Goal: Transaction & Acquisition: Purchase product/service

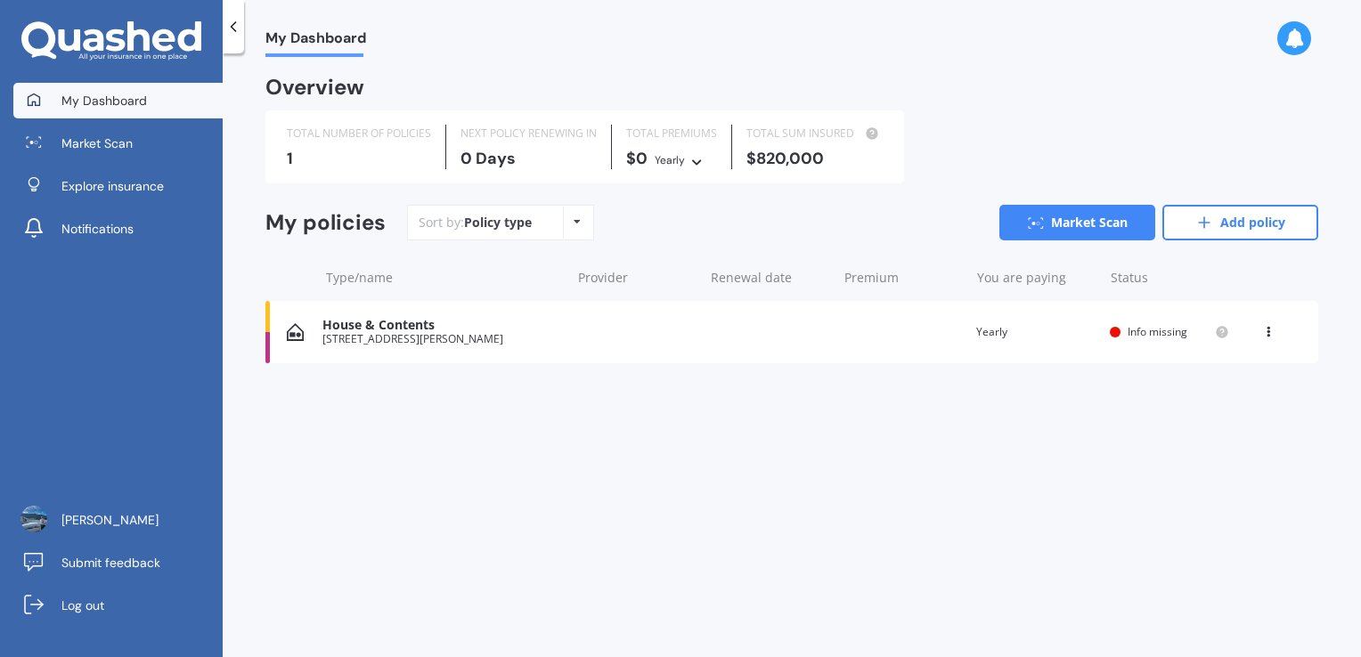
click at [635, 336] on div "House & Contents [STREET_ADDRESS][PERSON_NAME] Renewal date Premium You are pay…" at bounding box center [791, 332] width 1053 height 62
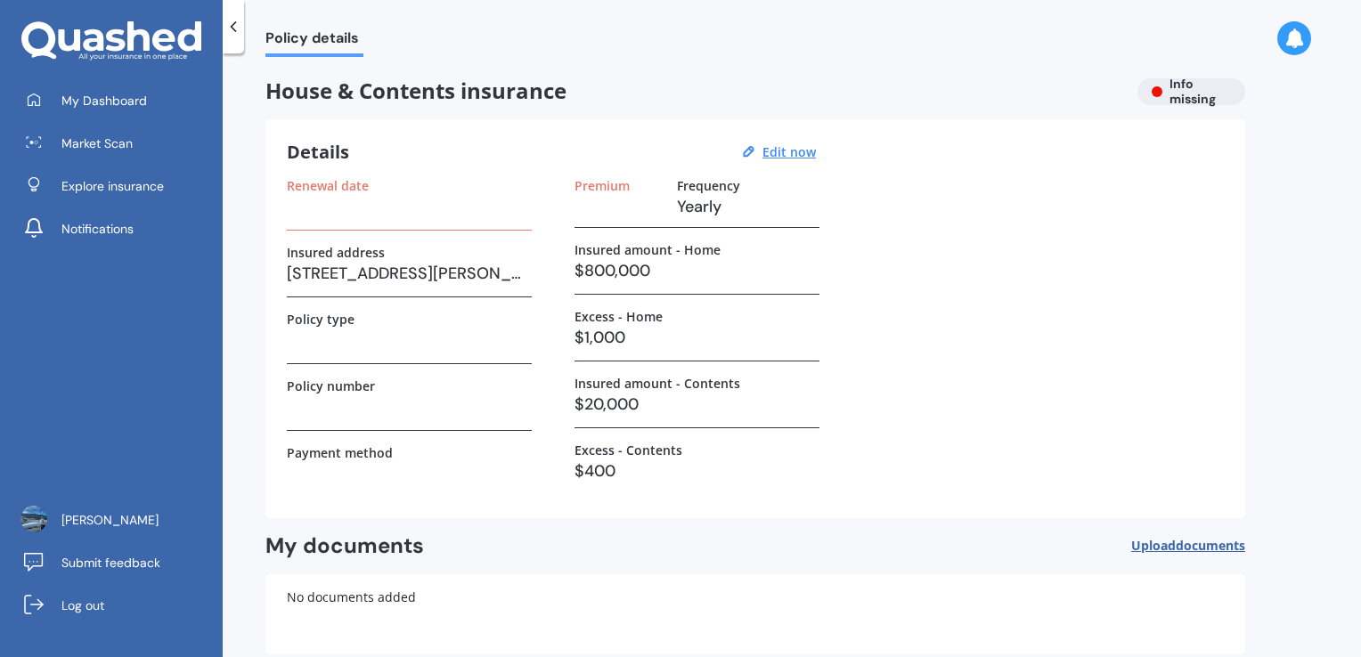
scroll to position [92, 0]
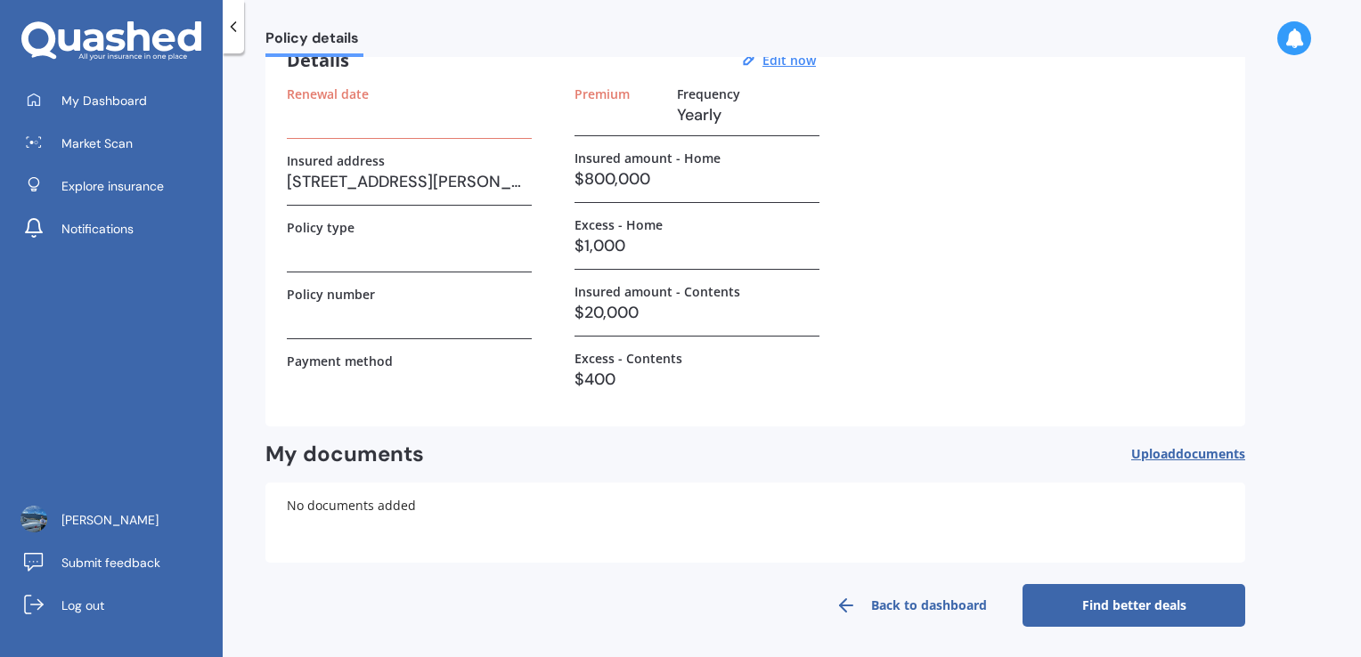
click at [858, 584] on link "Back to dashboard" at bounding box center [911, 605] width 223 height 43
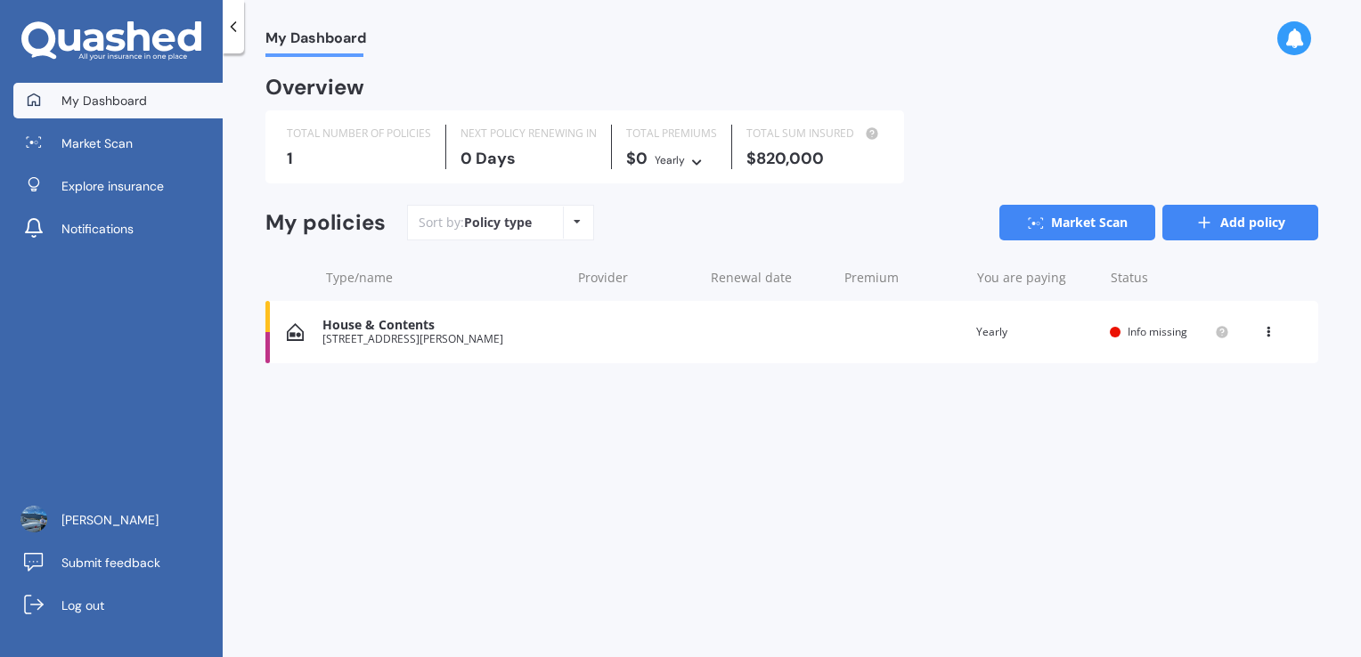
click at [1220, 206] on link "Add policy" at bounding box center [1240, 223] width 156 height 36
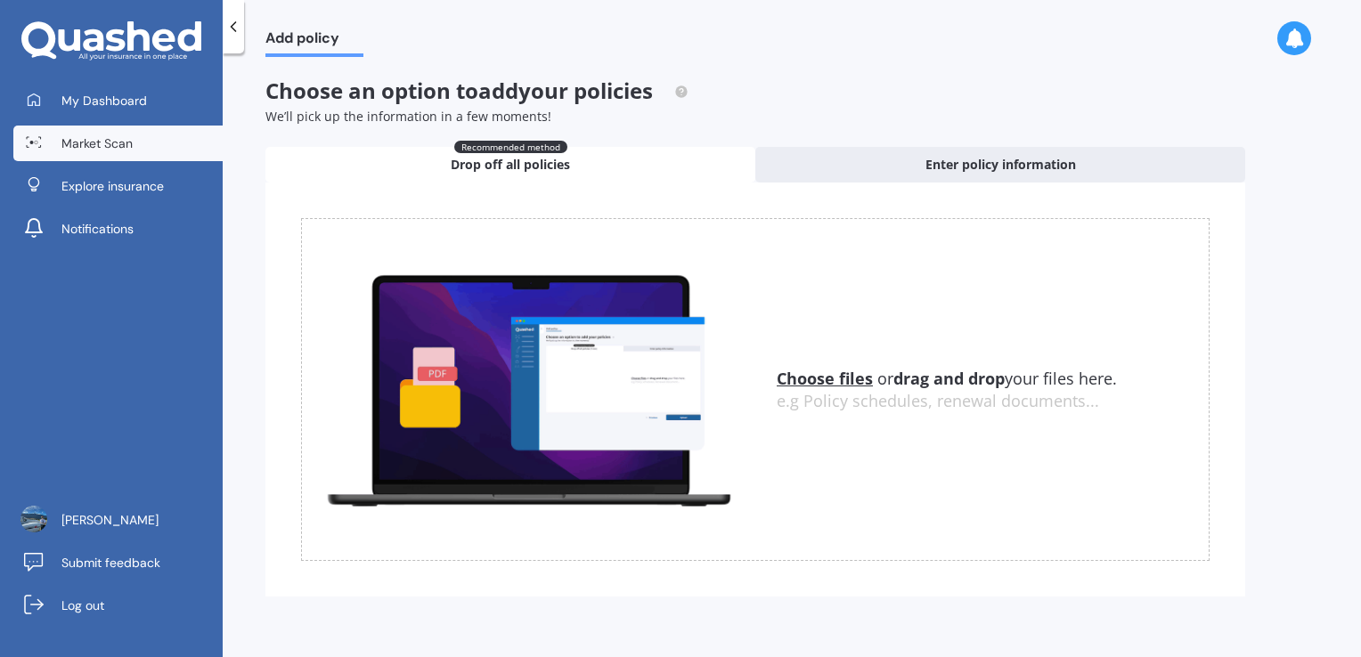
click at [70, 140] on span "Market Scan" at bounding box center [96, 143] width 71 height 18
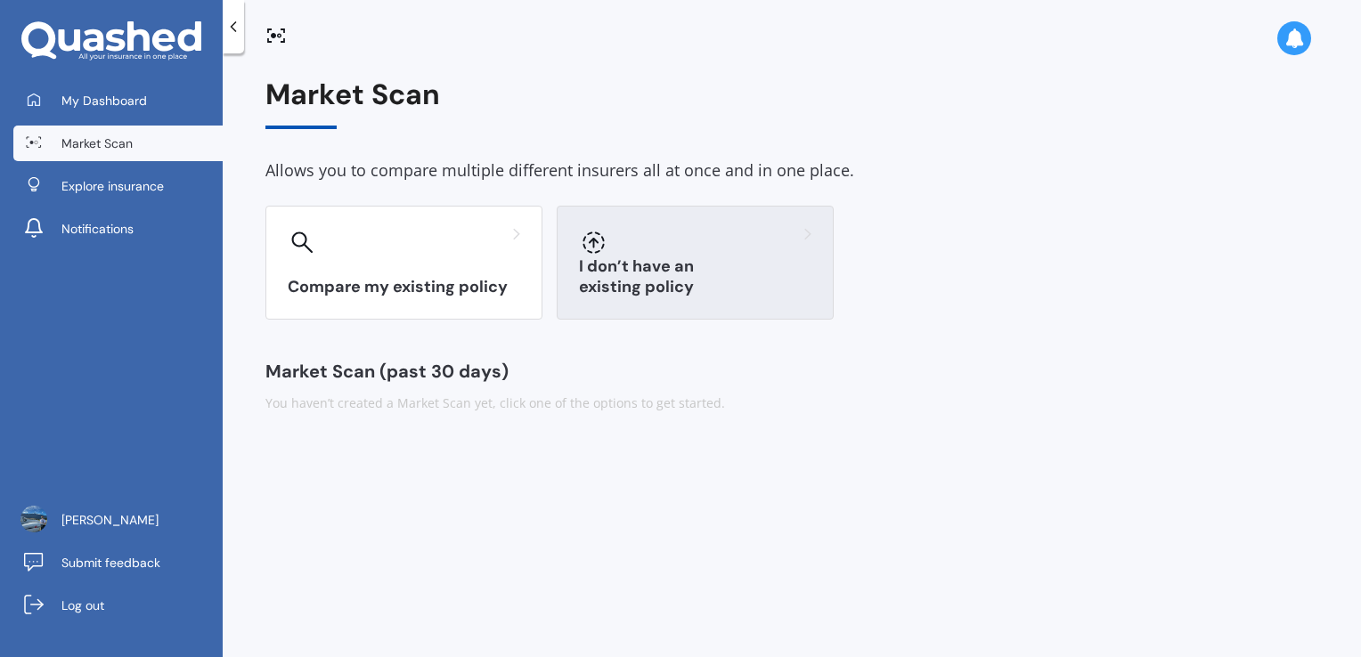
click at [646, 274] on div "I don’t have an existing policy" at bounding box center [695, 263] width 277 height 114
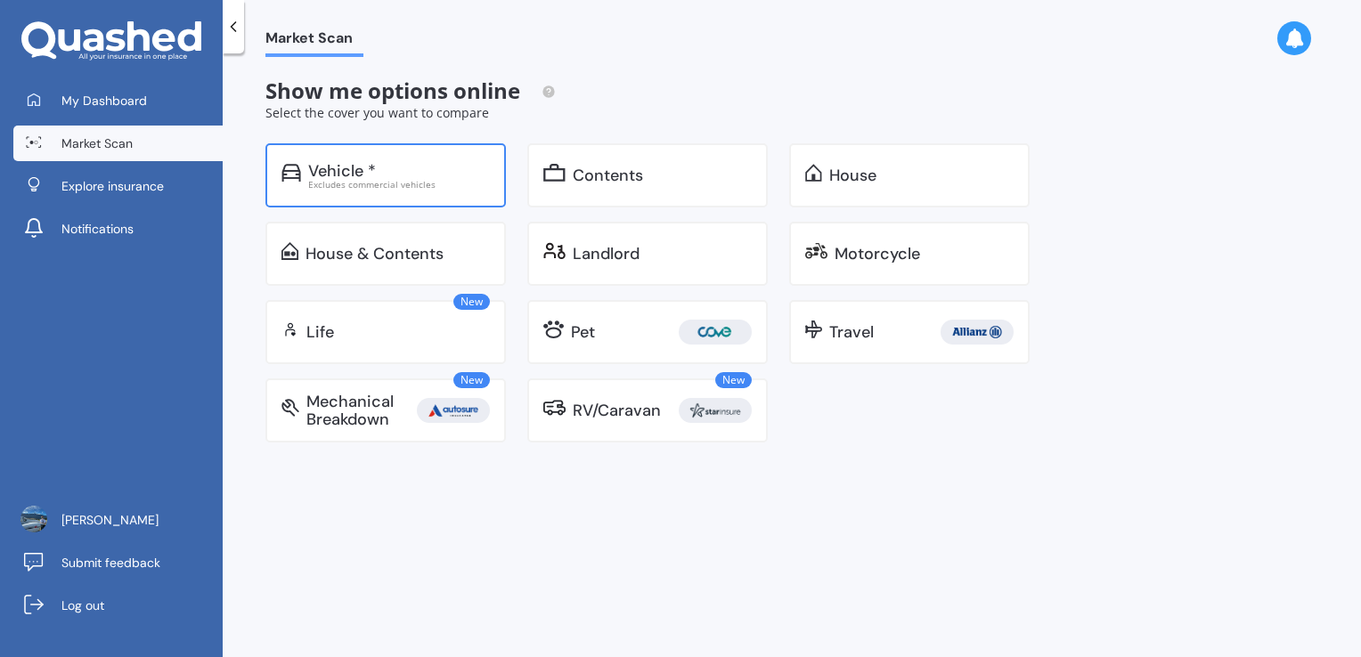
click at [381, 182] on div "Excludes commercial vehicles" at bounding box center [399, 184] width 182 height 9
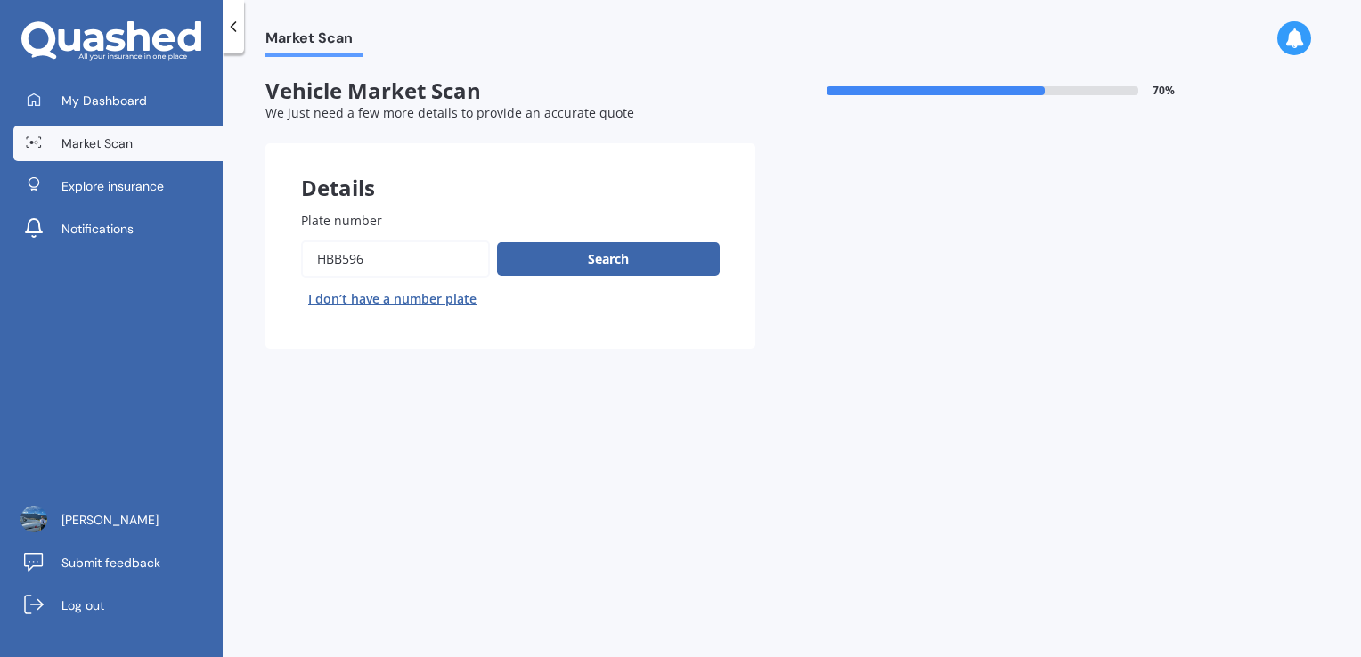
drag, startPoint x: 375, startPoint y: 264, endPoint x: 288, endPoint y: 253, distance: 87.9
click at [288, 253] on div "Plate number Search I don’t have a number plate" at bounding box center [510, 262] width 490 height 174
type input "KBM856"
click at [613, 265] on button "Search" at bounding box center [608, 259] width 223 height 34
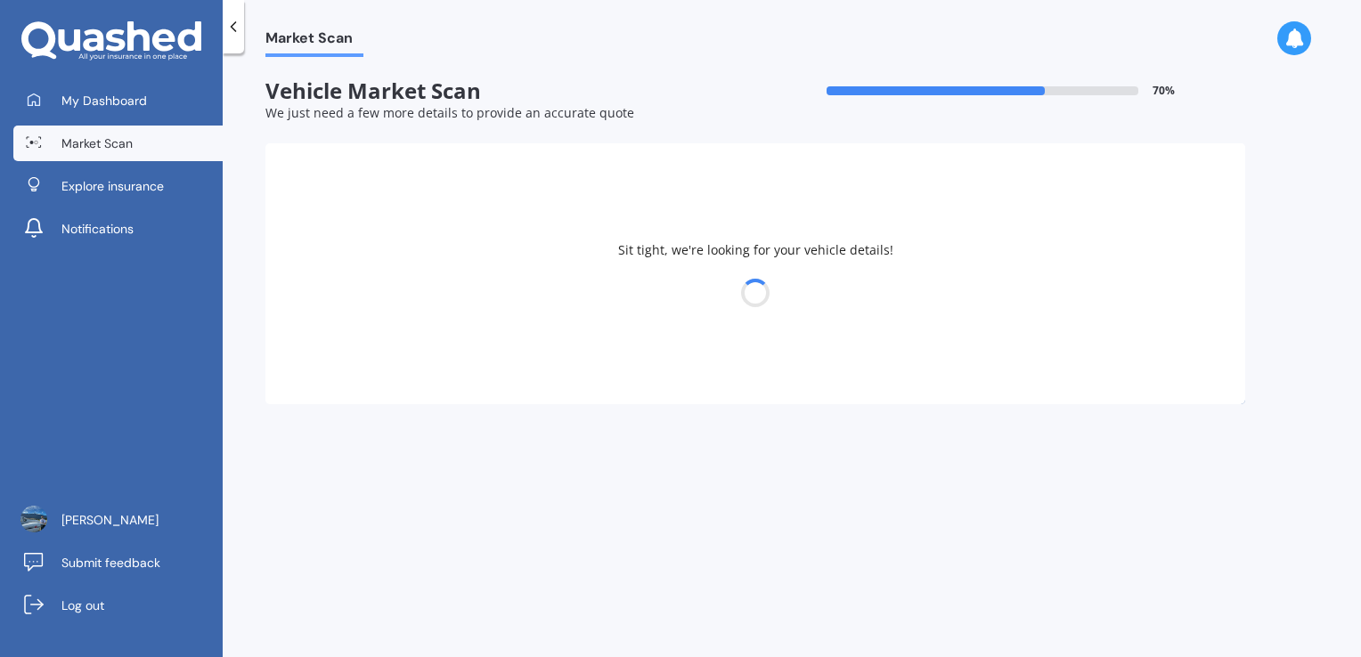
select select "02"
select select "08"
select select "2000"
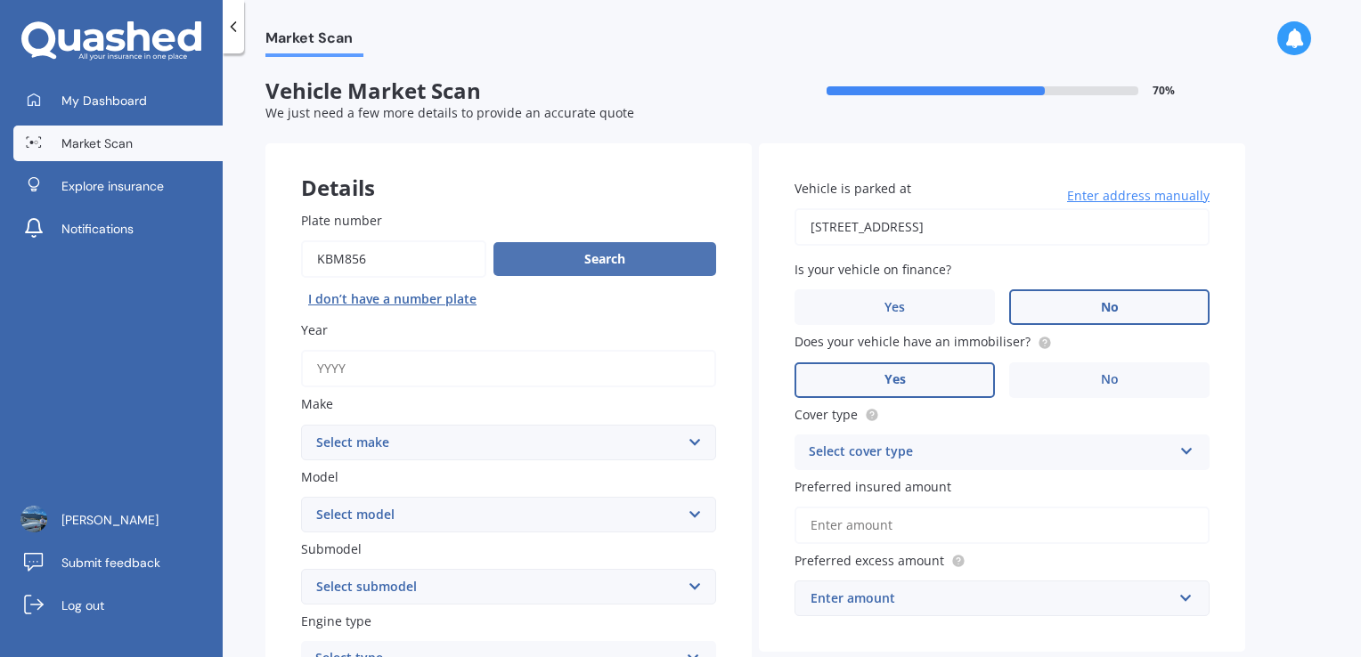
click at [582, 268] on button "Search" at bounding box center [604, 259] width 223 height 34
click at [369, 383] on input "Year" at bounding box center [508, 368] width 415 height 37
type input "2016"
click at [383, 442] on select "Select make AC ALFA ROMEO ASTON [PERSON_NAME] AUDI AUSTIN BEDFORD Bentley BMW B…" at bounding box center [508, 443] width 415 height 36
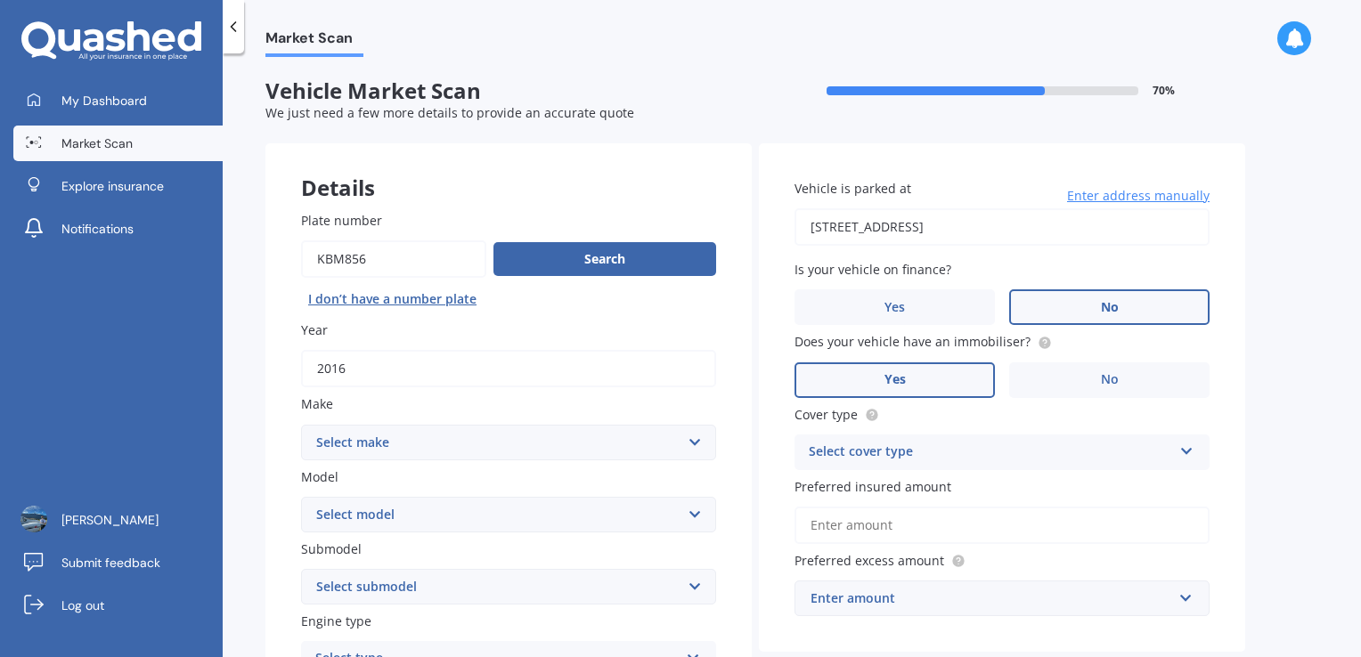
select select "AUDI"
click at [301, 425] on select "Select make AC ALFA ROMEO ASTON [PERSON_NAME] AUDI AUSTIN BEDFORD Bentley BMW B…" at bounding box center [508, 443] width 415 height 36
click at [216, 351] on div "My Dashboard Market Scan Explore insurance Notifications [PERSON_NAME] Submit f…" at bounding box center [111, 370] width 223 height 574
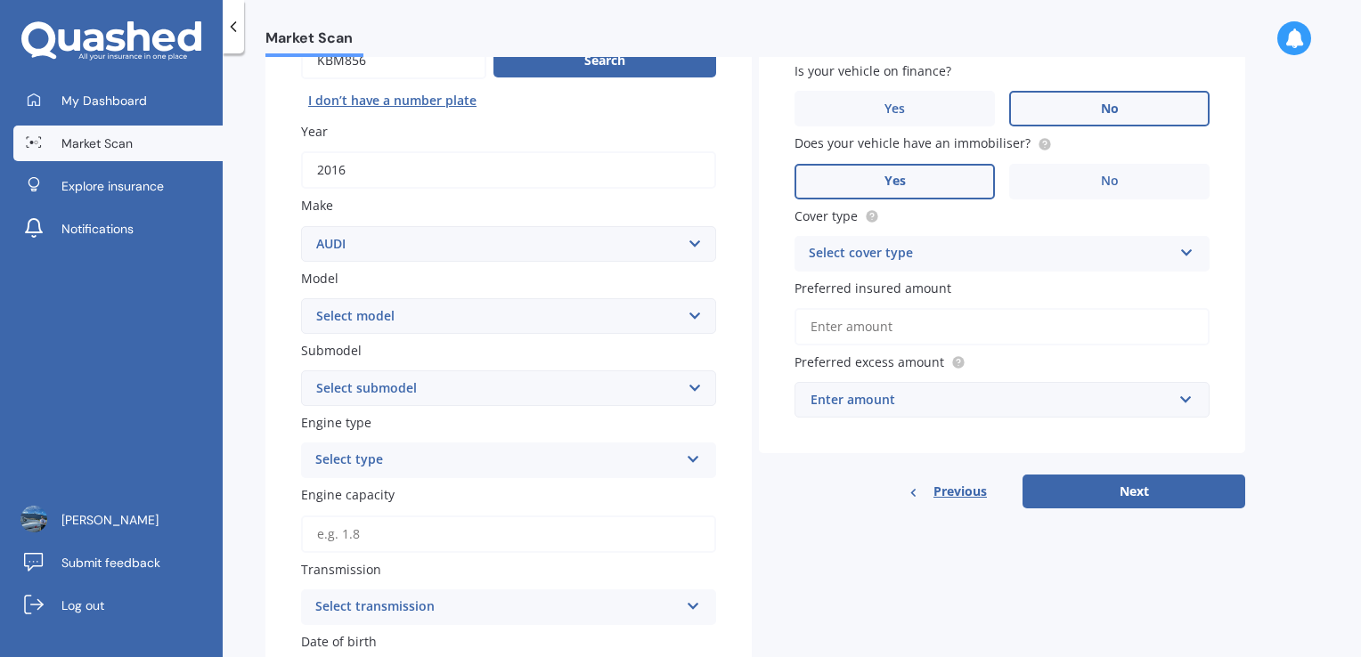
scroll to position [203, 0]
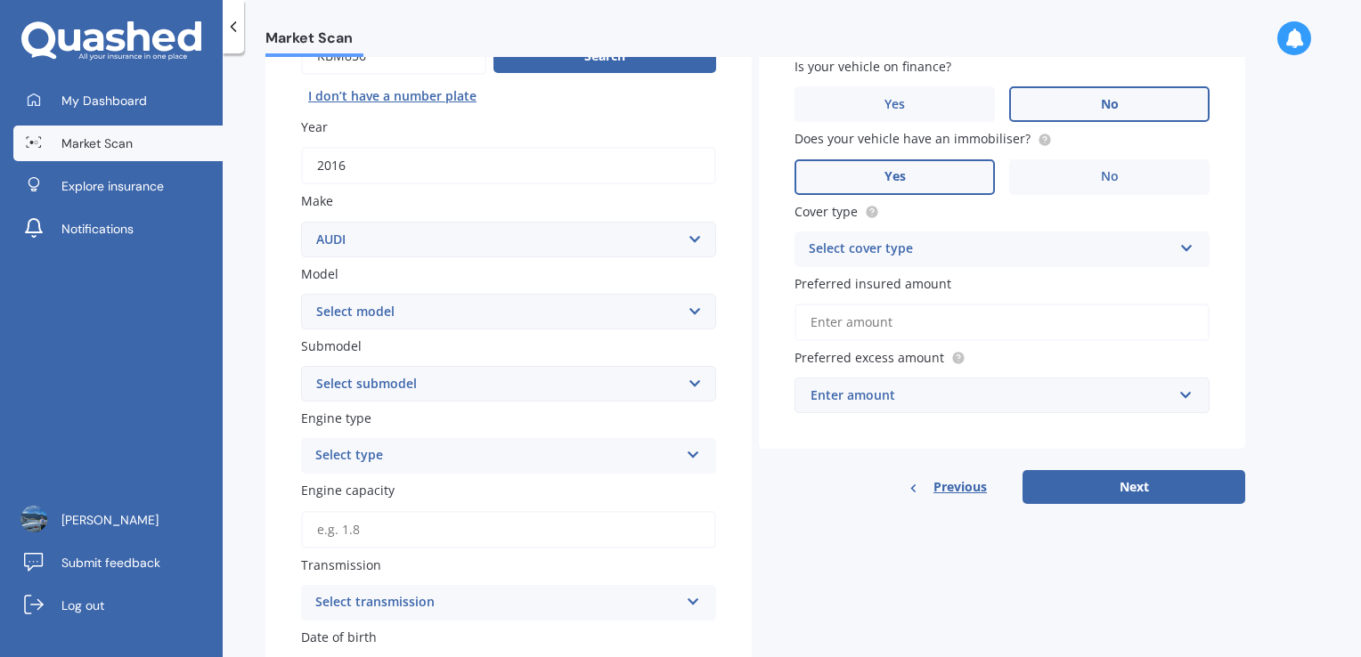
click at [420, 305] on select "Select model 100 200T 80 90 A1 A3 A4 A4 All Road 4WD A5 A6 A7 A8 Allroad Cabrio…" at bounding box center [508, 312] width 415 height 36
select select "A6"
click at [301, 294] on select "Select model 100 200T 80 90 A1 A3 A4 A4 All Road 4WD A5 A6 A7 A8 Allroad Cabrio…" at bounding box center [508, 312] width 415 height 36
click at [392, 383] on select "Select submodel 1.8 Turbo 2 2.0 litre 2.3 2.4 2.6 2.7 Bi Turbo 2.7 Quattro 2.8 …" at bounding box center [508, 384] width 415 height 36
select select "3.0 TDI QUATTRO"
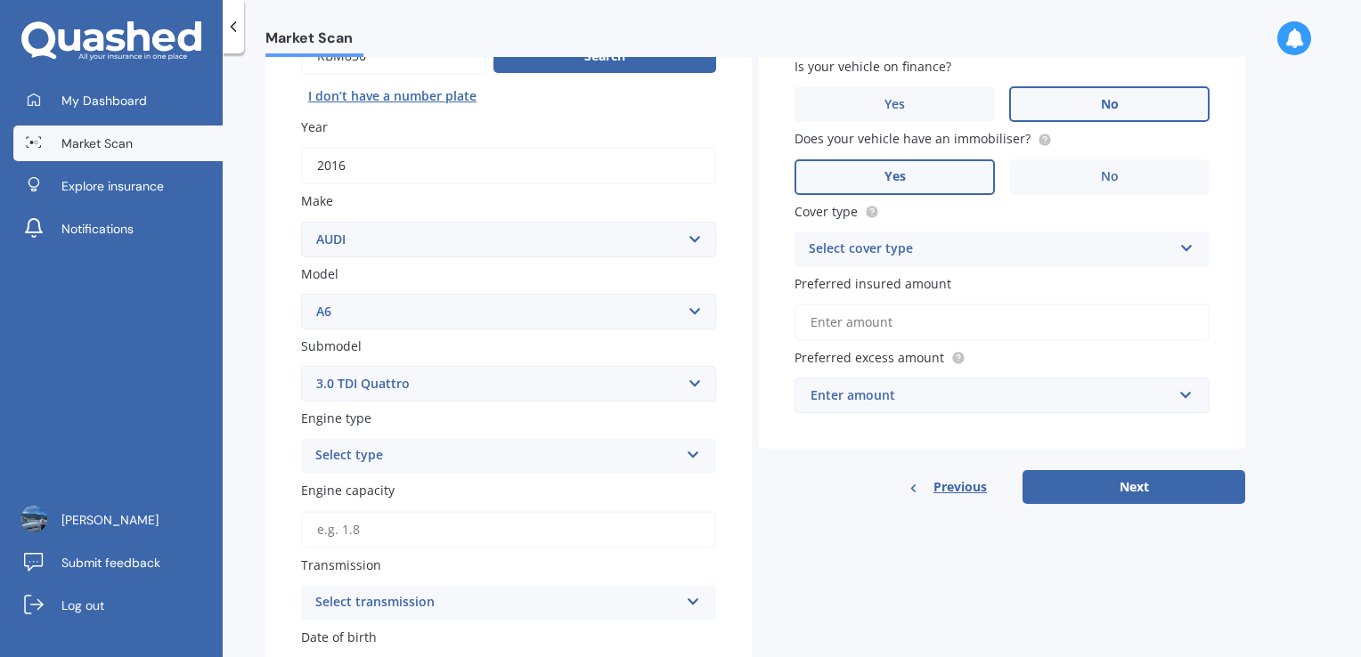
click at [301, 366] on select "Select submodel 1.8 Turbo 2 2.0 litre 2.3 2.4 2.6 2.7 Bi Turbo 2.7 Quattro 2.8 …" at bounding box center [508, 384] width 415 height 36
click at [367, 460] on div "Select type" at bounding box center [496, 455] width 363 height 21
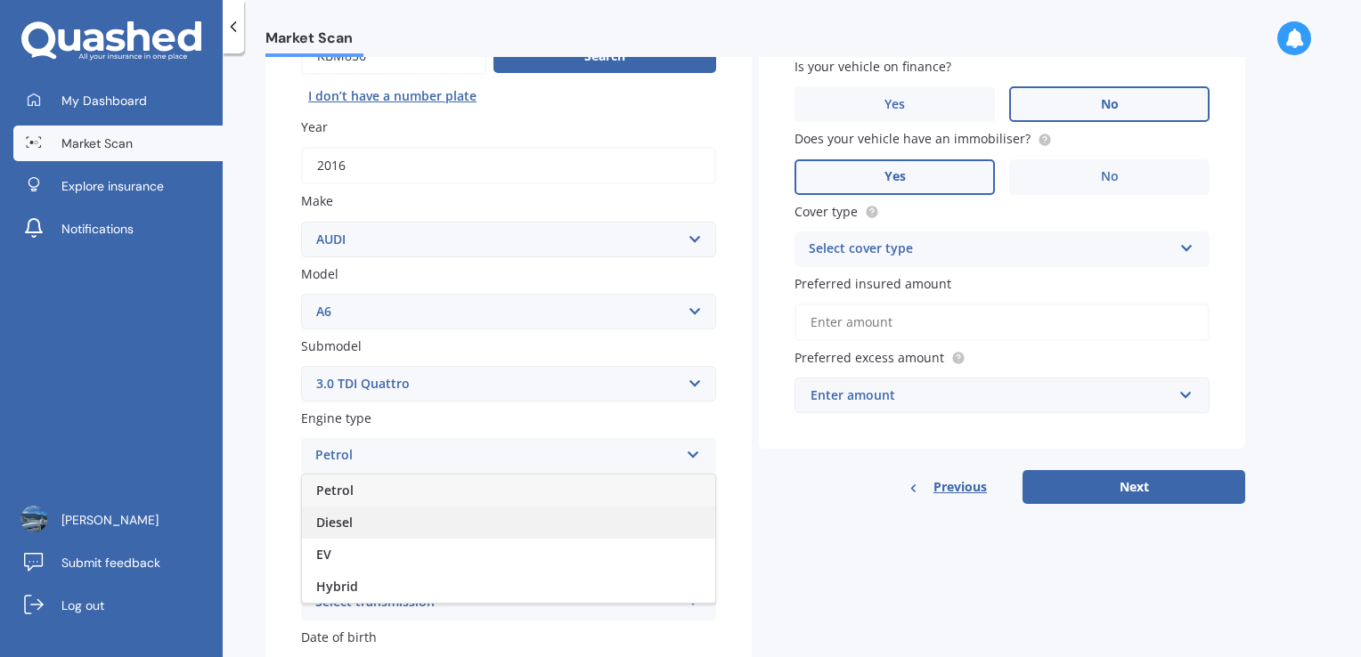
click at [362, 516] on div "Diesel" at bounding box center [508, 523] width 413 height 32
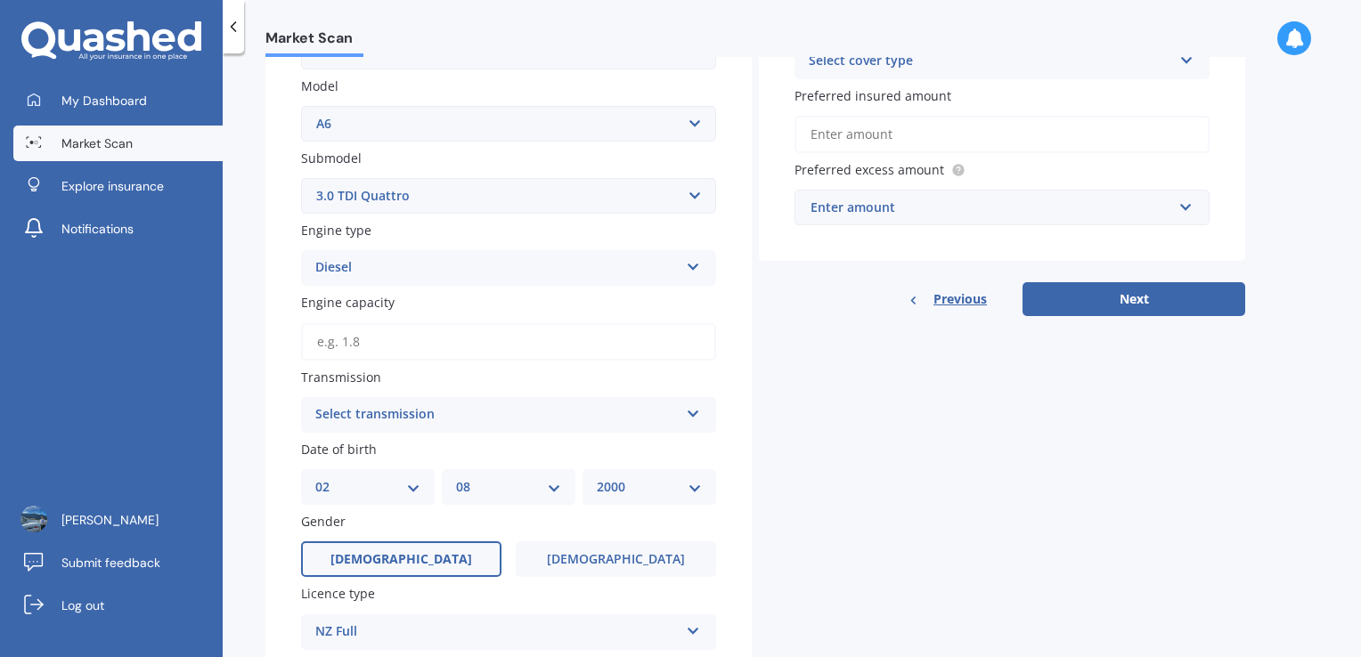
scroll to position [395, 0]
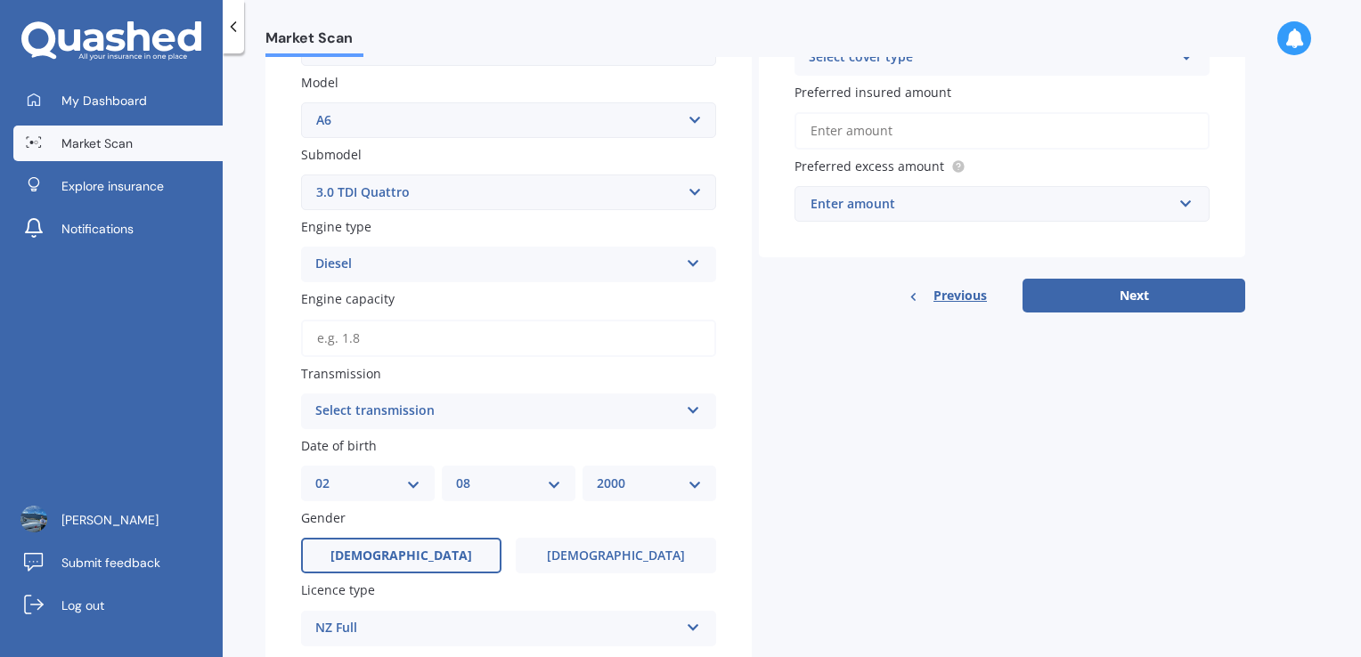
click at [370, 338] on input "Engine capacity" at bounding box center [508, 338] width 415 height 37
type input "3.0"
click at [265, 387] on div "Plate number Search I don’t have a number plate Year [DATE] Make Select make AC…" at bounding box center [508, 400] width 486 height 1239
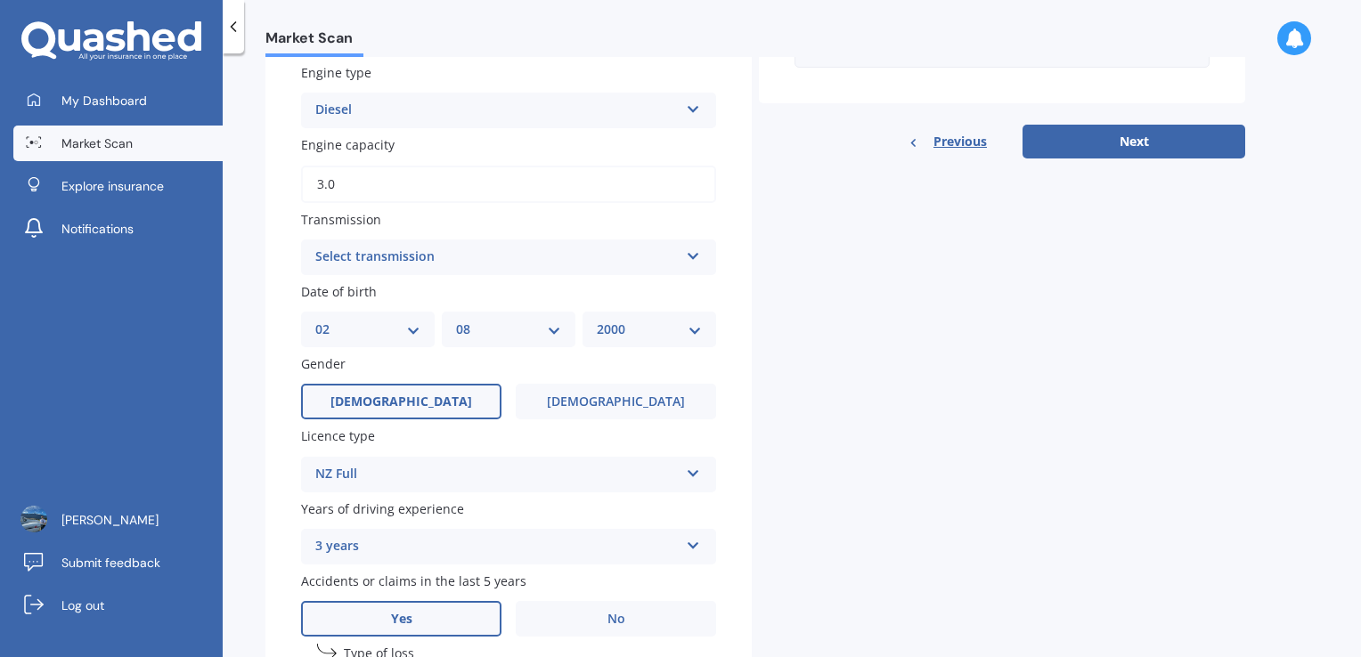
scroll to position [550, 0]
click at [432, 258] on div "Select transmission" at bounding box center [496, 255] width 363 height 21
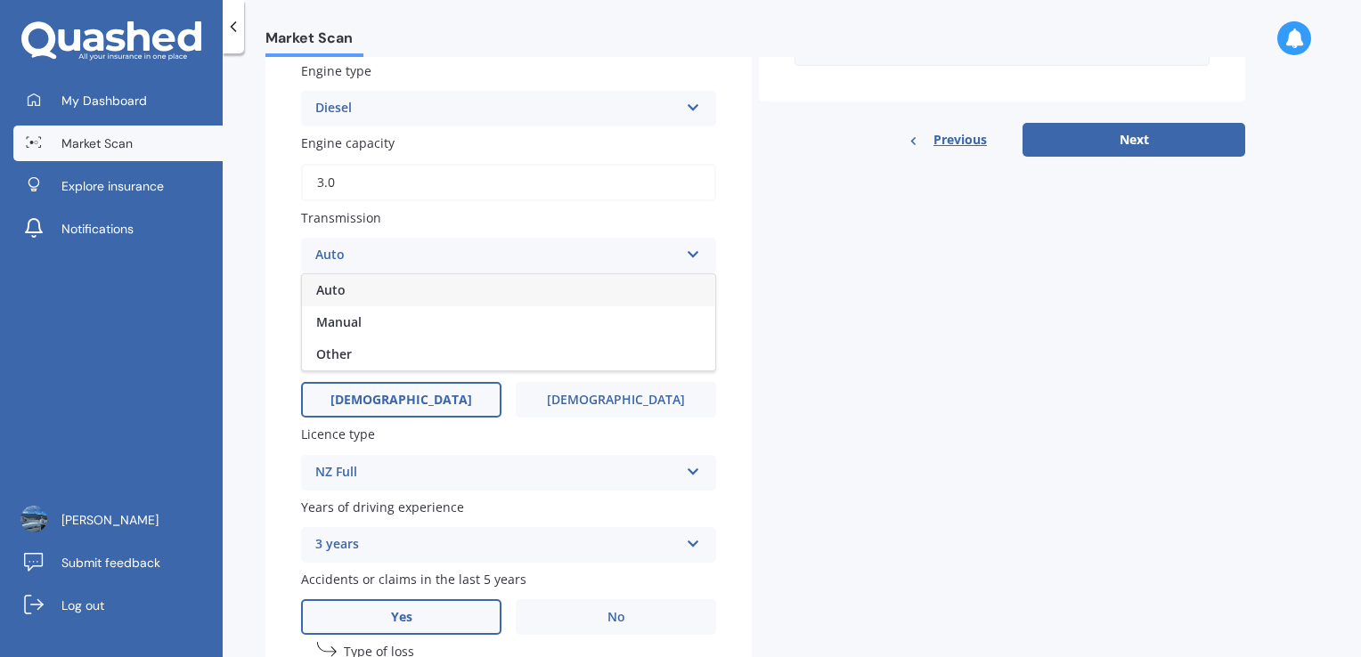
click at [348, 293] on div "Auto" at bounding box center [508, 290] width 413 height 32
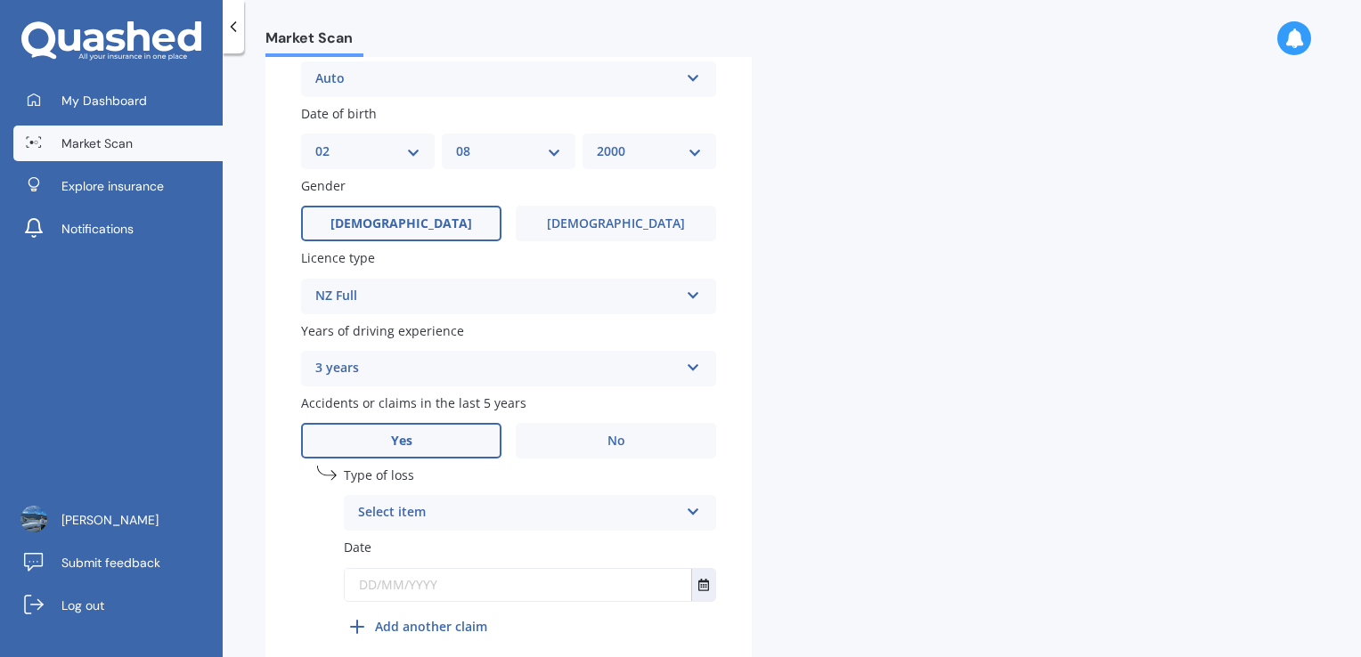
scroll to position [728, 0]
click at [570, 423] on label "No" at bounding box center [616, 439] width 200 height 36
click at [0, 0] on input "No" at bounding box center [0, 0] width 0 height 0
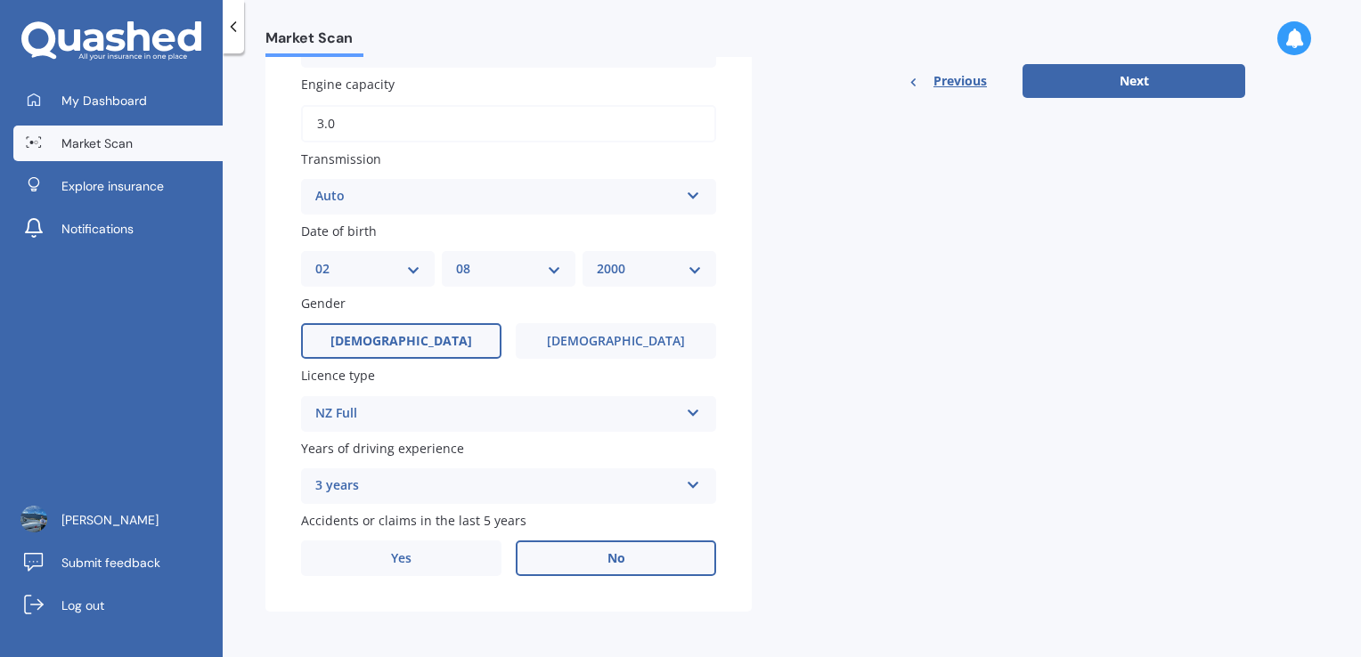
click at [431, 490] on div "3 years" at bounding box center [496, 486] width 363 height 21
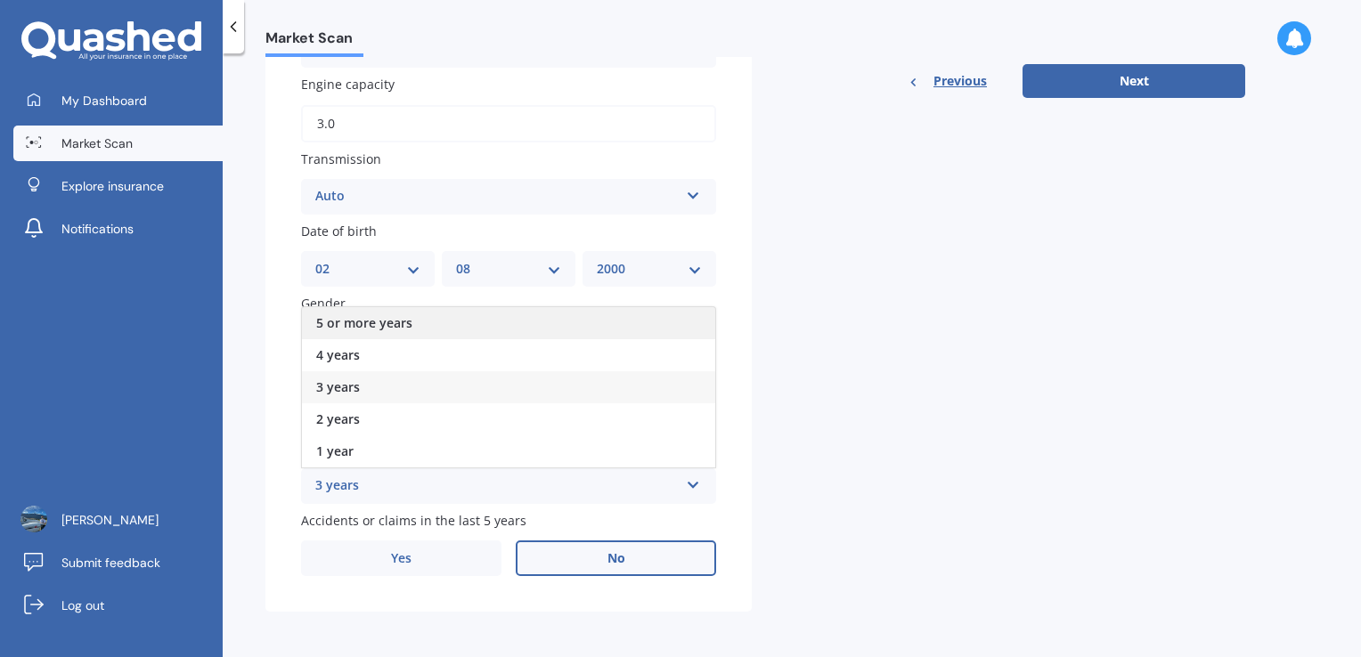
click at [380, 319] on span "5 or more years" at bounding box center [364, 322] width 96 height 17
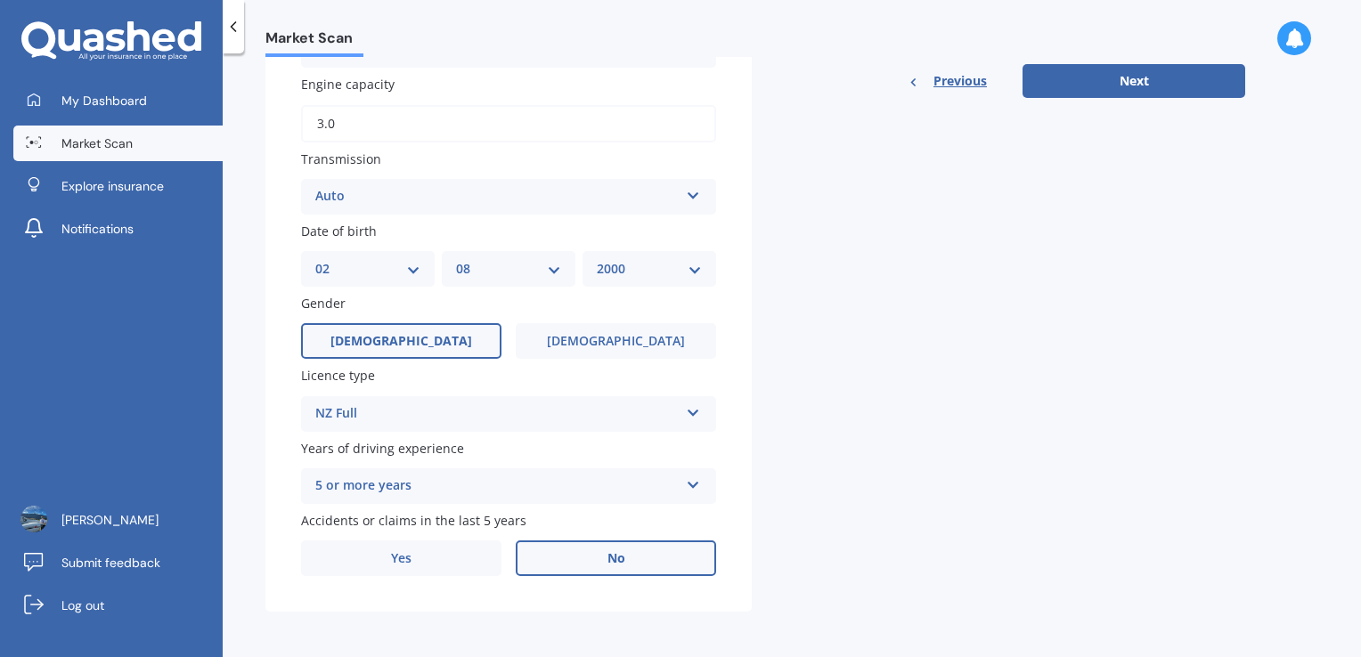
click at [704, 443] on label "Years of driving experience" at bounding box center [505, 448] width 408 height 19
click at [820, 436] on div "Details Plate number Search I don’t have a number plate Year [DATE] Make Select…" at bounding box center [755, 73] width 980 height 1078
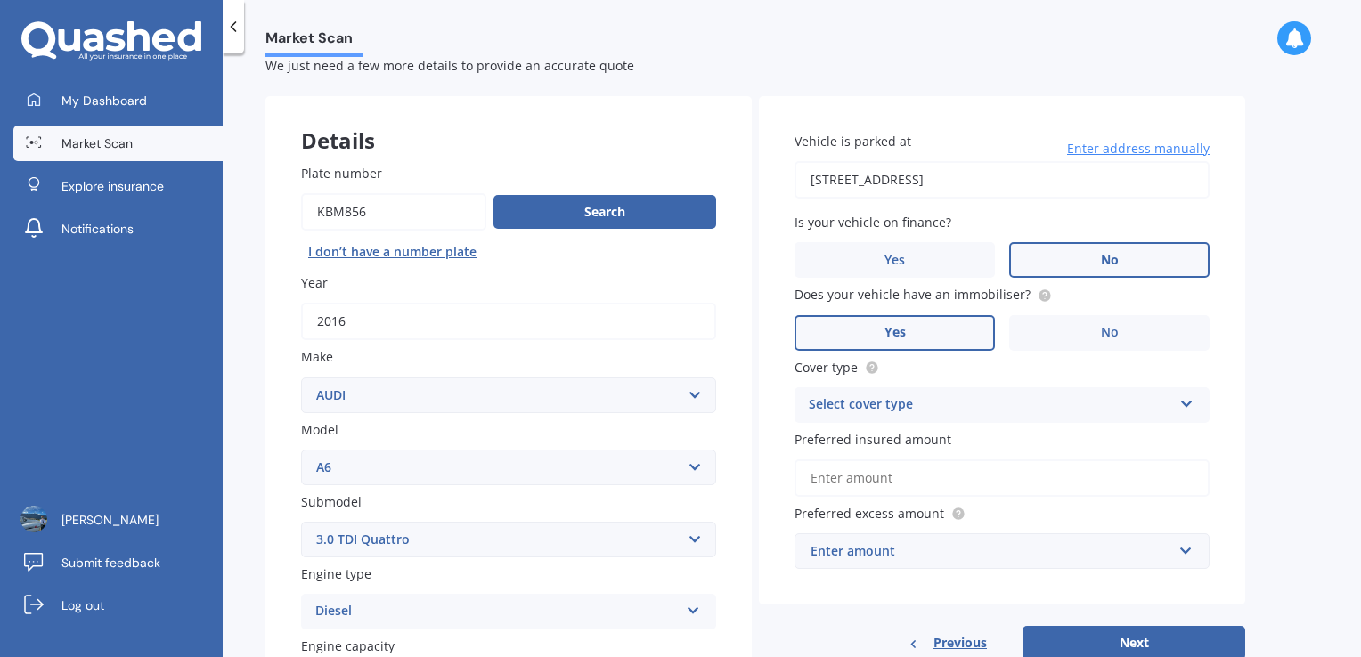
scroll to position [0, 0]
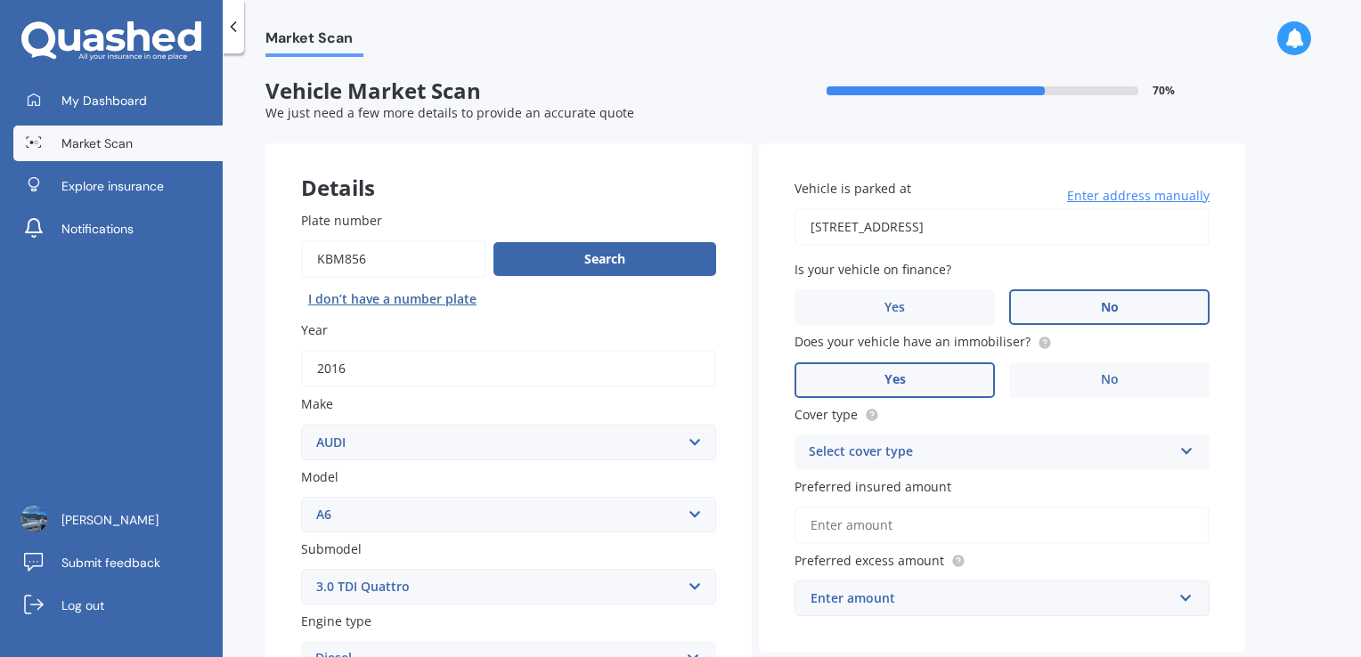
drag, startPoint x: 1128, startPoint y: 226, endPoint x: 833, endPoint y: 224, distance: 295.7
click at [833, 224] on input "[STREET_ADDRESS]" at bounding box center [1001, 226] width 415 height 37
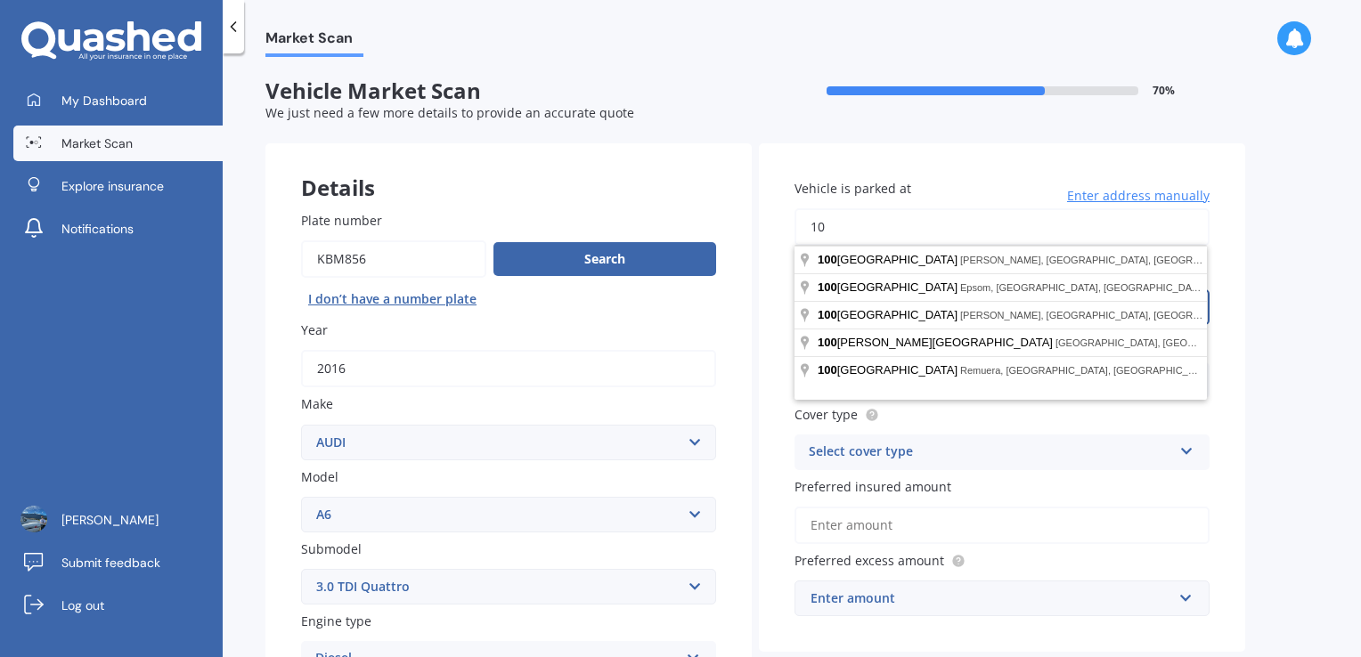
type input "1"
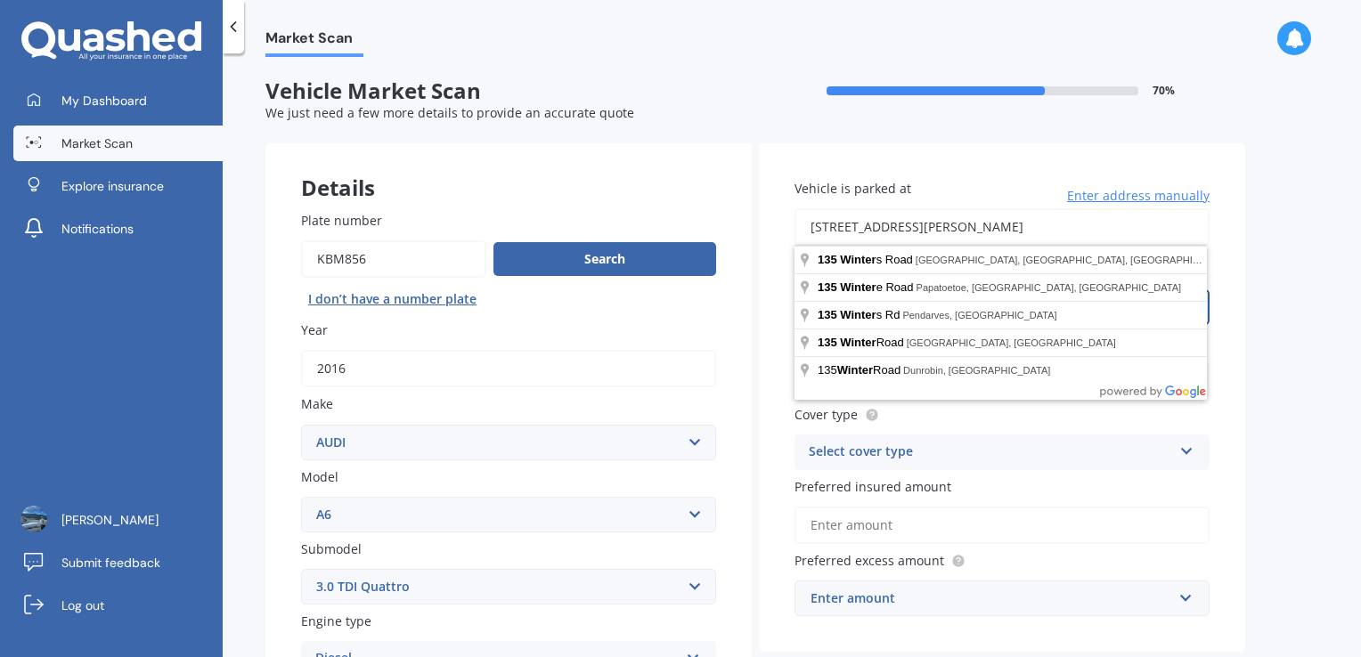
type input "[STREET_ADDRESS][PERSON_NAME]"
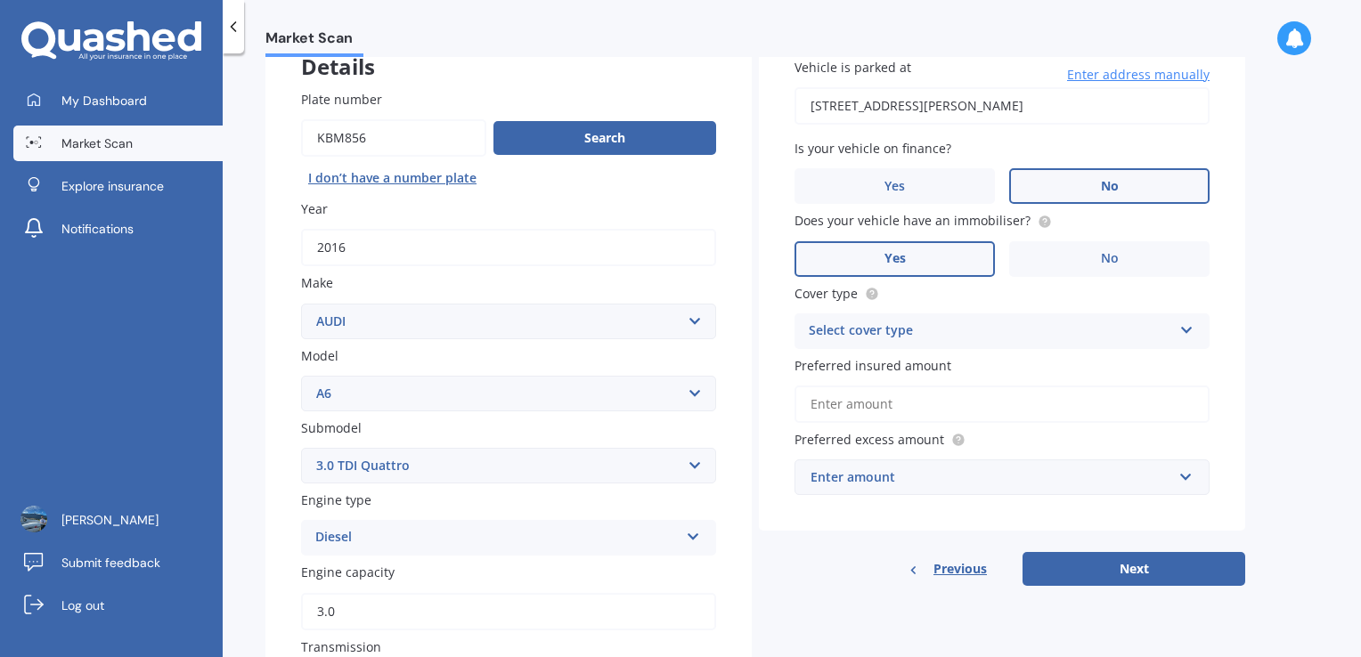
scroll to position [126, 0]
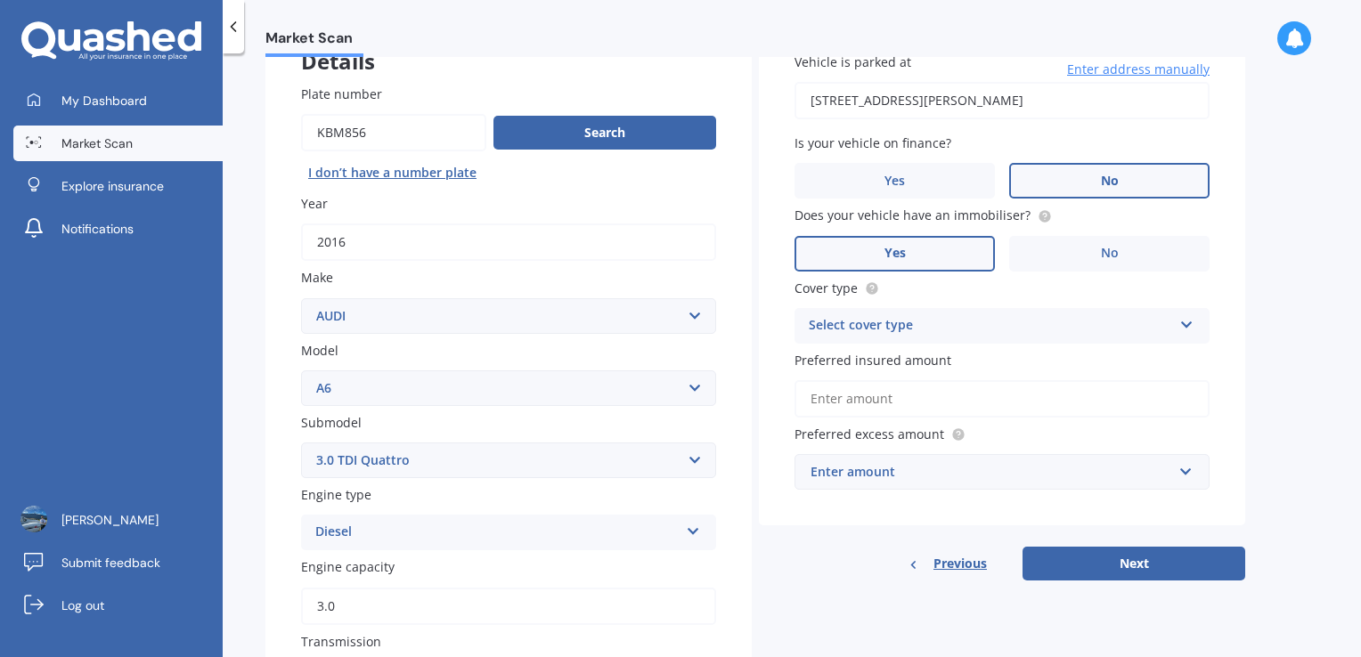
click at [881, 328] on div "Select cover type" at bounding box center [990, 325] width 363 height 21
click at [875, 364] on span "Comprehensive" at bounding box center [857, 360] width 94 height 17
click at [851, 395] on input "Preferred insured amount" at bounding box center [1001, 398] width 415 height 37
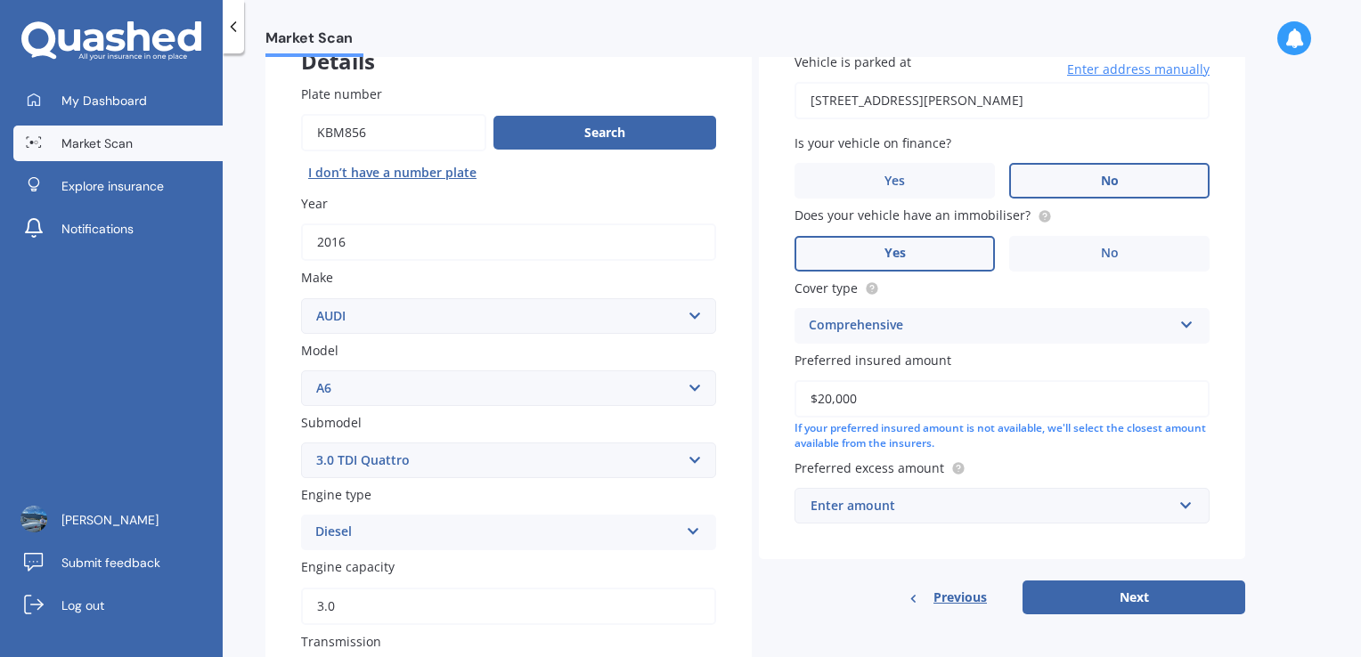
type input "$20,000"
click at [841, 518] on input "text" at bounding box center [995, 506] width 399 height 34
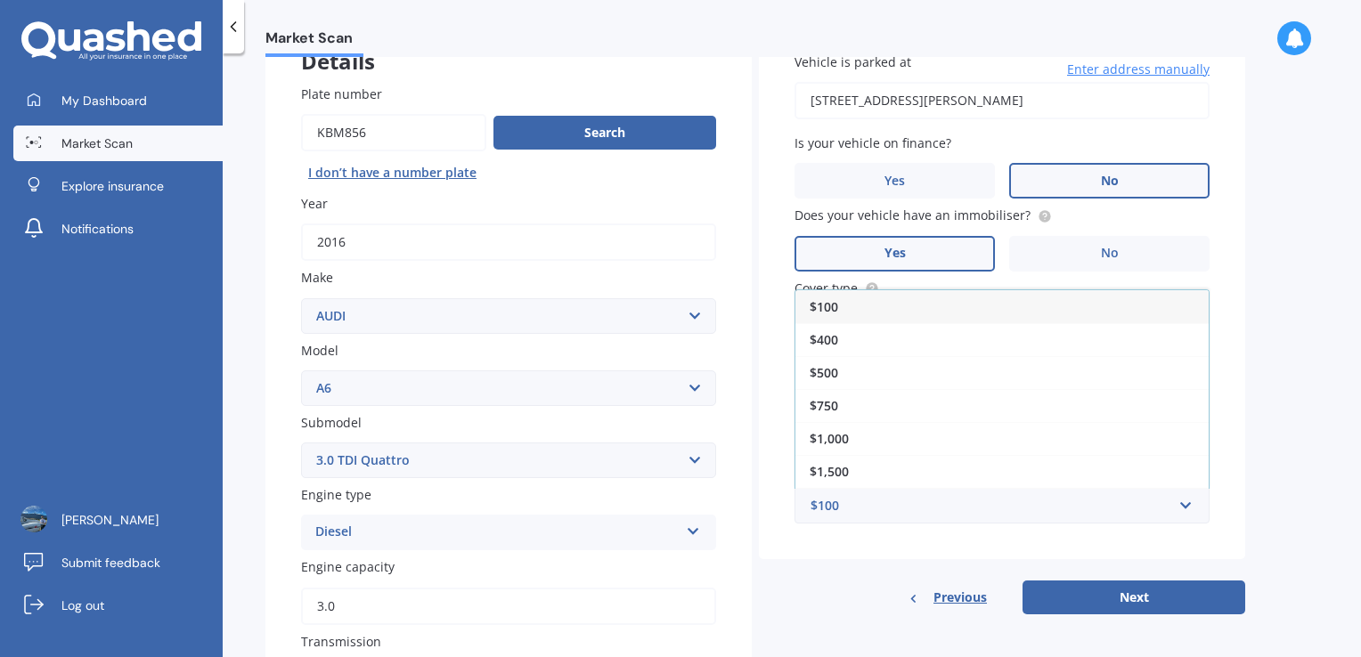
click at [797, 581] on div "Previous Next" at bounding box center [1002, 598] width 486 height 34
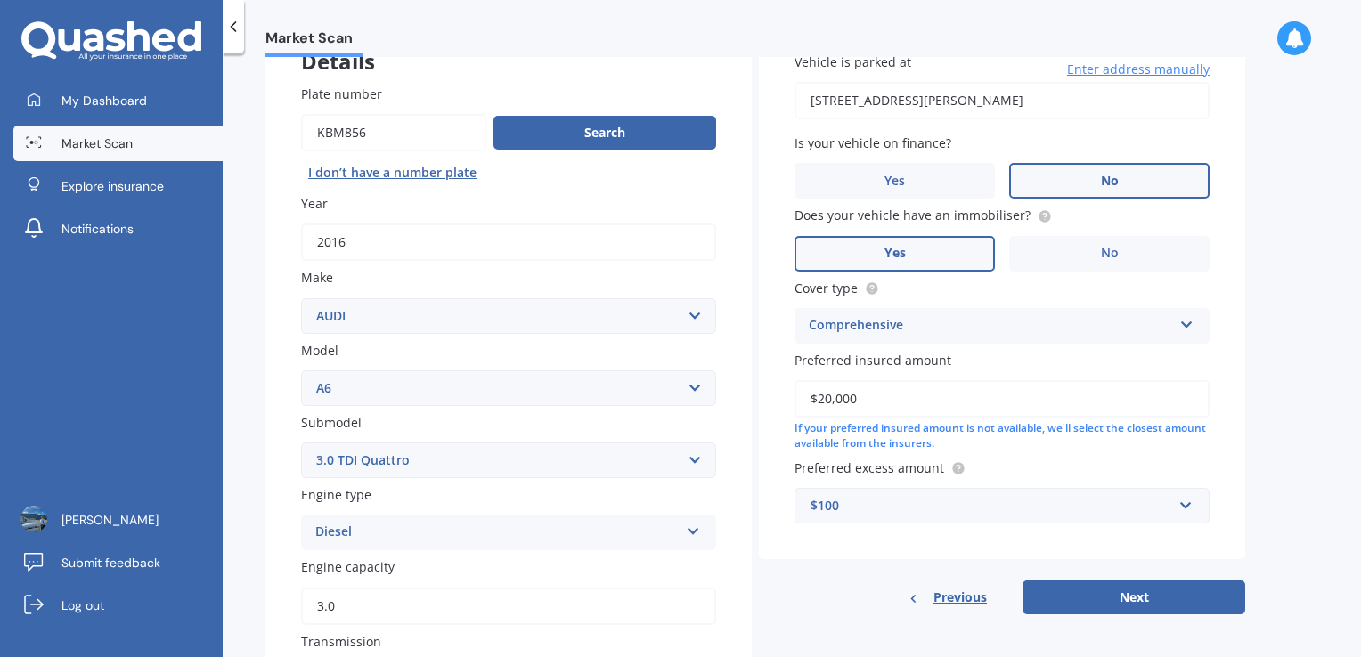
click at [1112, 578] on div "Vehicle is parked at [STREET_ADDRESS][PERSON_NAME] Enter address manually Is yo…" at bounding box center [1002, 316] width 486 height 598
click at [1112, 593] on button "Next" at bounding box center [1133, 598] width 223 height 34
select select "02"
select select "08"
select select "2000"
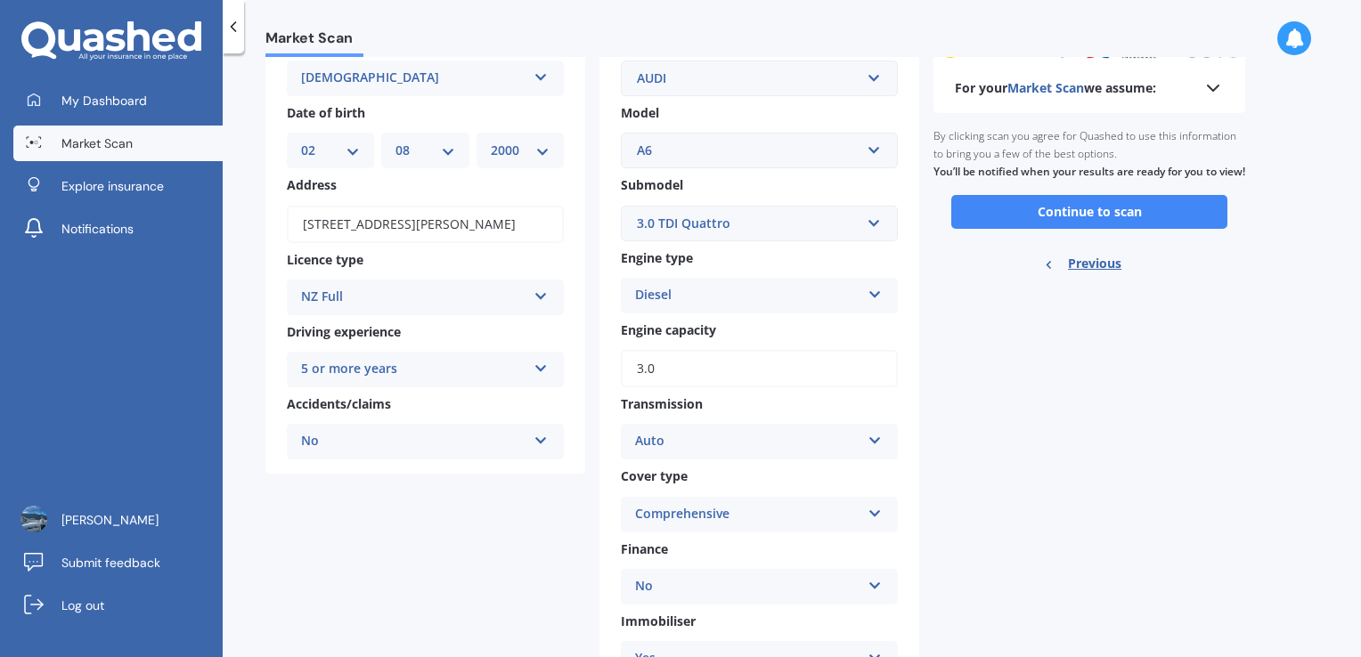
scroll to position [0, 0]
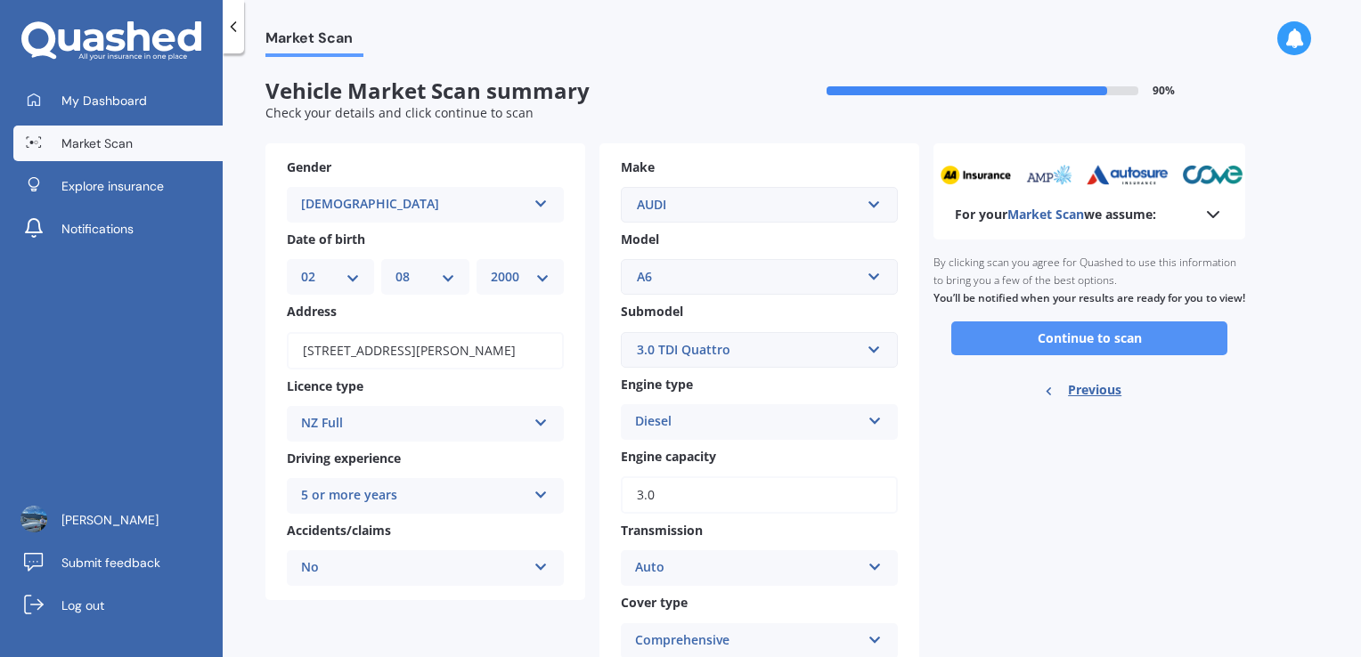
click at [1050, 355] on button "Continue to scan" at bounding box center [1089, 338] width 276 height 34
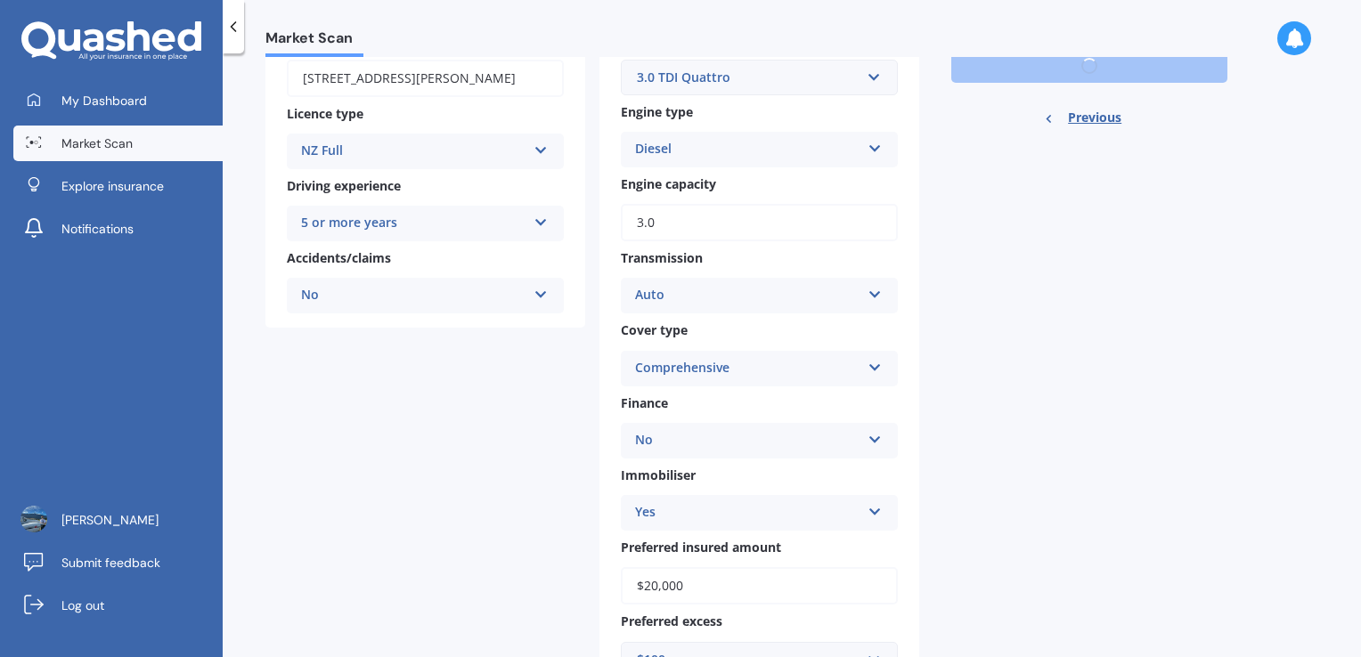
scroll to position [353, 0]
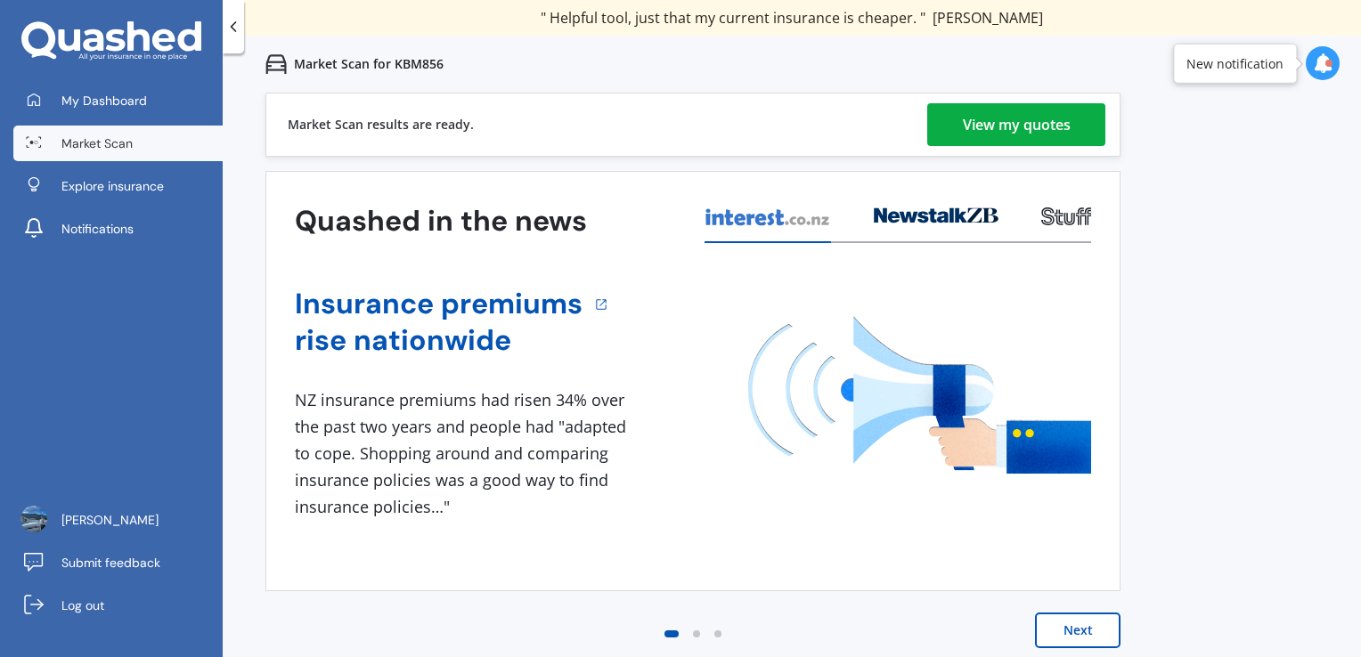
click at [944, 113] on link "View my quotes" at bounding box center [1016, 124] width 178 height 43
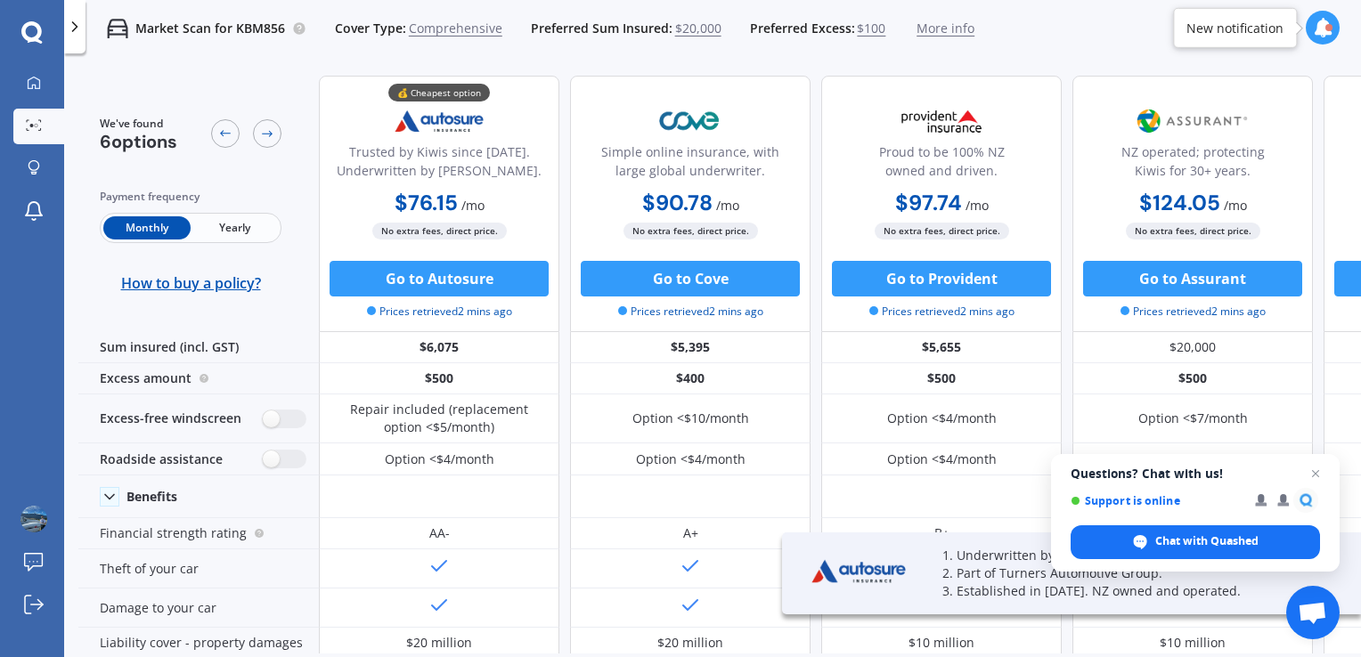
click at [862, 32] on span "$100" at bounding box center [871, 29] width 28 height 18
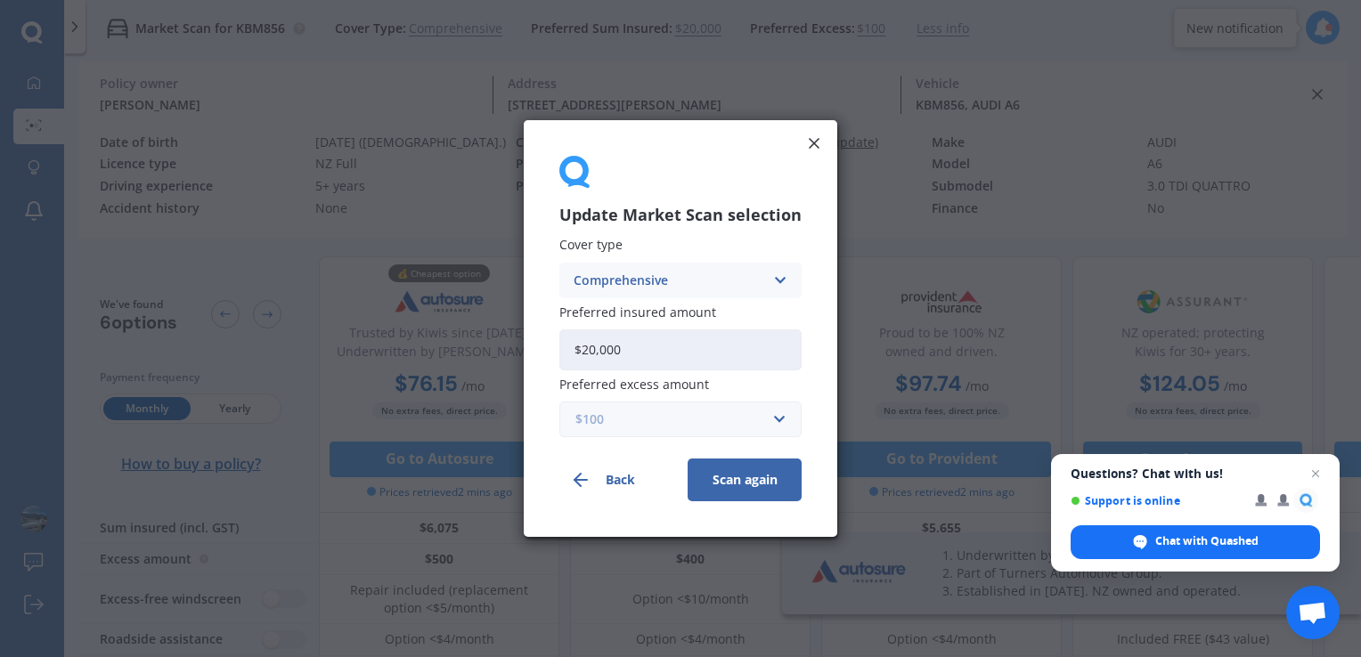
click at [605, 433] on input "text" at bounding box center [674, 420] width 226 height 34
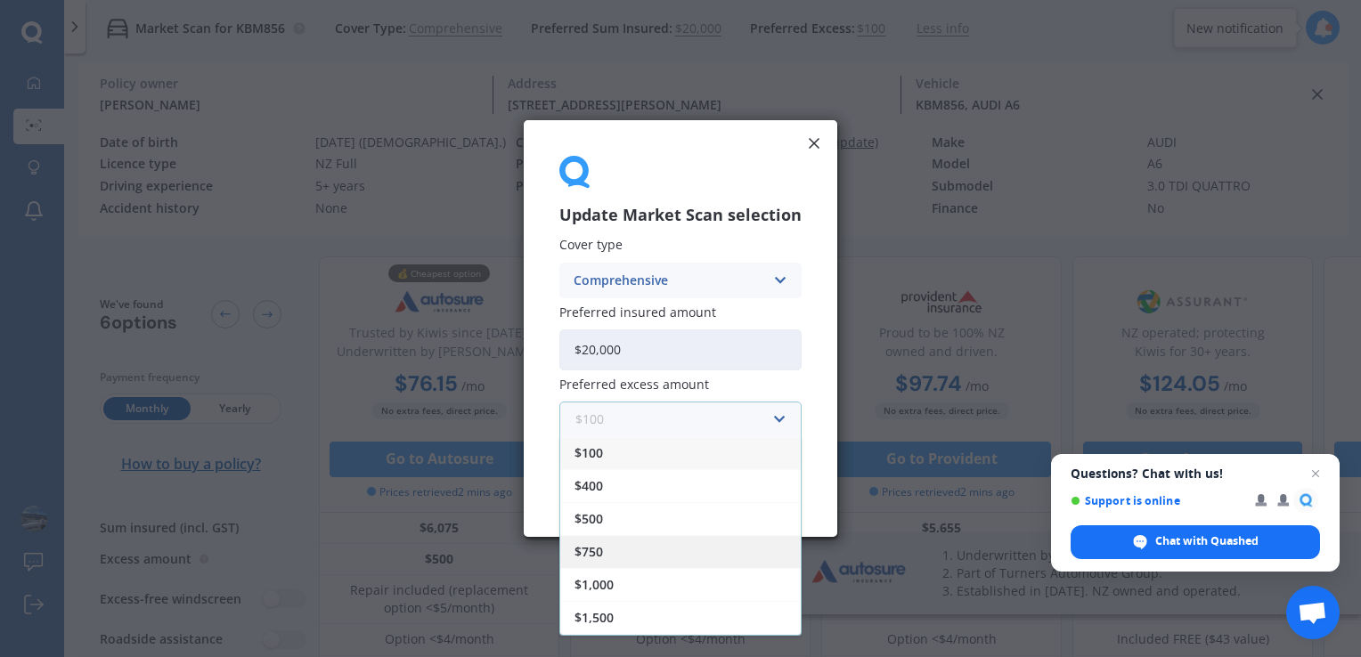
scroll to position [28, 0]
click at [591, 550] on span "$1,000" at bounding box center [593, 556] width 39 height 12
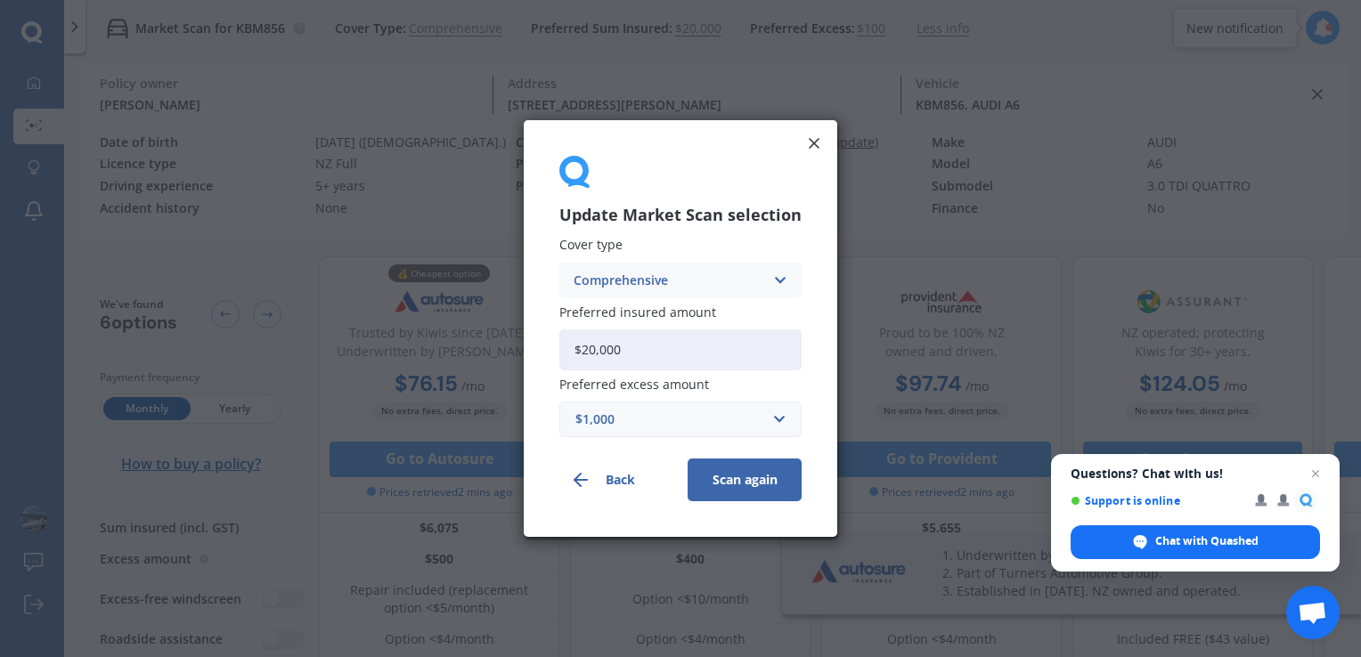
click at [721, 468] on button "Scan again" at bounding box center [744, 480] width 114 height 43
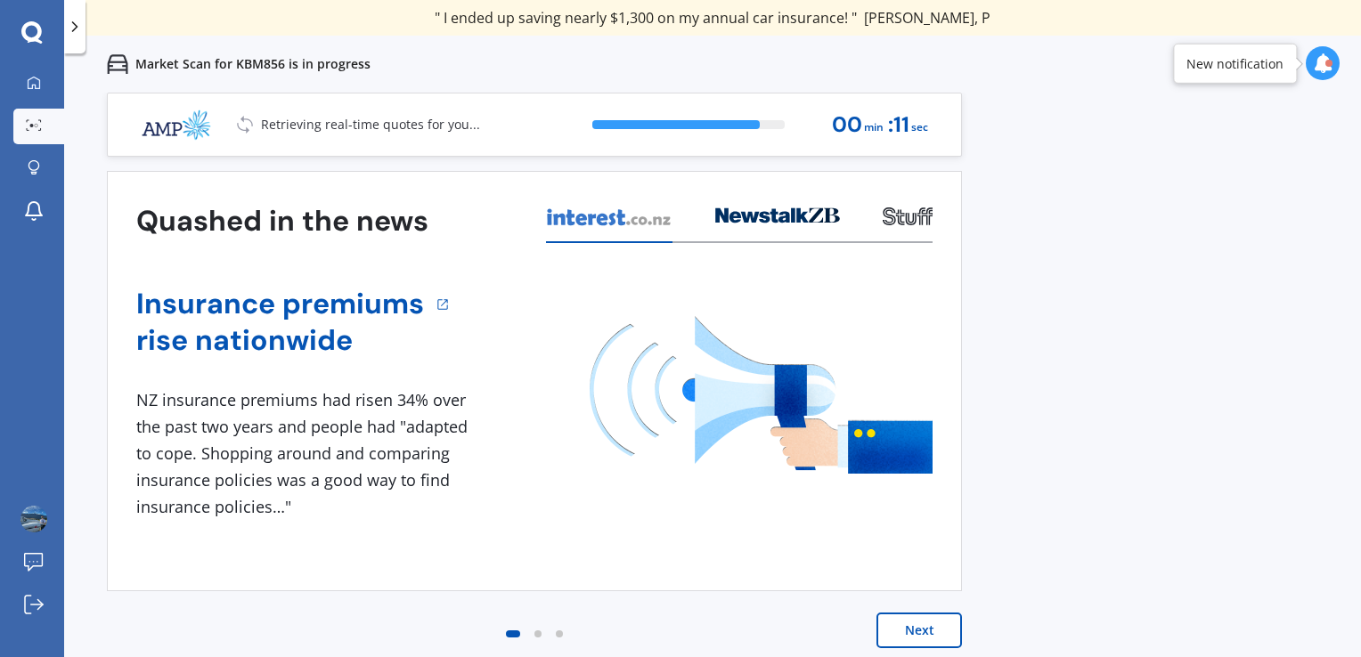
click at [890, 618] on button "Next" at bounding box center [918, 631] width 85 height 36
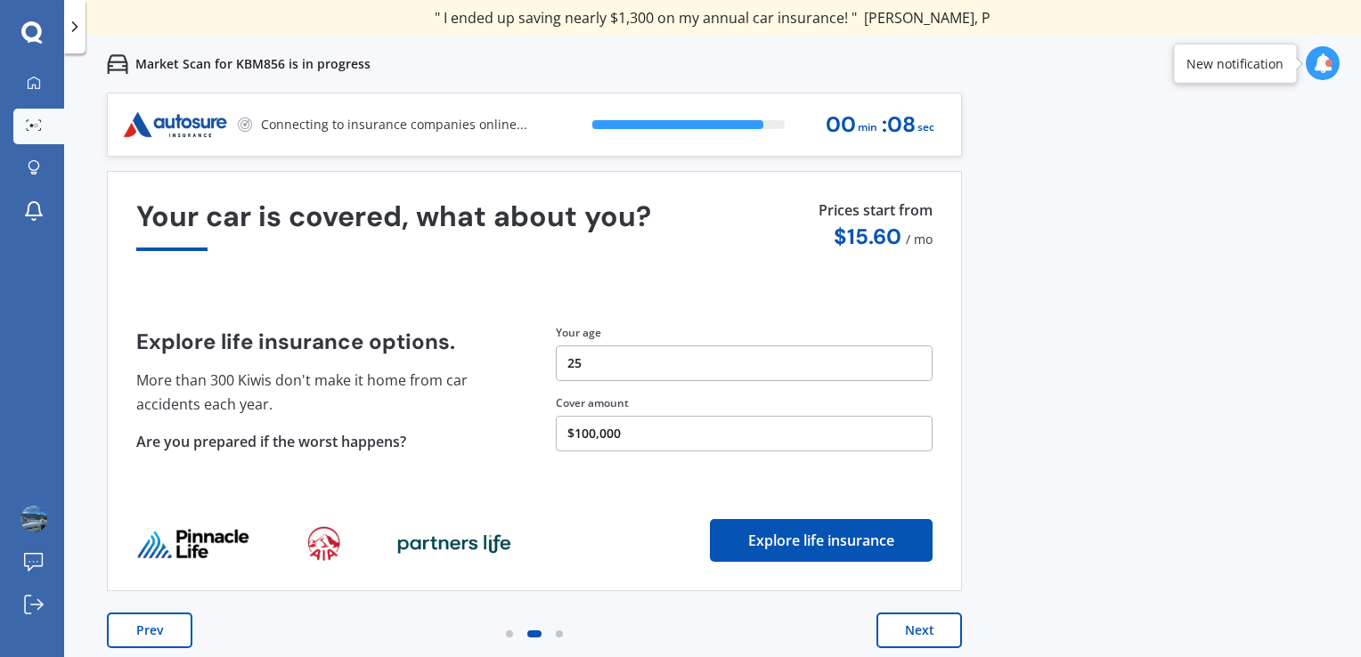
click at [889, 618] on button "Next" at bounding box center [918, 631] width 85 height 36
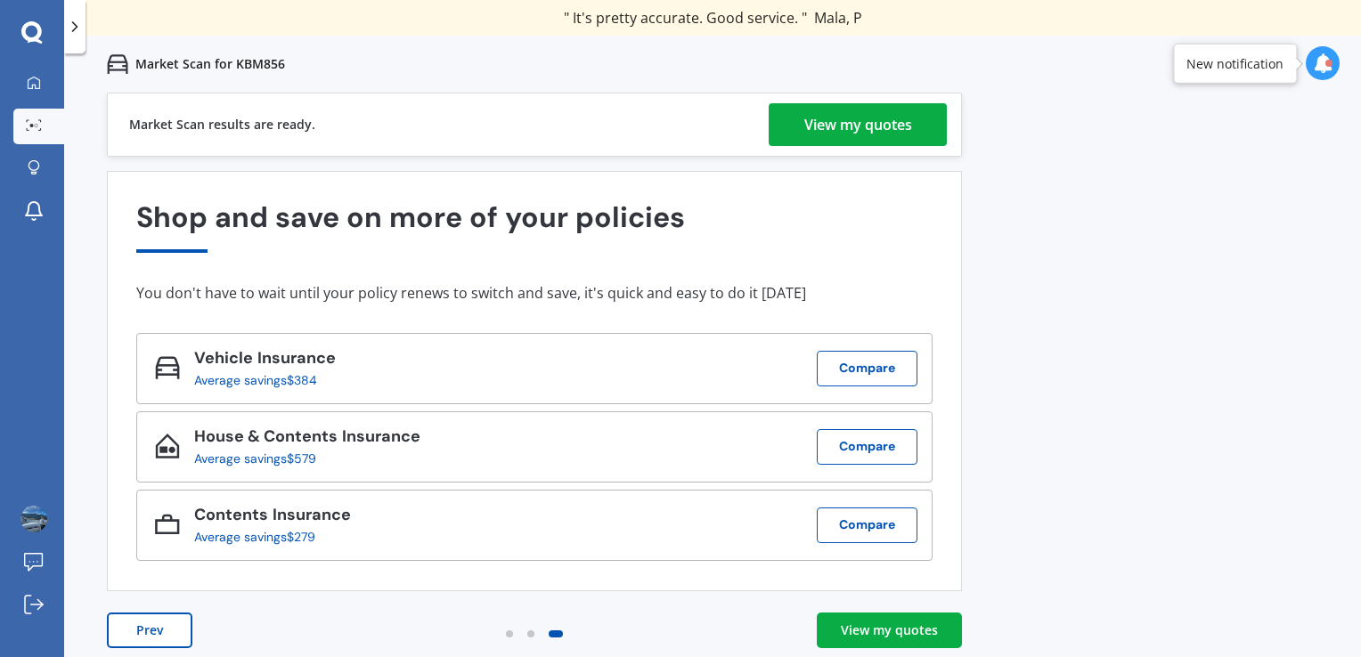
click at [852, 138] on div "View my quotes" at bounding box center [858, 124] width 108 height 43
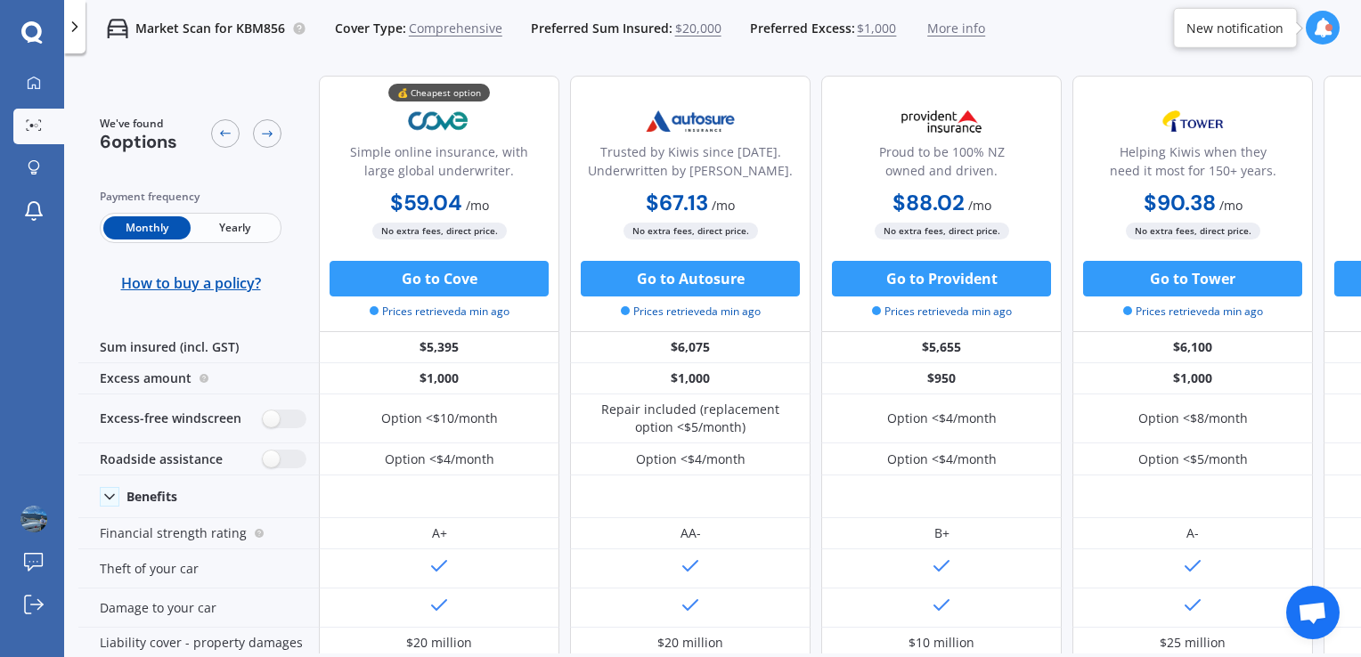
click at [246, 233] on span "Yearly" at bounding box center [234, 227] width 87 height 23
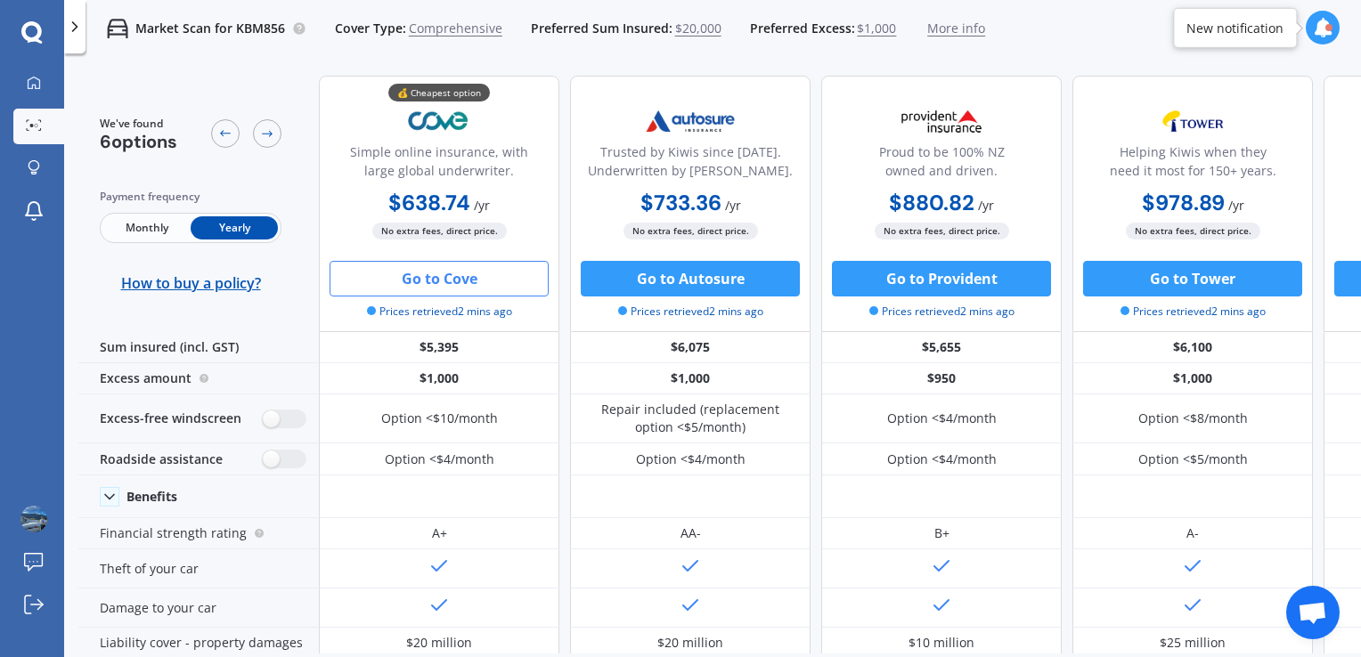
click at [438, 273] on button "Go to Cove" at bounding box center [439, 279] width 219 height 36
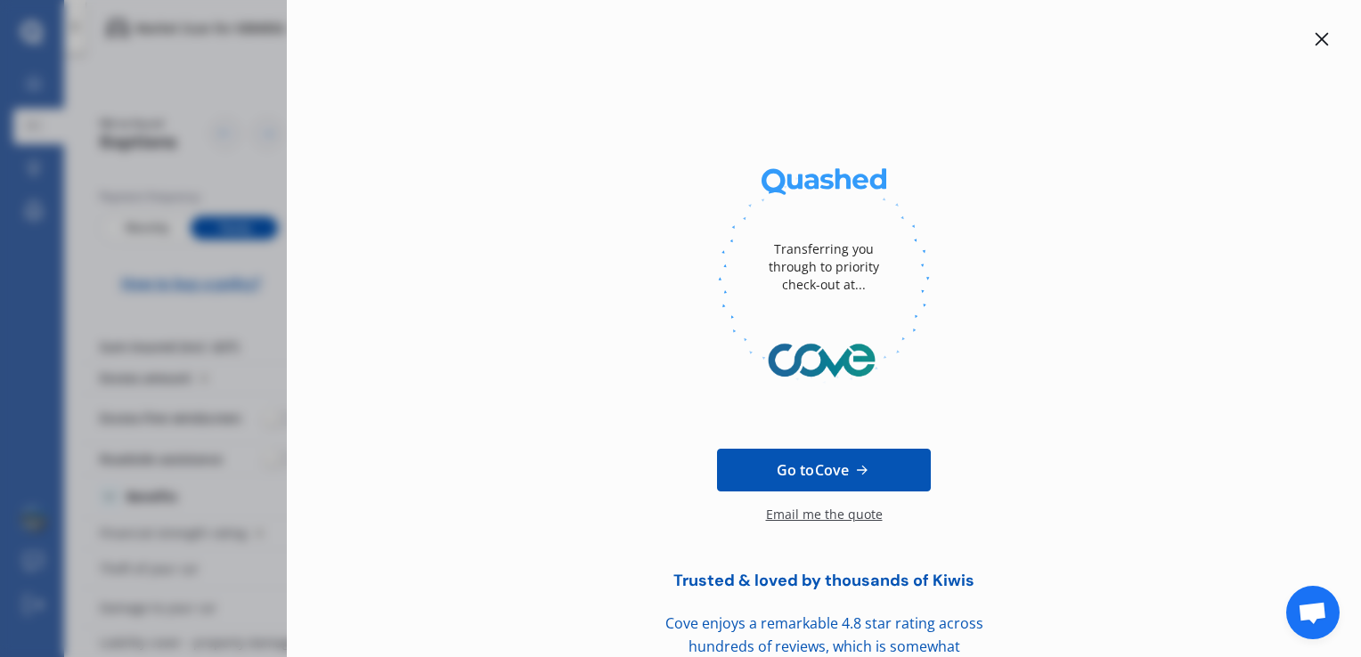
click at [1315, 42] on icon at bounding box center [1321, 39] width 13 height 13
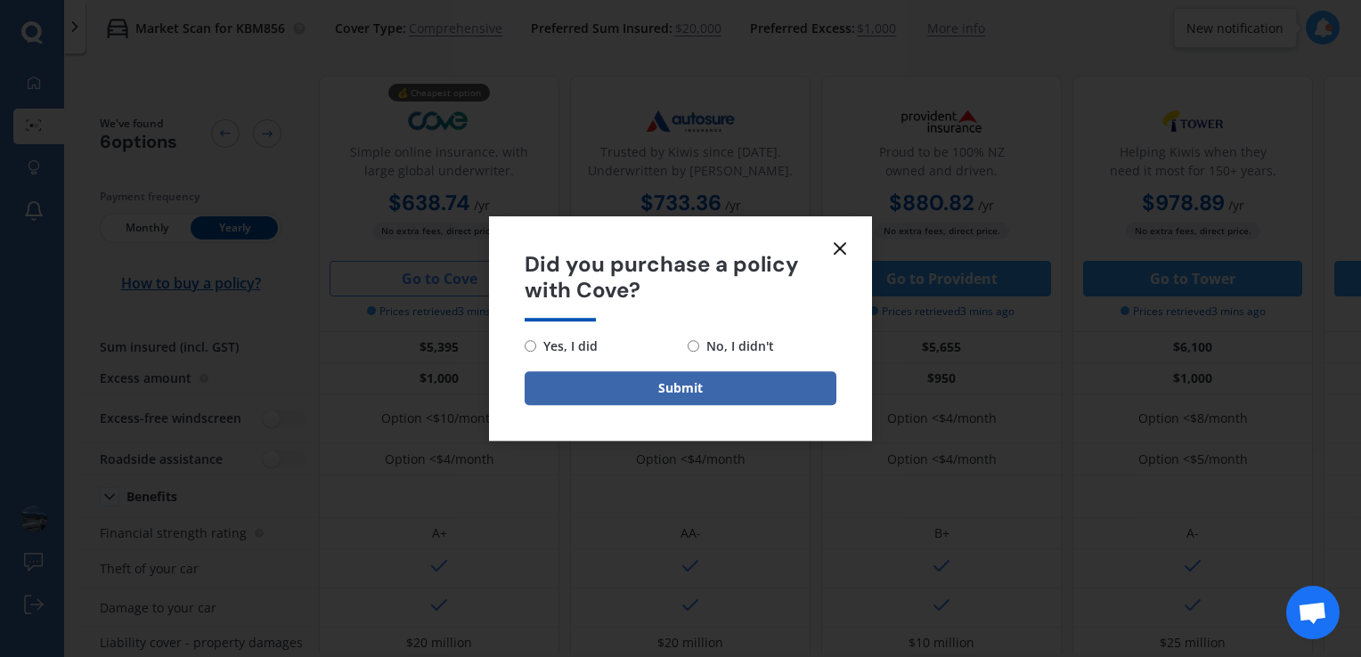
click at [834, 252] on icon at bounding box center [839, 248] width 21 height 21
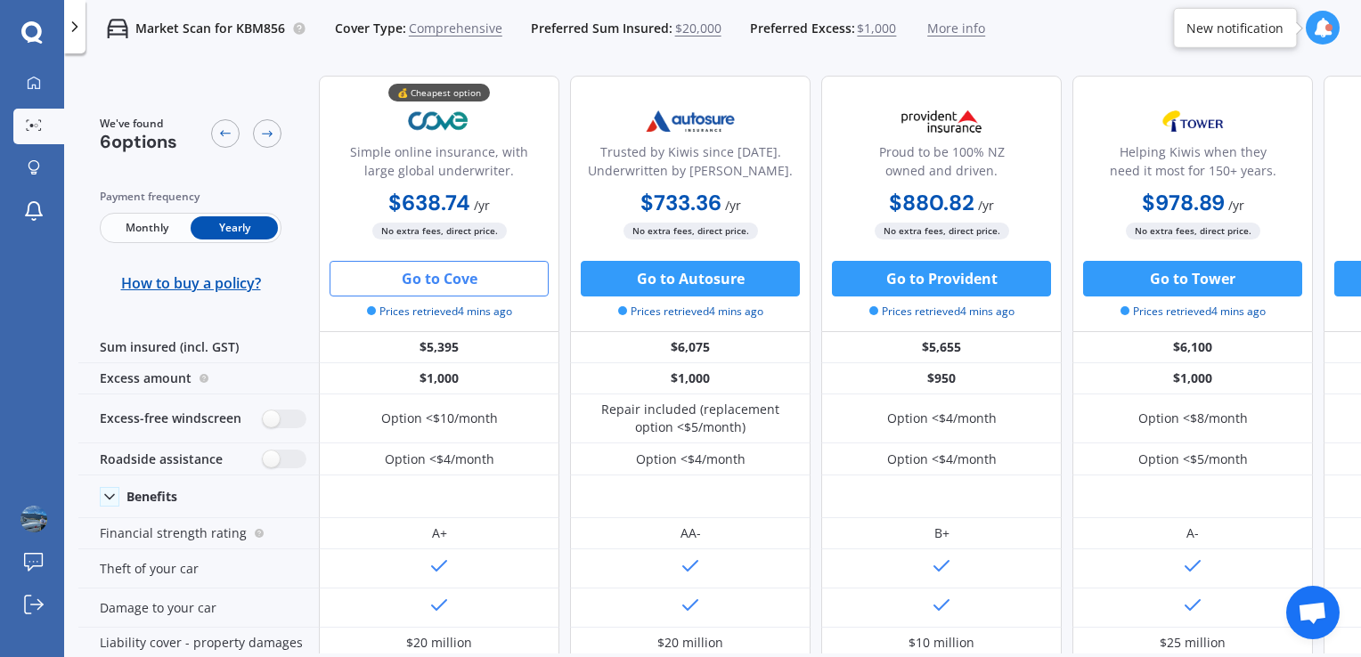
click at [246, 27] on p "Market Scan for KBM856" at bounding box center [210, 29] width 150 height 18
click at [66, 39] on div at bounding box center [74, 26] width 21 height 53
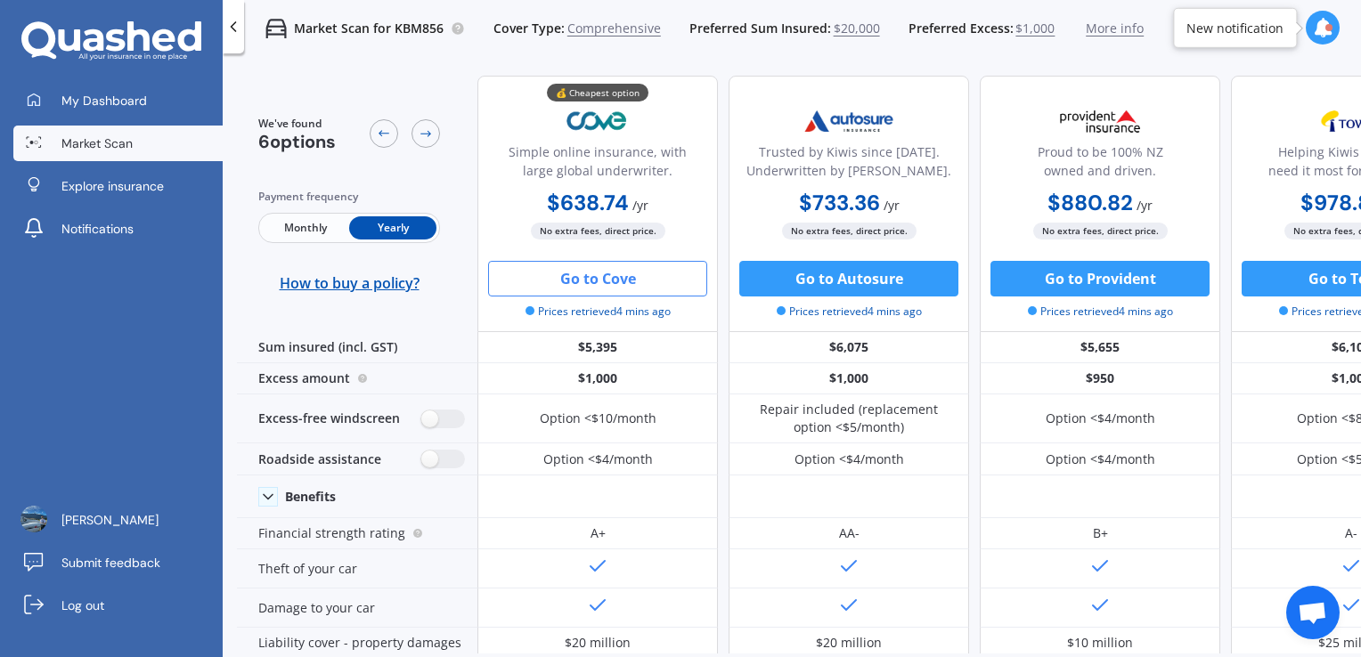
click at [1109, 20] on span "More info" at bounding box center [1115, 29] width 58 height 18
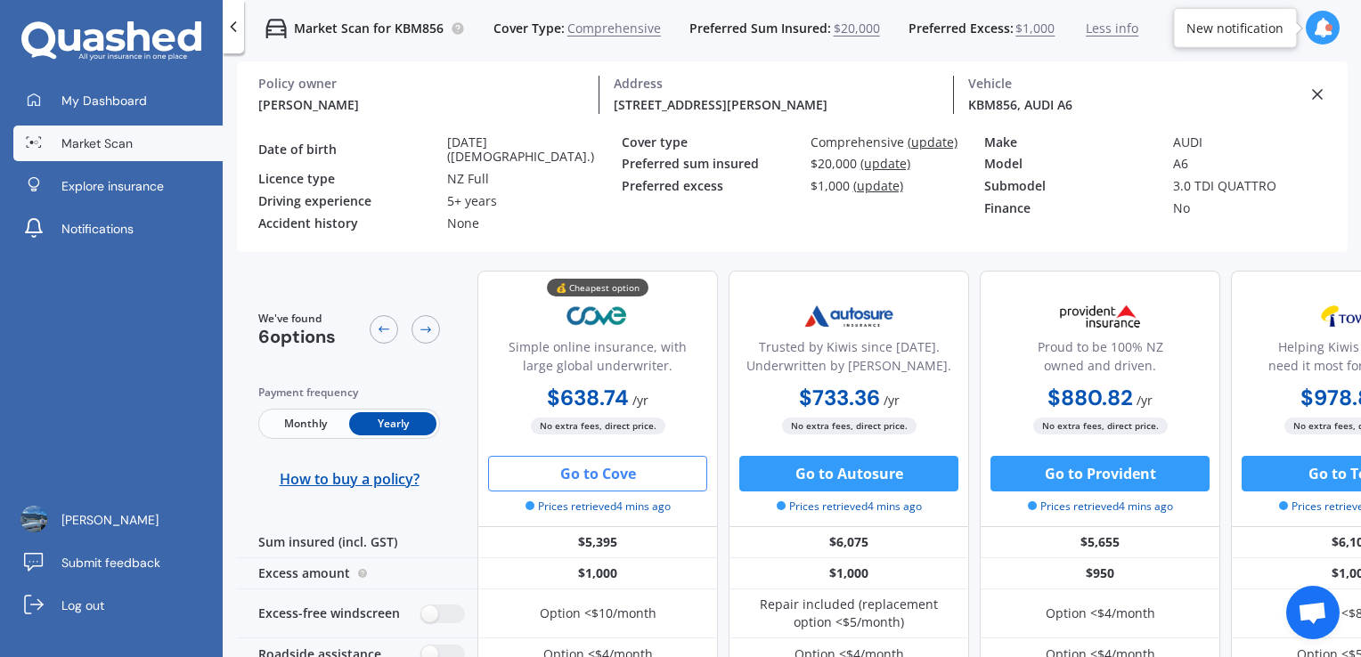
click at [1046, 102] on div "KBM856, AUDI A6" at bounding box center [1131, 104] width 326 height 19
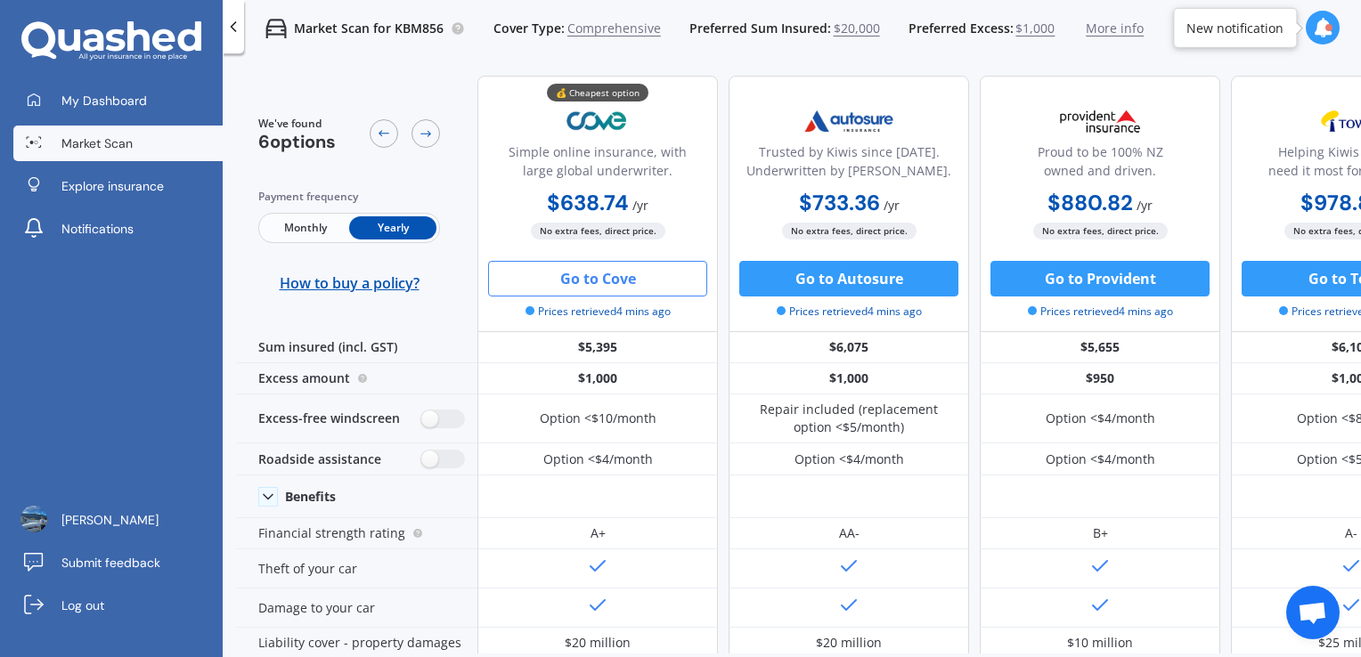
click at [56, 140] on link "Market Scan" at bounding box center [117, 144] width 209 height 36
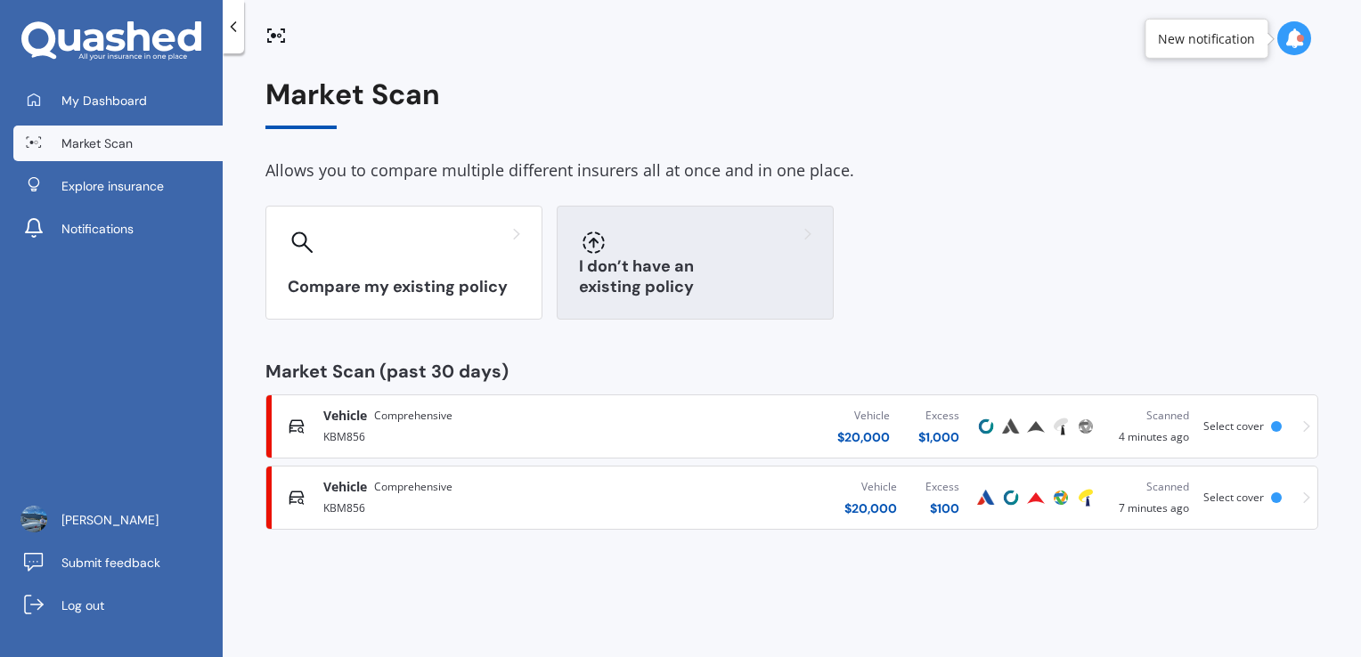
click at [712, 291] on h3 "I don’t have an existing policy" at bounding box center [695, 276] width 232 height 41
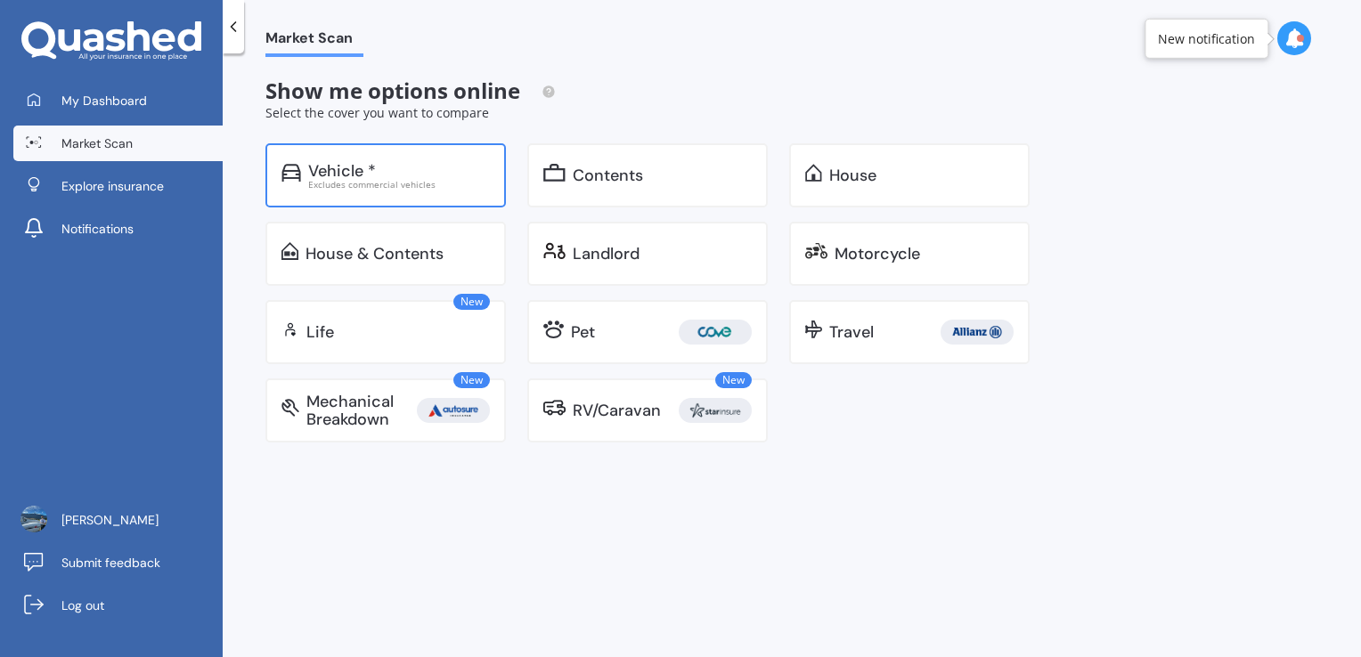
click at [431, 166] on div "Vehicle *" at bounding box center [399, 171] width 182 height 18
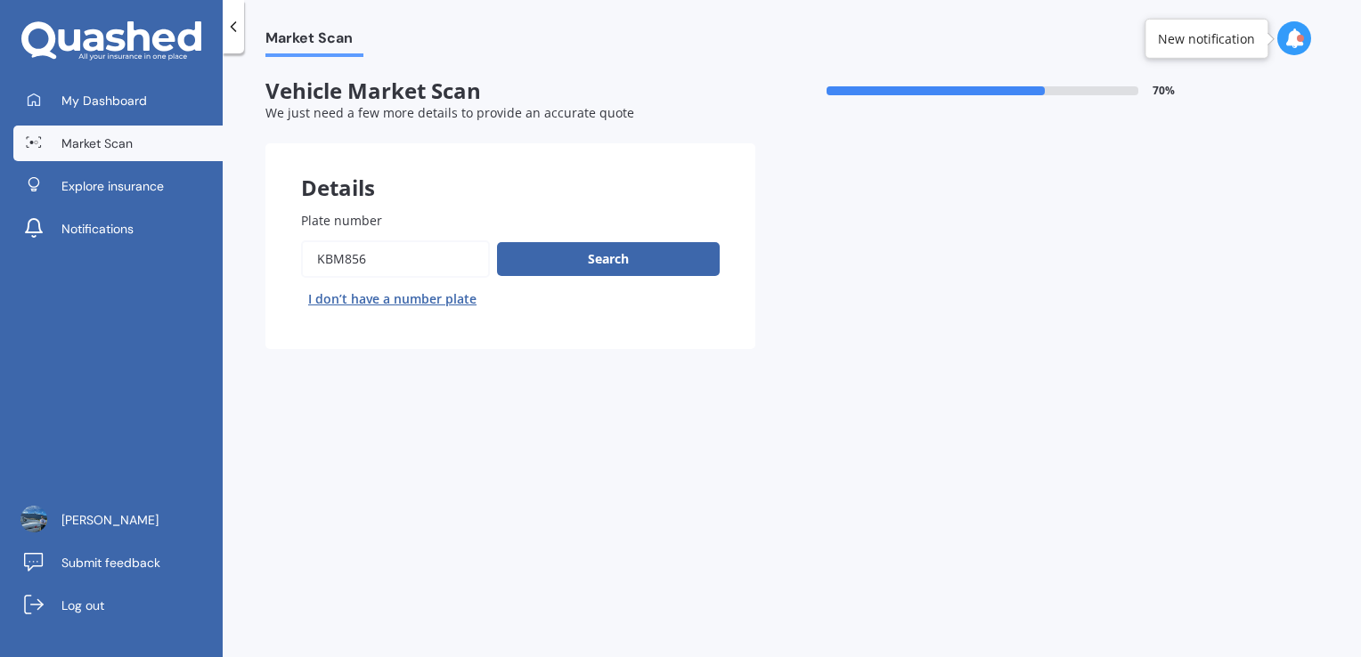
click at [333, 251] on input "Plate number" at bounding box center [395, 258] width 189 height 37
drag, startPoint x: 340, startPoint y: 252, endPoint x: 324, endPoint y: 252, distance: 16.0
click at [324, 252] on input "Plate number" at bounding box center [395, 258] width 189 height 37
type input "KQB856"
click at [598, 277] on div "Search I don’t have a number plate" at bounding box center [510, 276] width 419 height 73
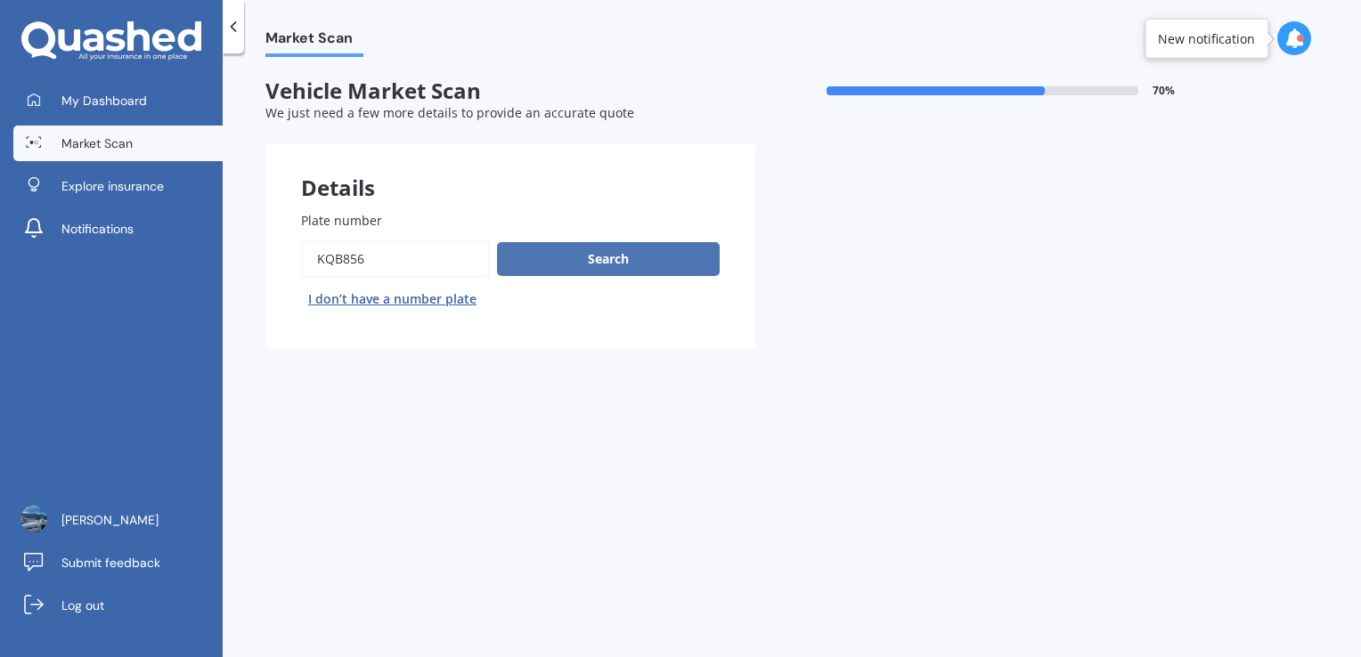
click at [599, 273] on button "Search" at bounding box center [608, 259] width 223 height 34
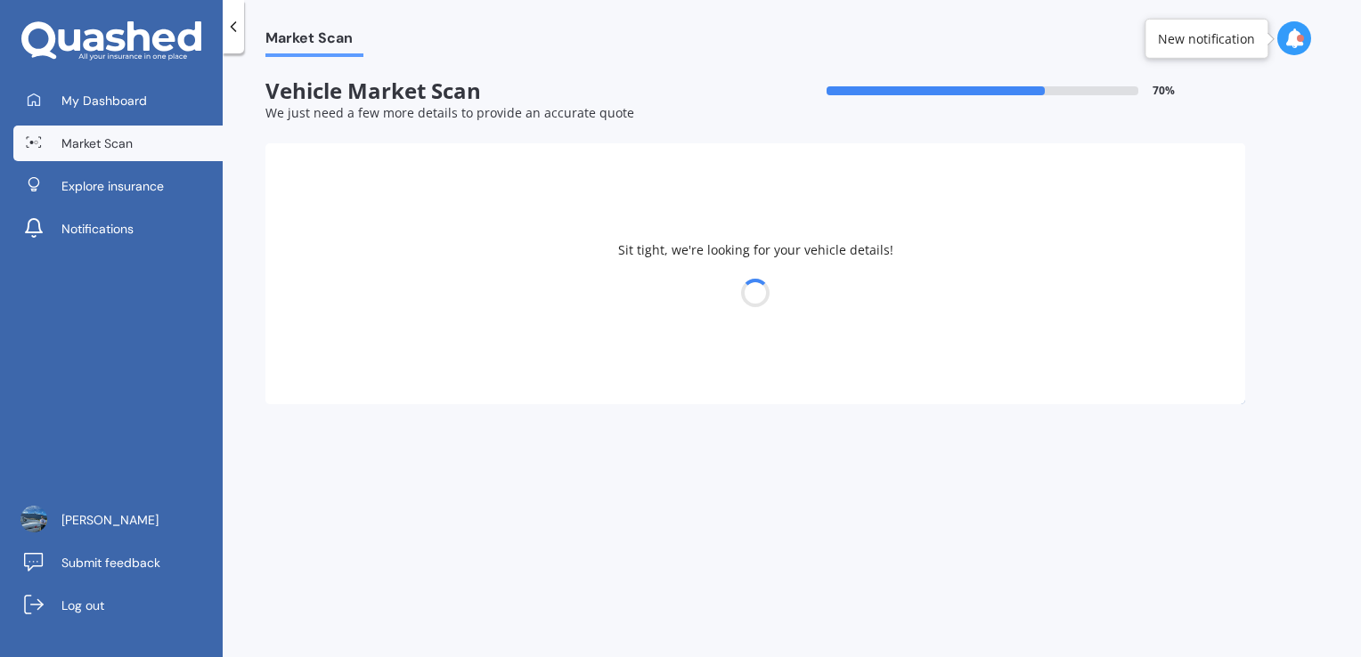
select select "AUDI"
select select "A6"
select select "02"
select select "08"
select select "2000"
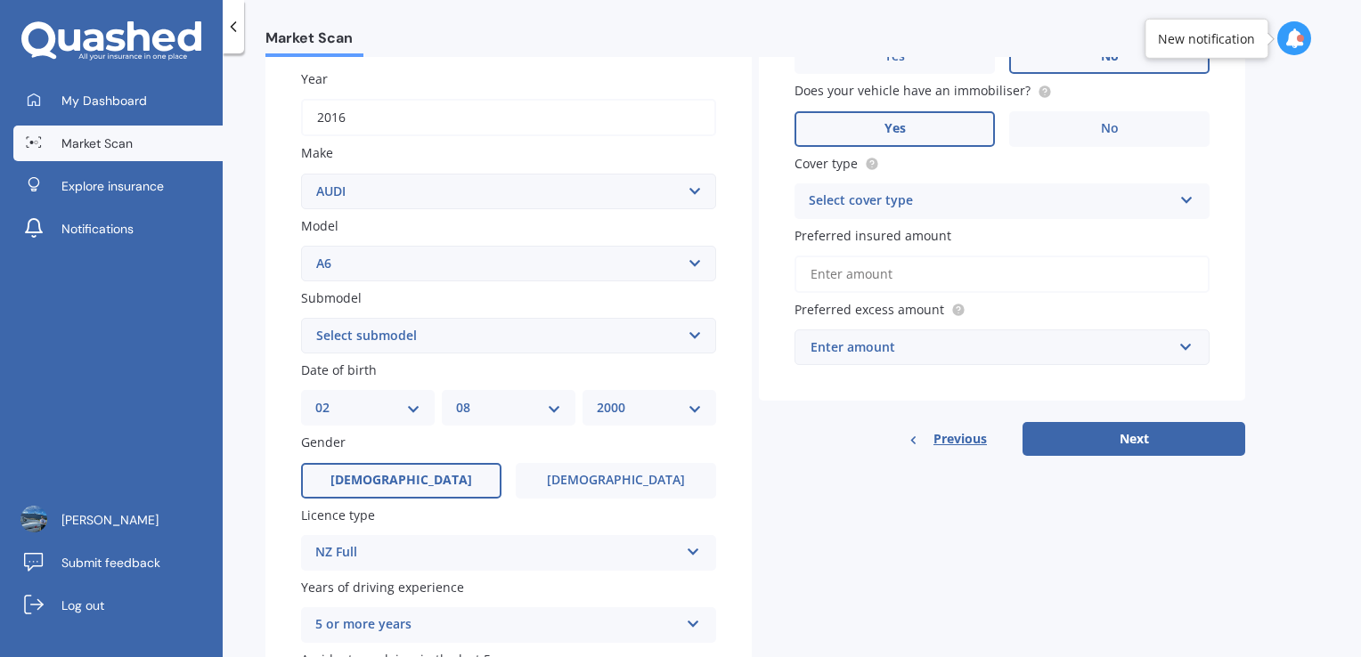
scroll to position [260, 0]
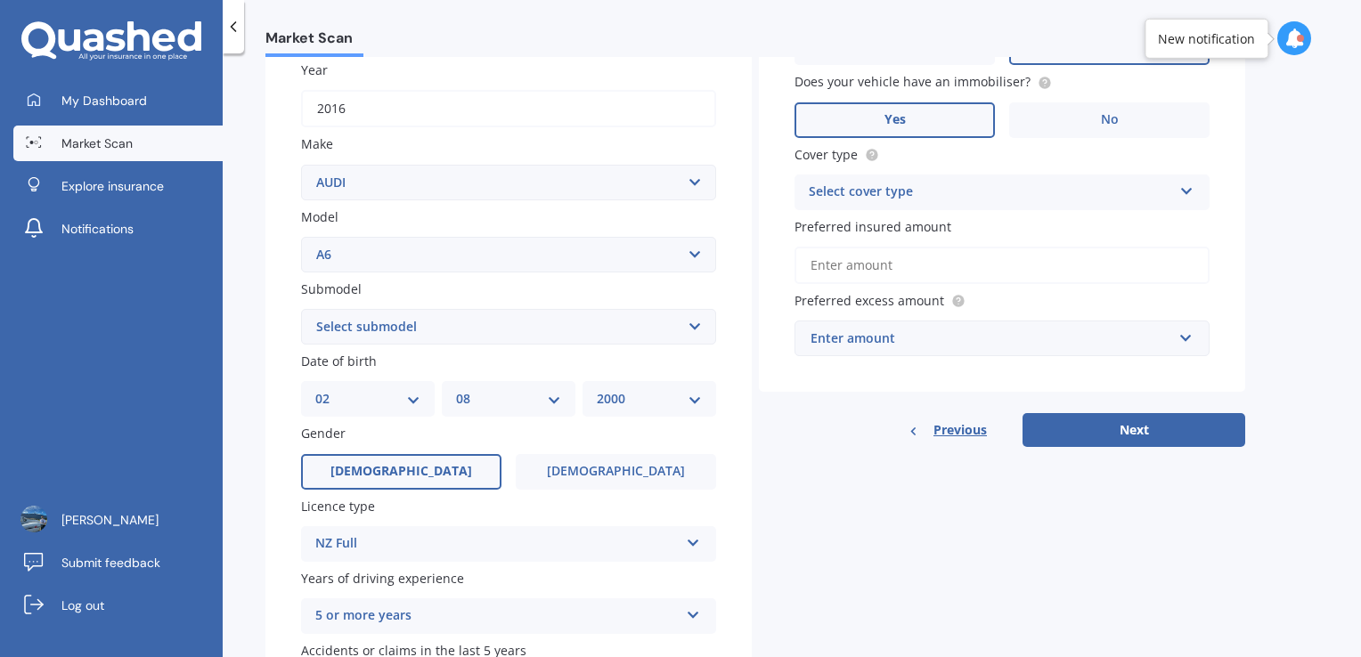
click at [363, 333] on select "Select submodel 1.8 Turbo 2 2.0 litre 2.3 2.4 2.6 2.7 Bi Turbo 2.7 Quattro 2.8 …" at bounding box center [508, 327] width 415 height 36
select select "3.0 TDI QUATTRO"
click at [301, 309] on select "Select submodel 1.8 Turbo 2 2.0 litre 2.3 2.4 2.6 2.7 Bi Turbo 2.7 Quattro 2.8 …" at bounding box center [508, 327] width 415 height 36
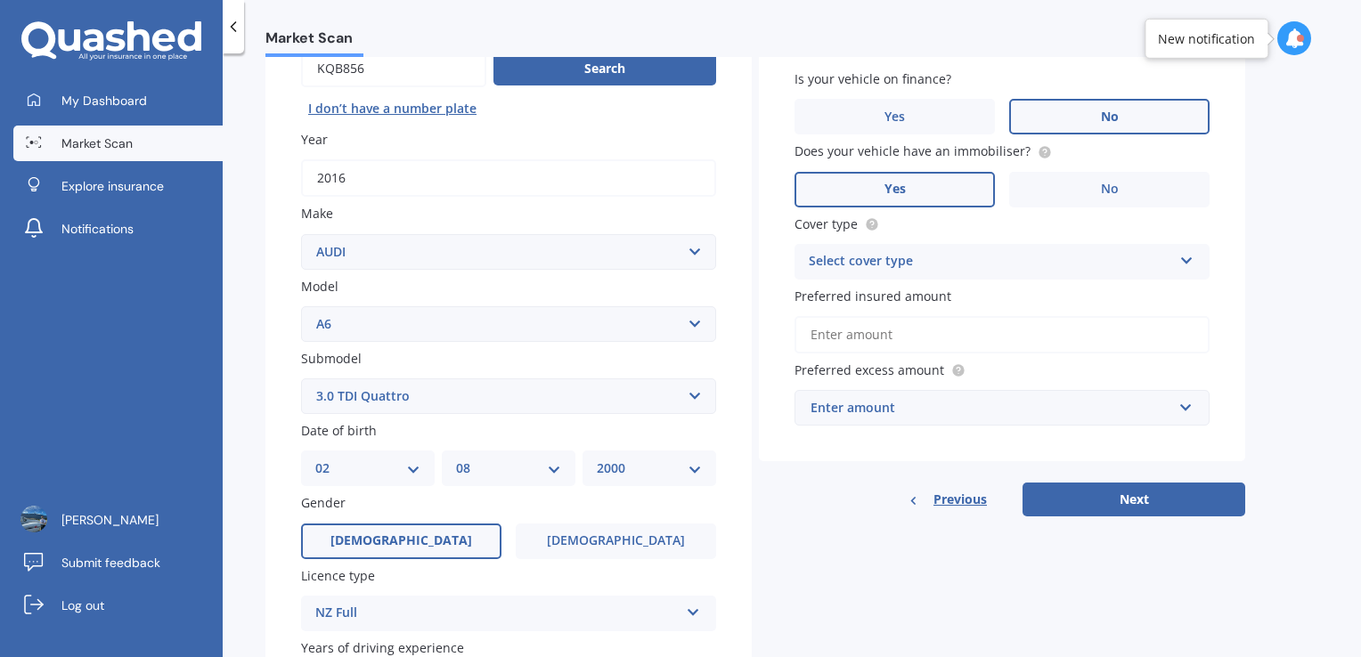
scroll to position [199, 0]
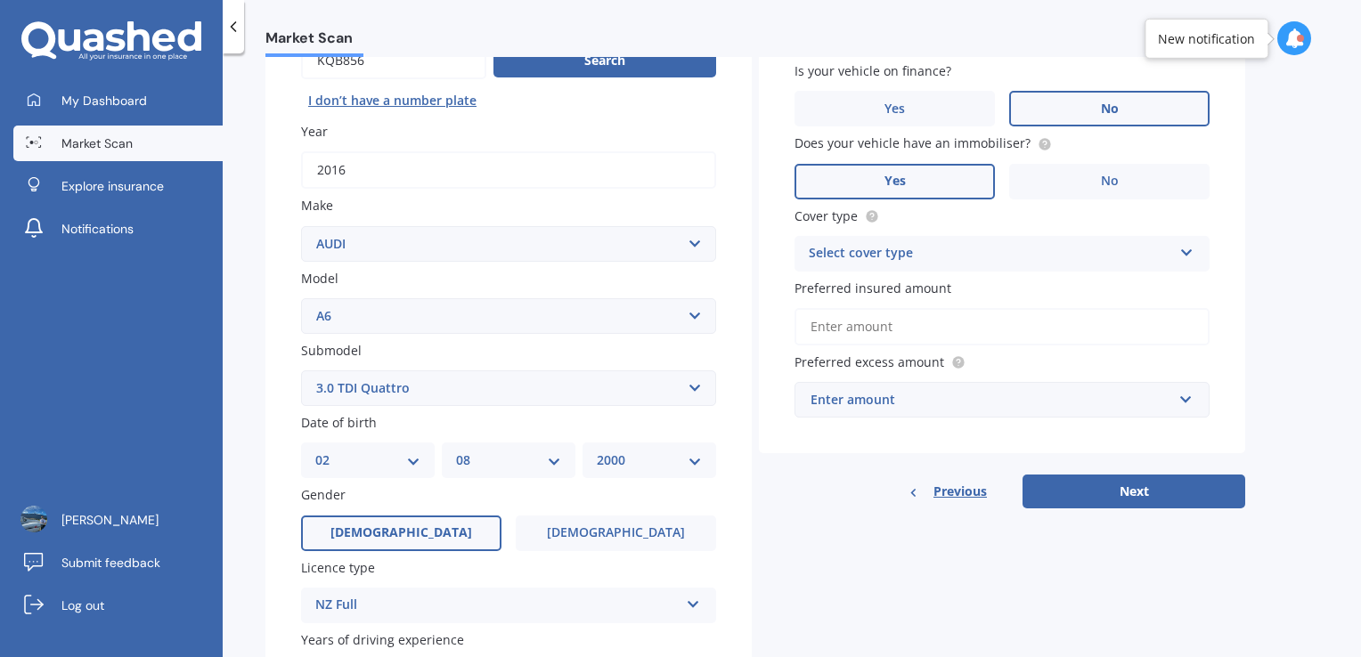
click at [891, 422] on div "Vehicle is parked at [STREET_ADDRESS][PERSON_NAME] Enter address manually Is yo…" at bounding box center [1002, 199] width 486 height 509
click at [1075, 483] on button "Next" at bounding box center [1133, 492] width 223 height 34
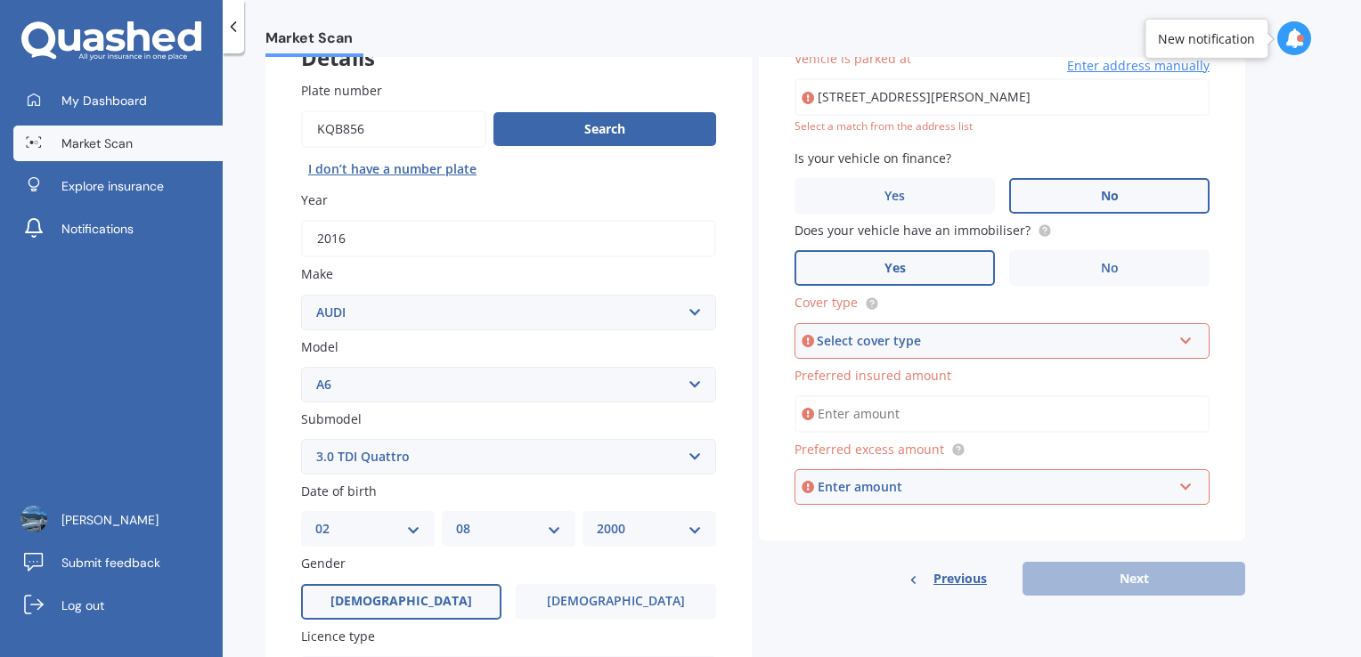
scroll to position [121, 0]
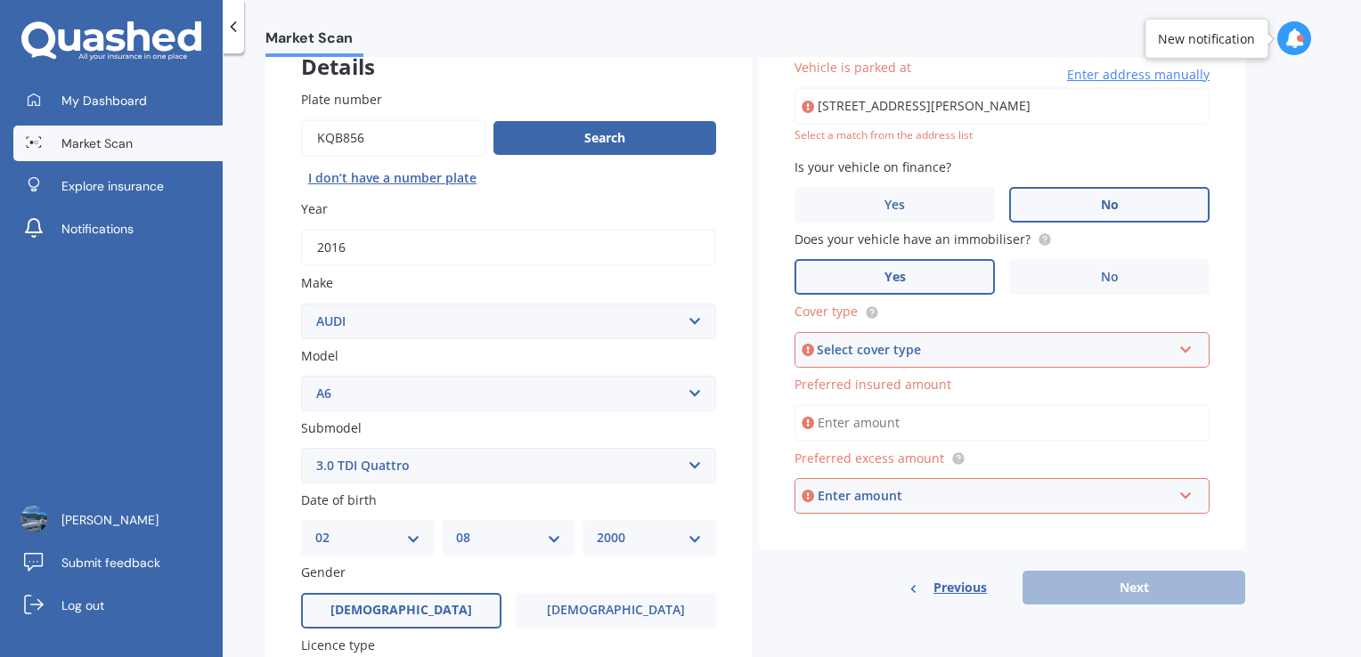
type input "[STREET_ADDRESS][PERSON_NAME]"
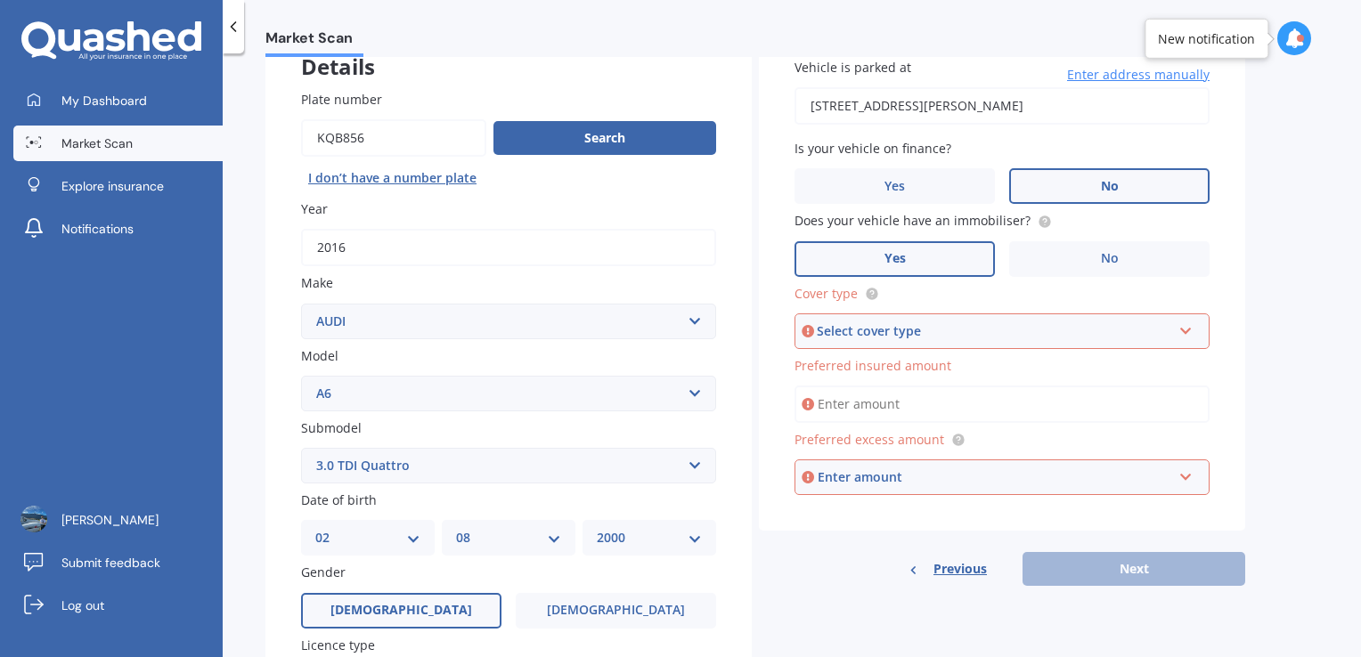
click at [859, 322] on div "Select cover type" at bounding box center [994, 331] width 354 height 20
click at [859, 372] on div "Comprehensive" at bounding box center [1001, 365] width 411 height 32
click at [862, 470] on div "Enter amount" at bounding box center [995, 478] width 354 height 20
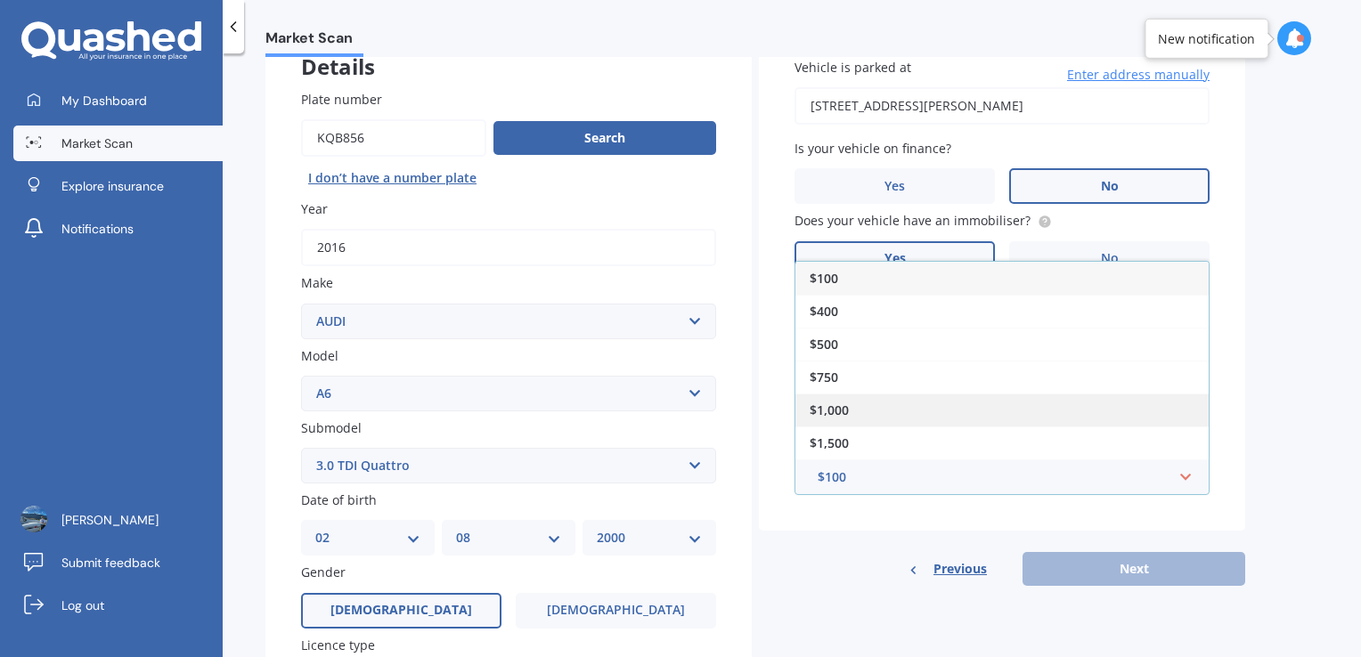
click at [851, 411] on div "$1,000" at bounding box center [1001, 410] width 413 height 33
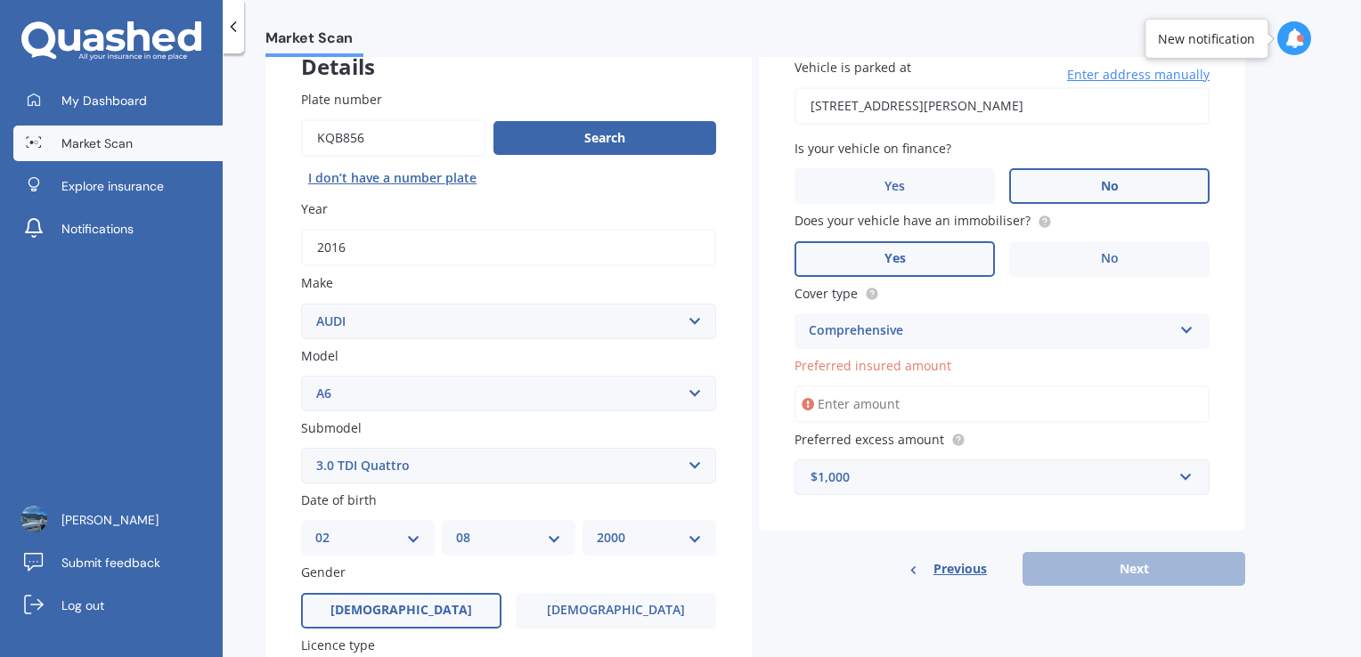
click at [886, 403] on input "Preferred insured amount" at bounding box center [1001, 404] width 415 height 37
click at [728, 501] on div "Plate number Search I don’t have a number plate Year [DATE] Make Select make AC…" at bounding box center [508, 467] width 486 height 827
click at [905, 402] on input "Preferred insured amount" at bounding box center [1001, 404] width 415 height 37
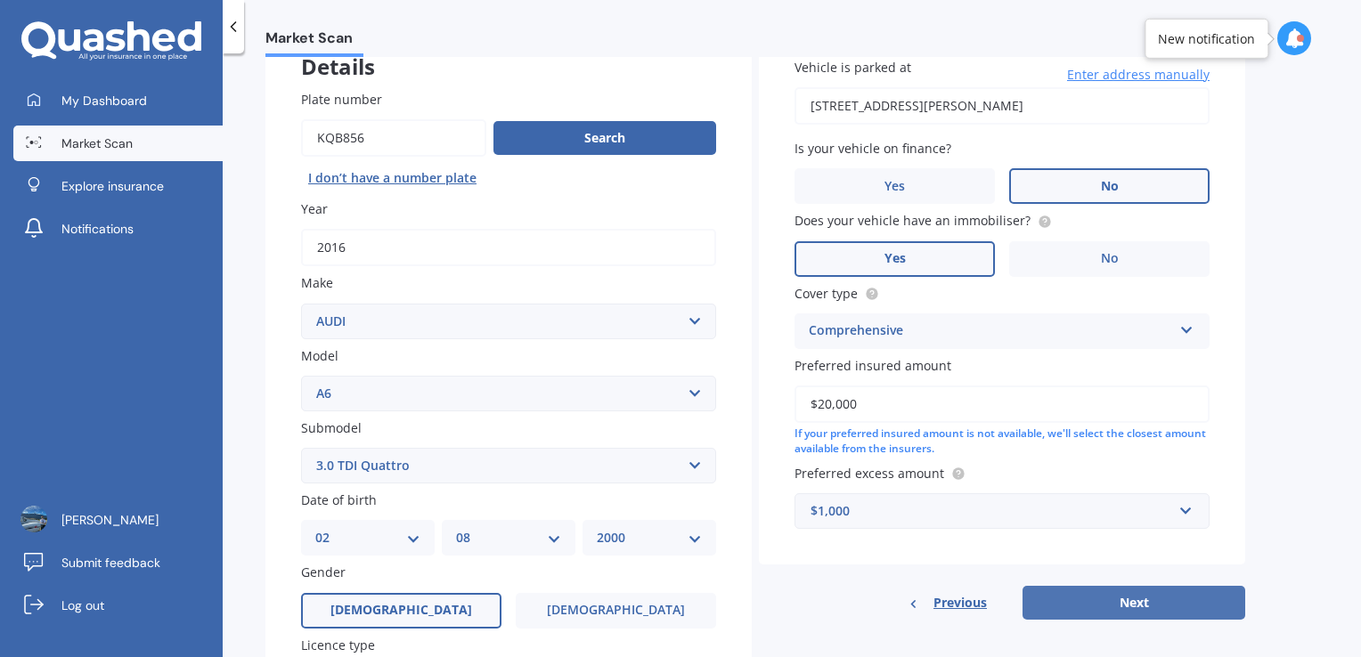
type input "$20,000"
click at [1105, 614] on button "Next" at bounding box center [1133, 603] width 223 height 34
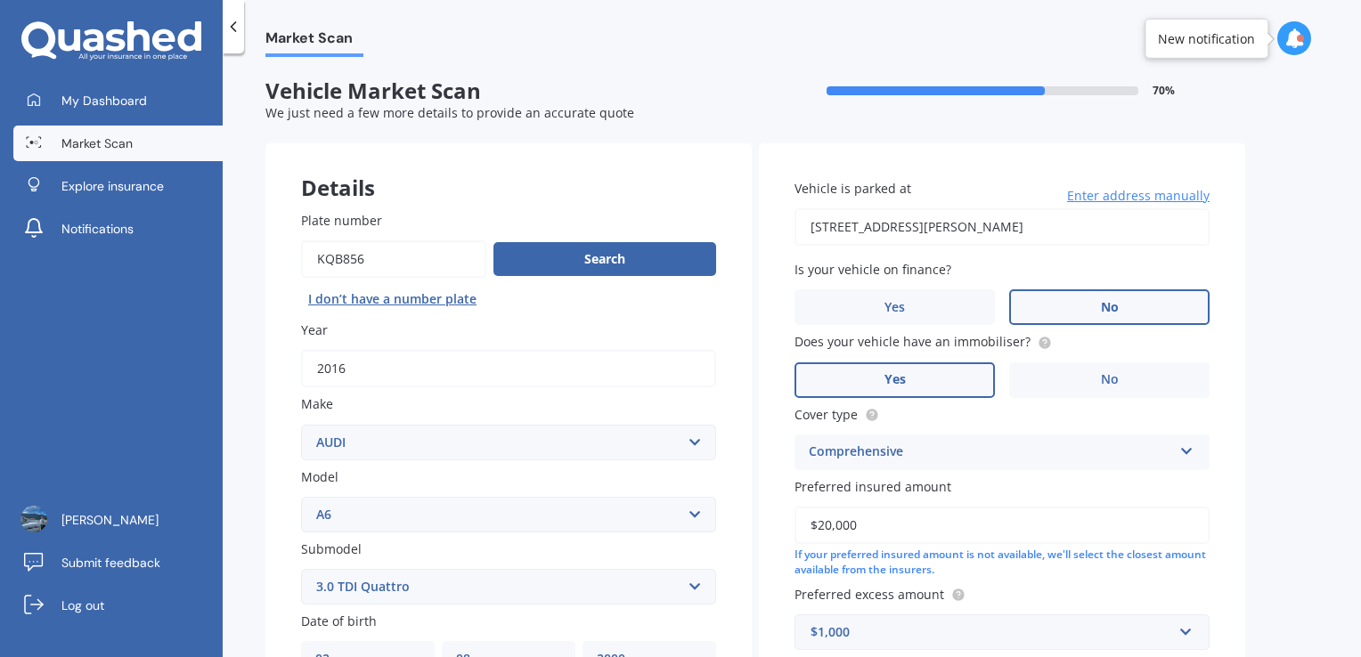
select select "02"
select select "08"
select select "2000"
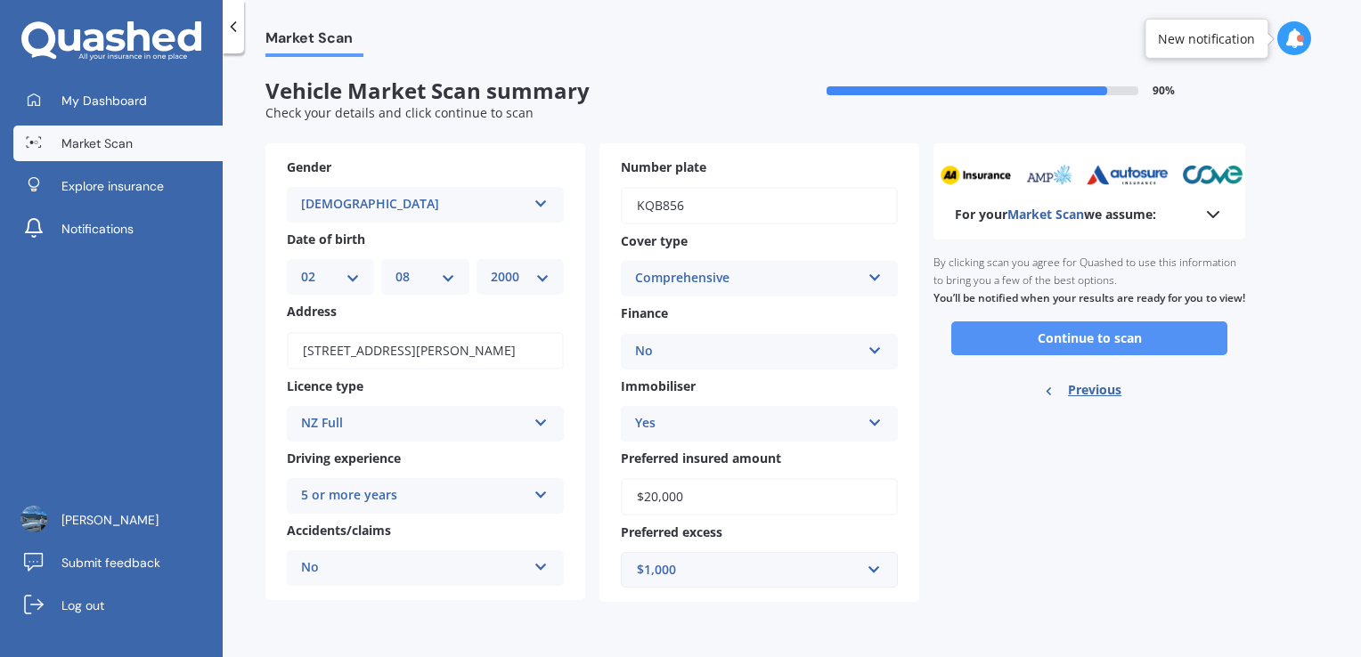
click at [1045, 355] on button "Continue to scan" at bounding box center [1089, 338] width 276 height 34
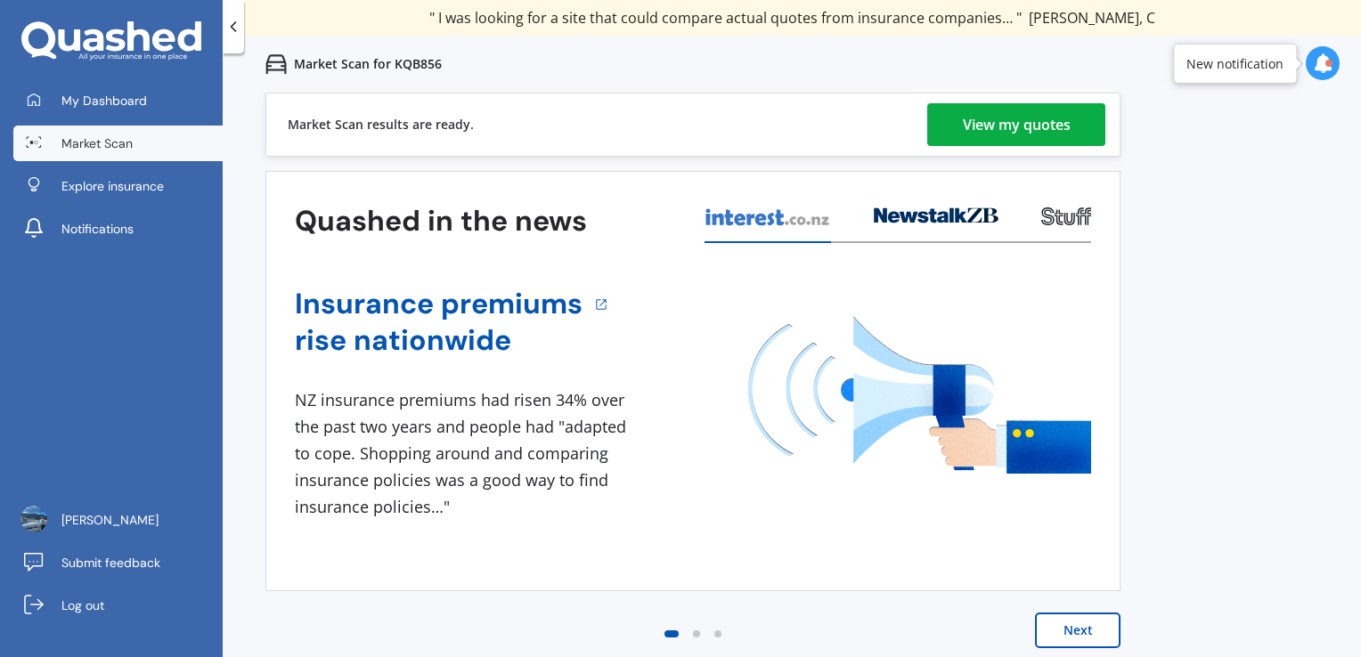
click at [995, 125] on div "View my quotes" at bounding box center [1017, 124] width 108 height 43
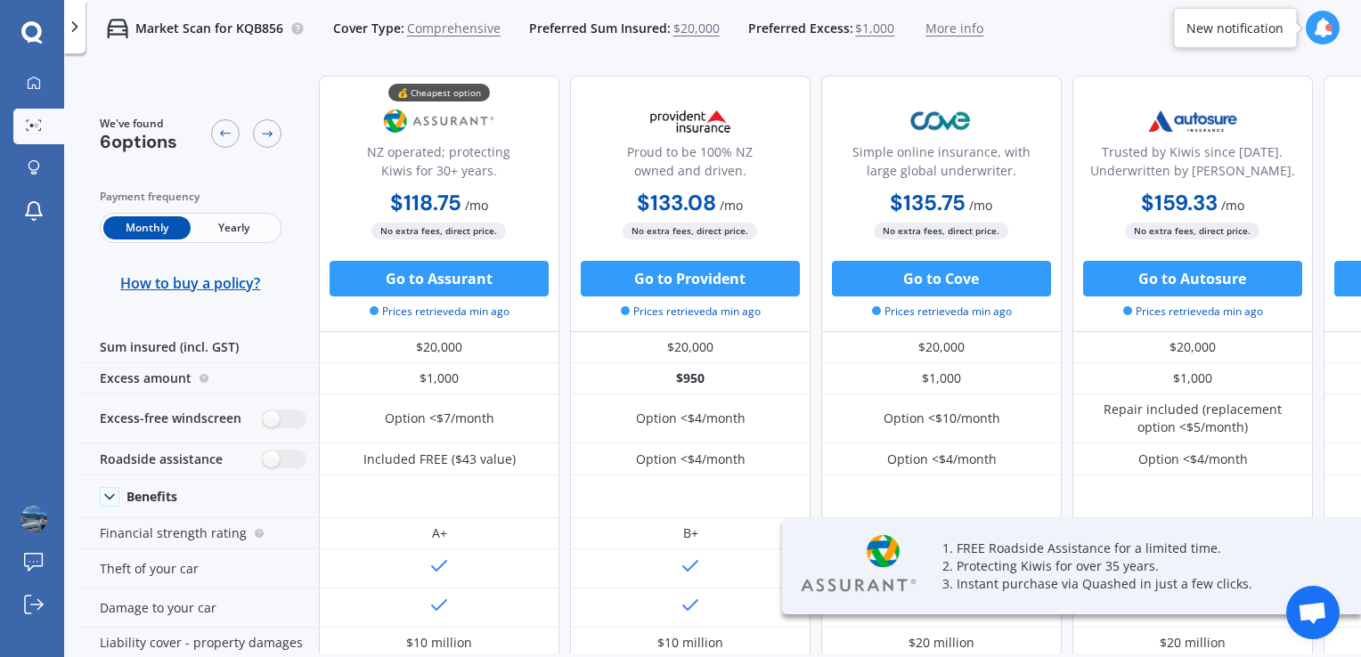
click at [224, 230] on span "Yearly" at bounding box center [234, 227] width 87 height 23
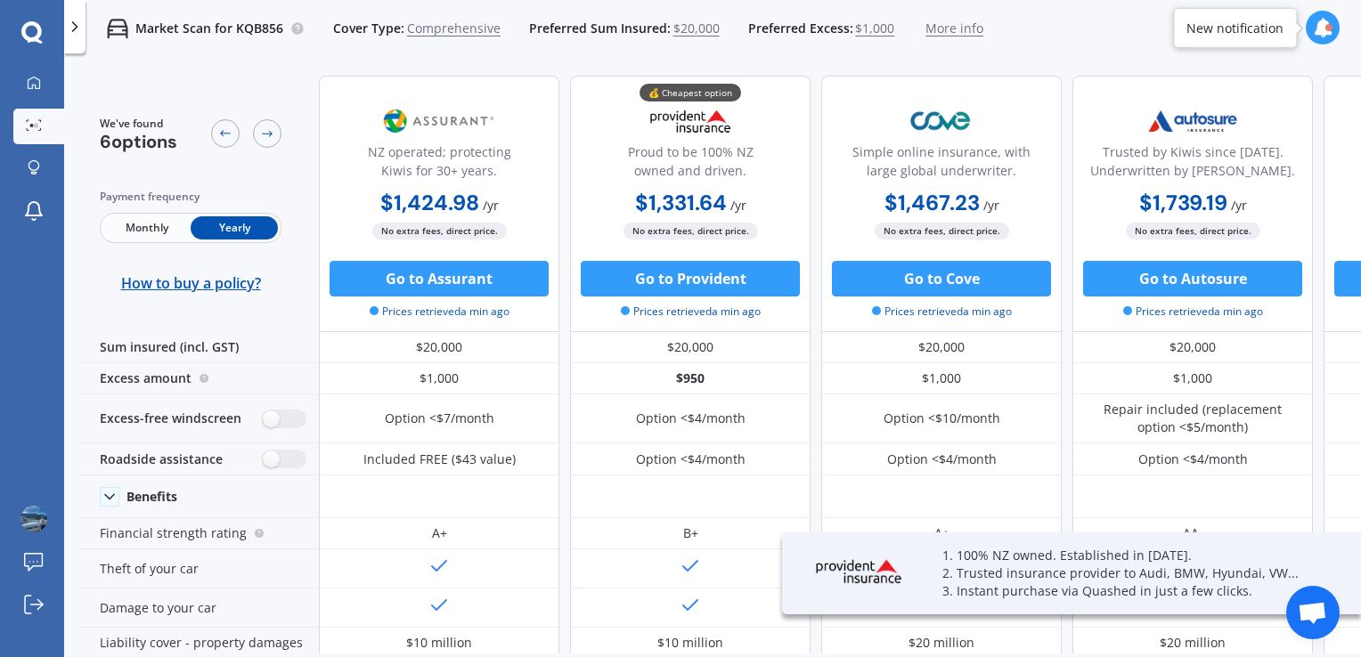
click at [164, 223] on span "Monthly" at bounding box center [146, 227] width 87 height 23
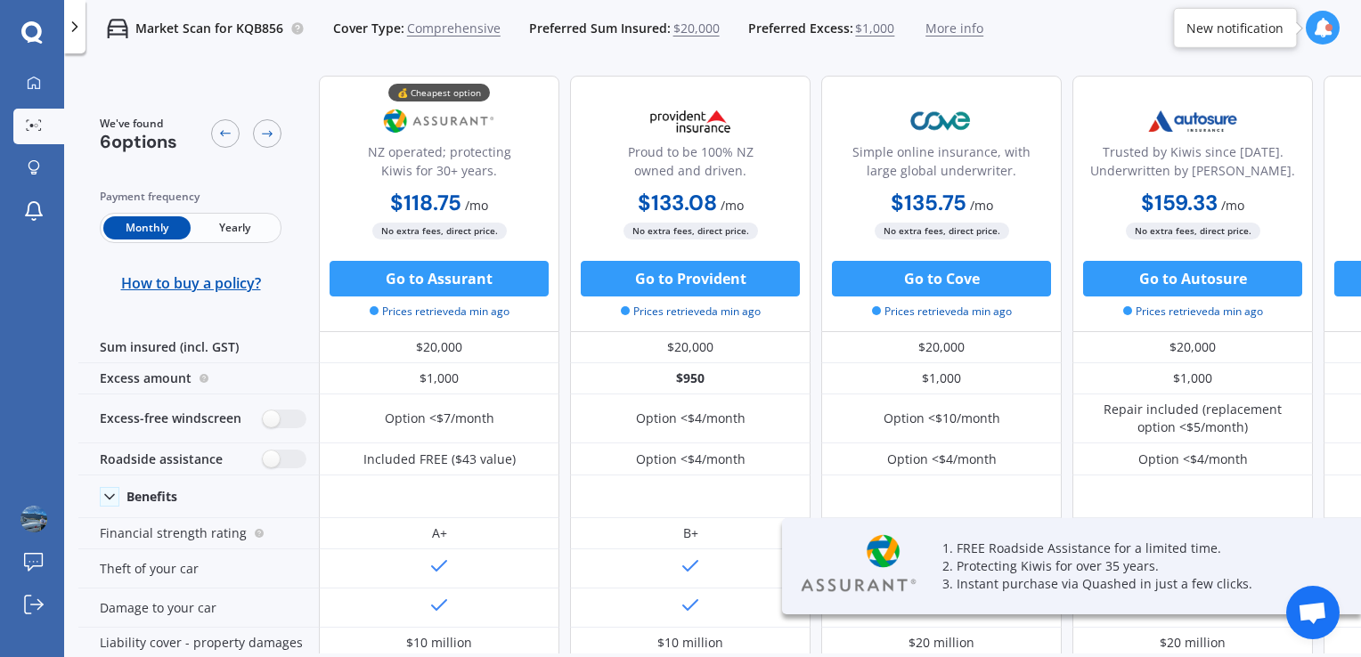
click at [246, 223] on span "Yearly" at bounding box center [234, 227] width 87 height 23
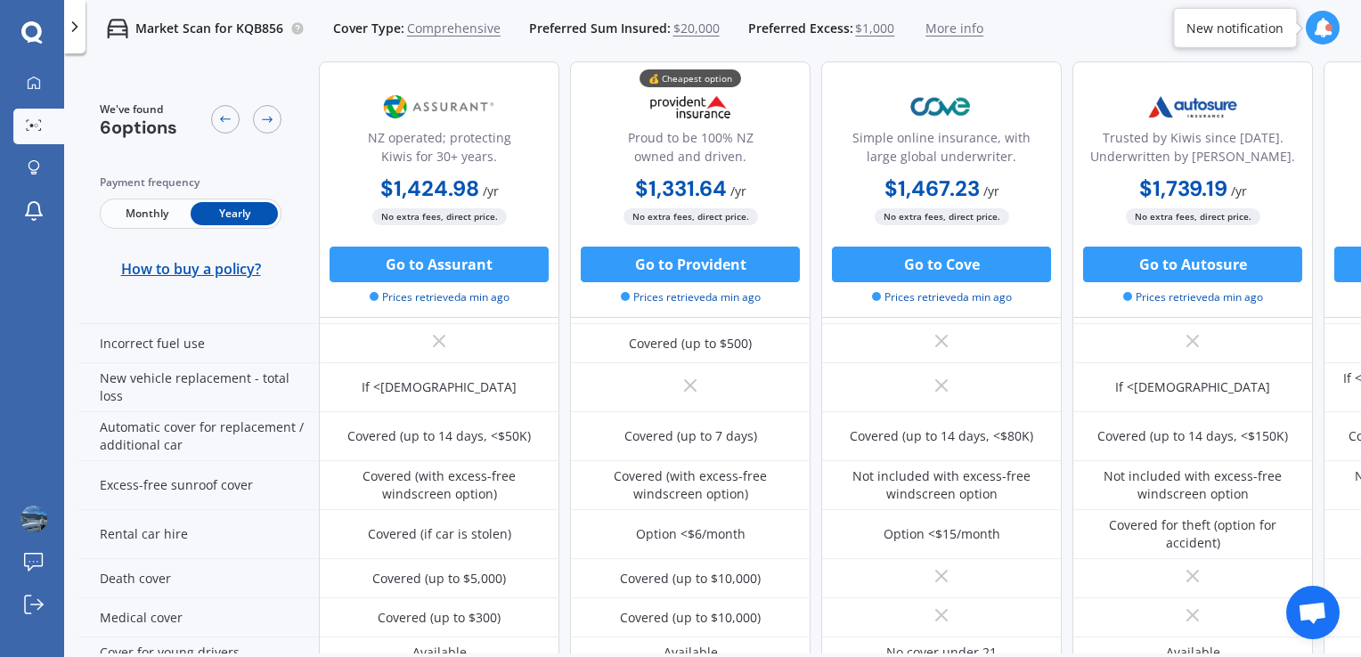
scroll to position [610, 0]
click at [687, 257] on button "Go to Provident" at bounding box center [690, 265] width 219 height 36
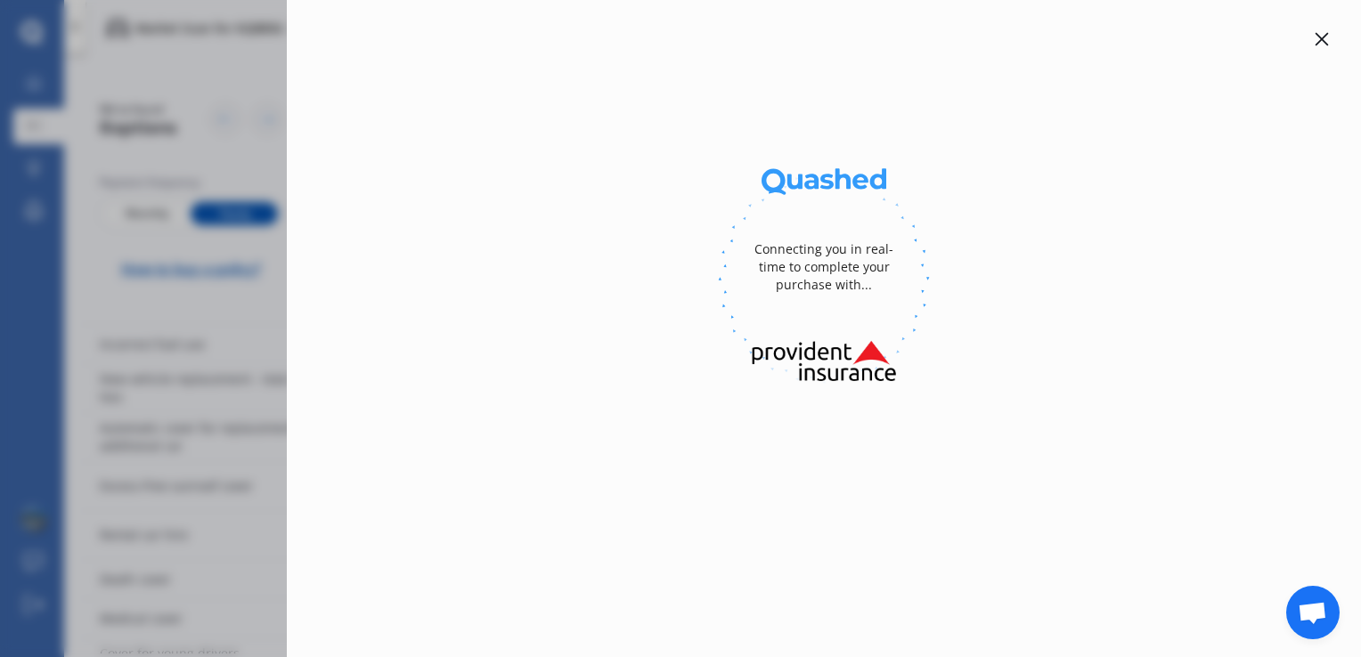
select select "full"
select select "[STREET_ADDRESS][PERSON_NAME]"
select select "AUDI"
select select "A6"
select select "NO"
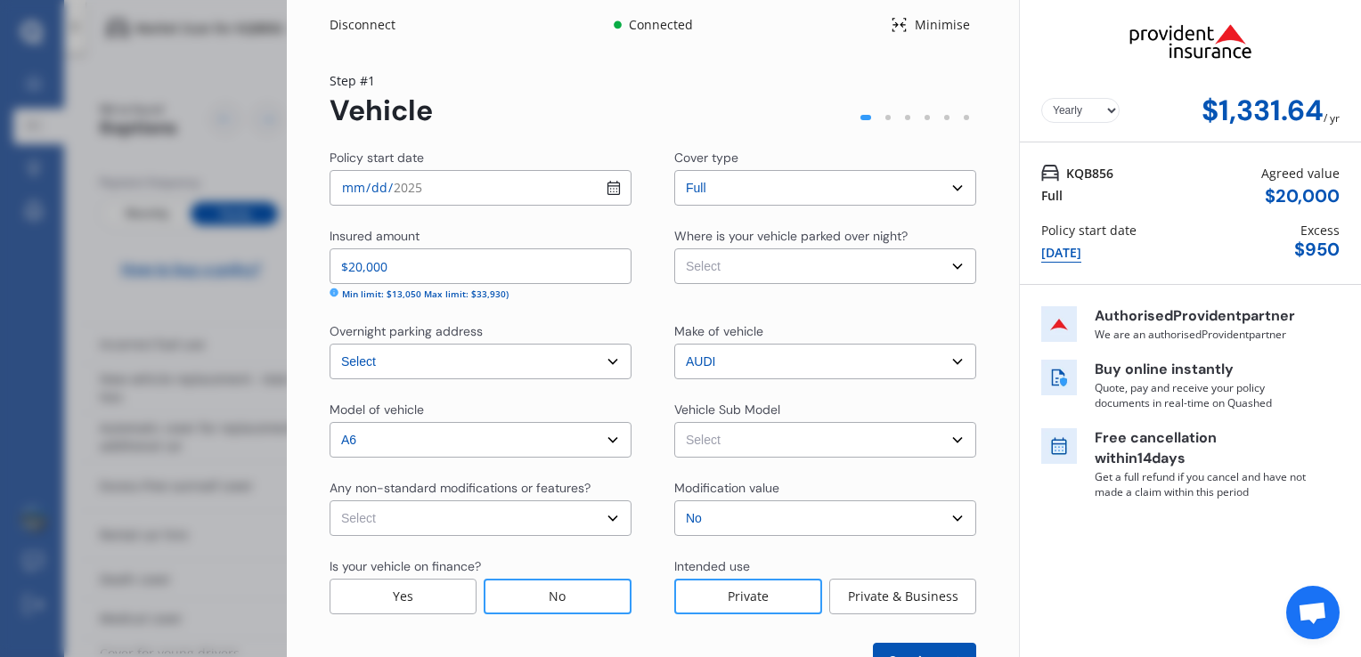
scroll to position [64, 0]
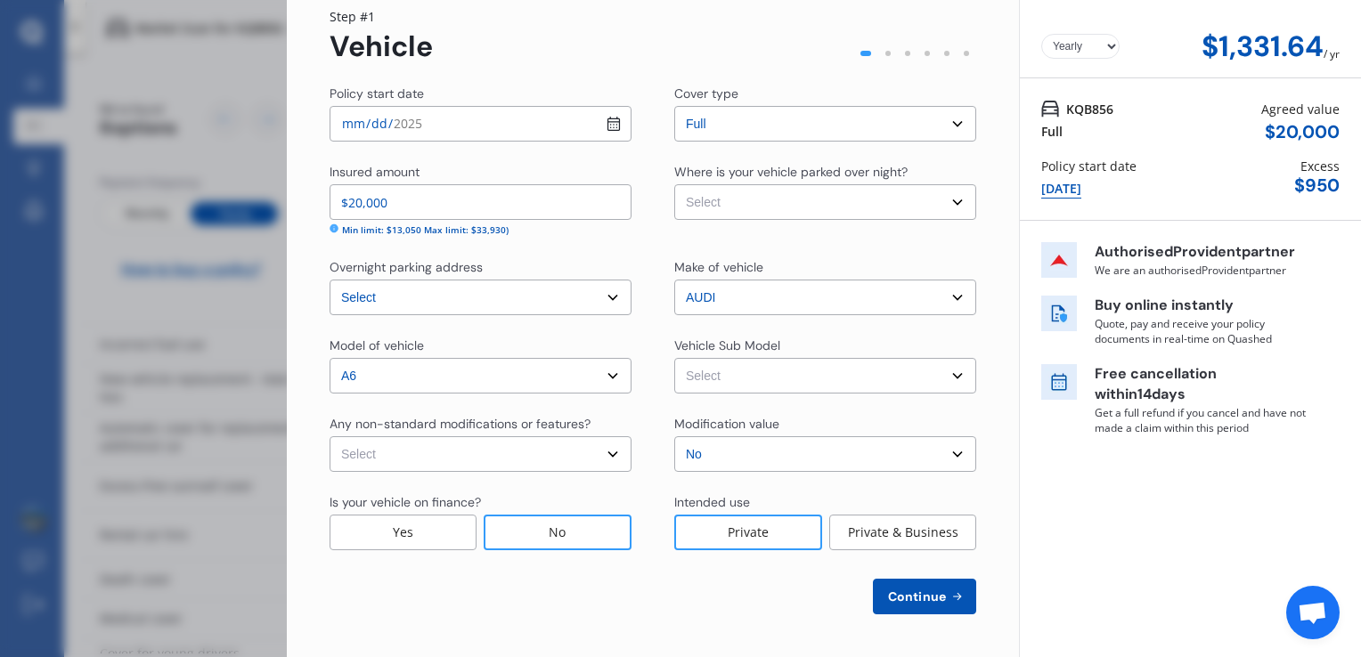
click at [711, 198] on select "Select Garage (fully enclosed) Off Street Parking Other" at bounding box center [825, 202] width 302 height 36
select select "GARAGE"
click at [674, 184] on select "Select Garage (fully enclosed) Off Street Parking Other" at bounding box center [825, 202] width 302 height 36
click at [488, 464] on select "Select None [MEDICAL_DATA] System(NOS) Roll Cage Full Racing Harness" at bounding box center [481, 454] width 302 height 36
select select "none"
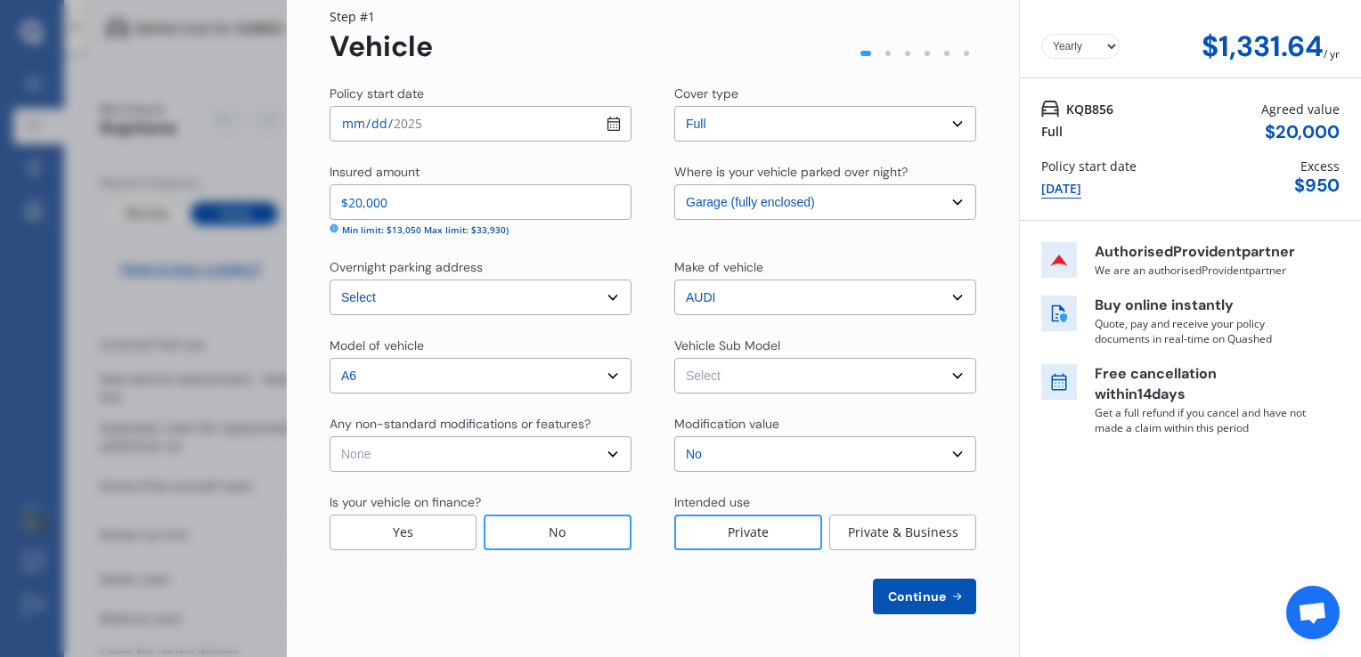
click at [330, 436] on select "Select None [MEDICAL_DATA] System(NOS) Roll Cage Full Racing Harness" at bounding box center [481, 454] width 302 height 36
click at [720, 386] on select "Select A6 4GH TDI Allroad Avant 5dr S-Tronic 7sp Quattro 3.0DT (160kW) MY16" at bounding box center [825, 376] width 302 height 36
select select "NZVAUDI2016AEHF"
click at [674, 358] on select "Select A6 4GH TDI Allroad Avant 5dr S-Tronic 7sp Quattro 3.0DT (160kW) MY16" at bounding box center [825, 376] width 302 height 36
click at [650, 614] on div "Yearly Monthly $1,331.64 / yr Step # 1 Vehicle Policy start date [DATE] Cover t…" at bounding box center [653, 321] width 732 height 671
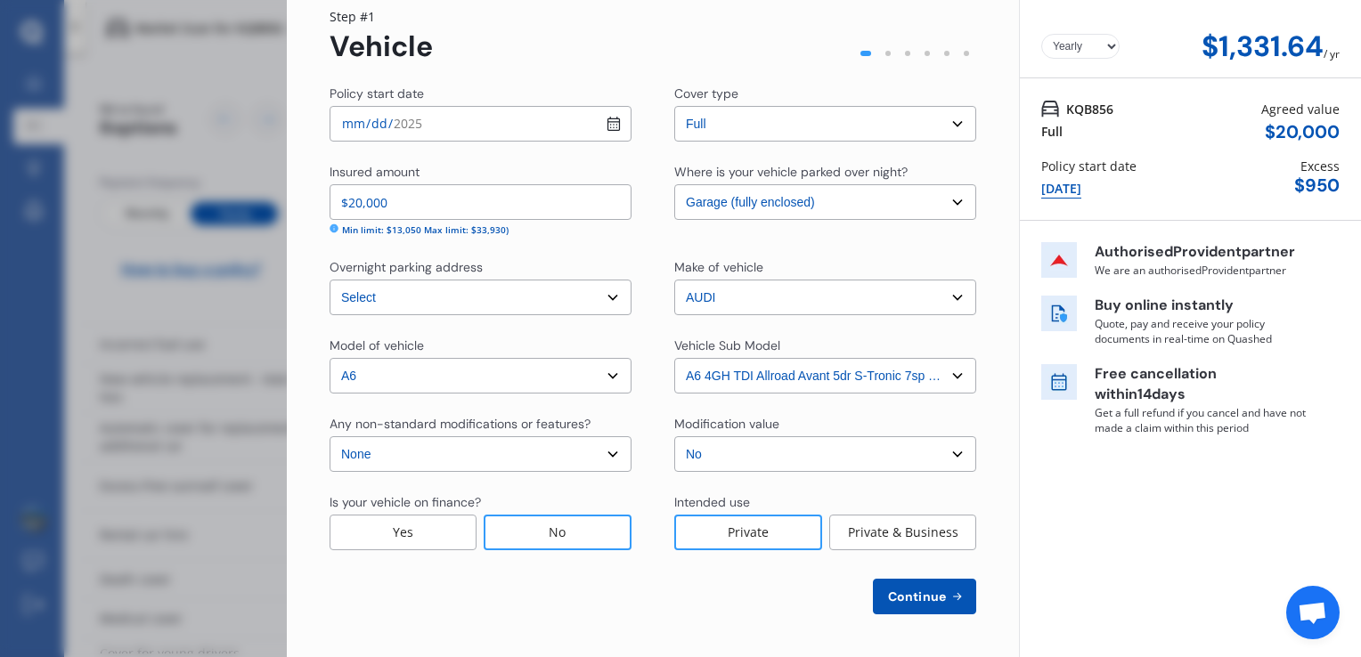
click at [898, 599] on span "Continue" at bounding box center [916, 597] width 65 height 14
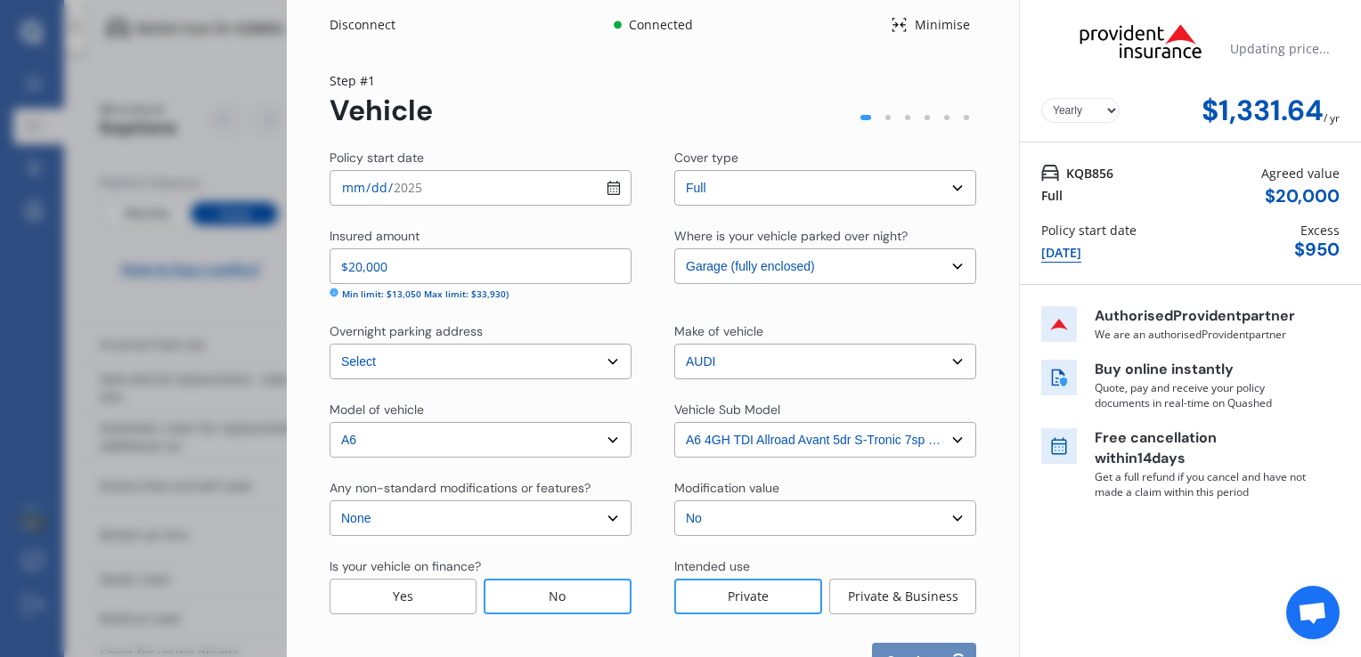
select select "02"
select select "08"
select select "2000"
select select "NZ_FULL"
select select "0"
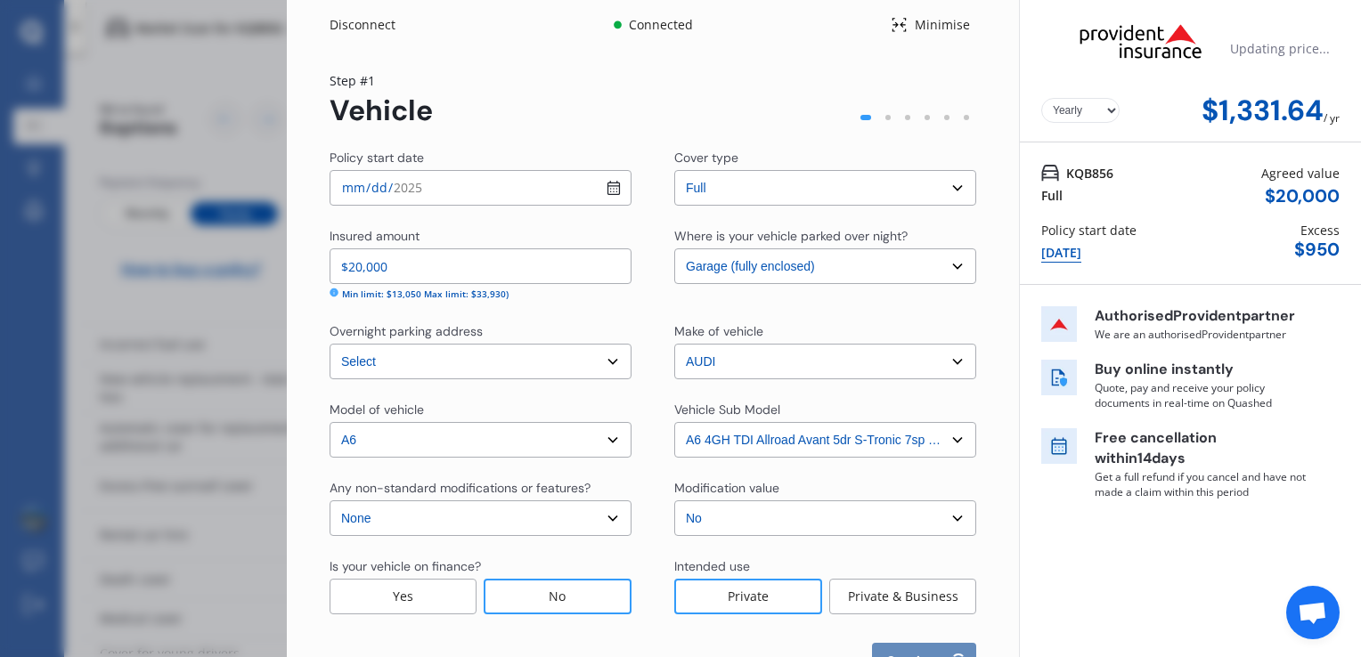
select select "25"
